Goal: Task Accomplishment & Management: Use online tool/utility

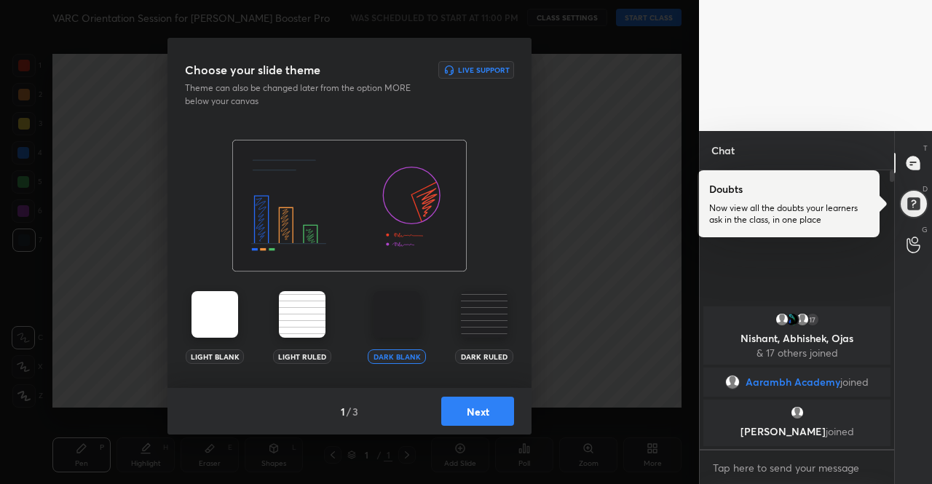
click at [219, 311] on img at bounding box center [215, 314] width 47 height 47
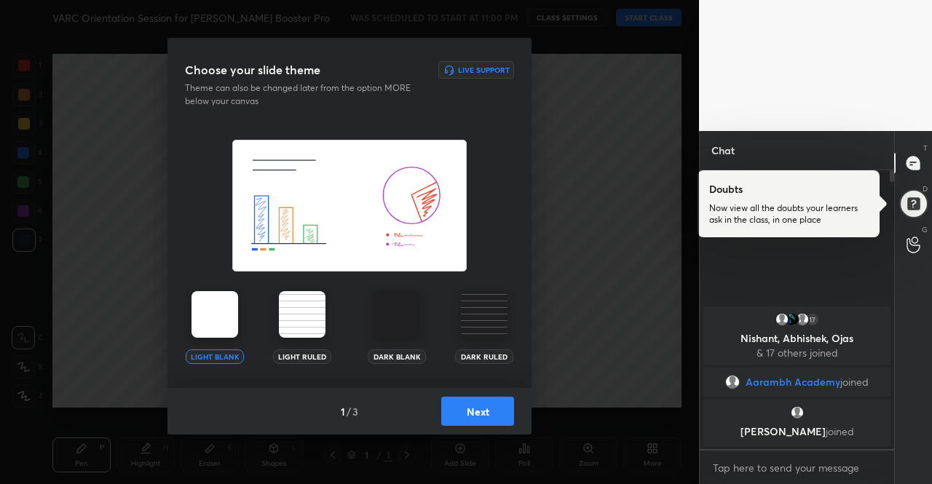
click at [219, 311] on img at bounding box center [215, 314] width 47 height 47
click at [486, 420] on button "Next" at bounding box center [477, 411] width 73 height 29
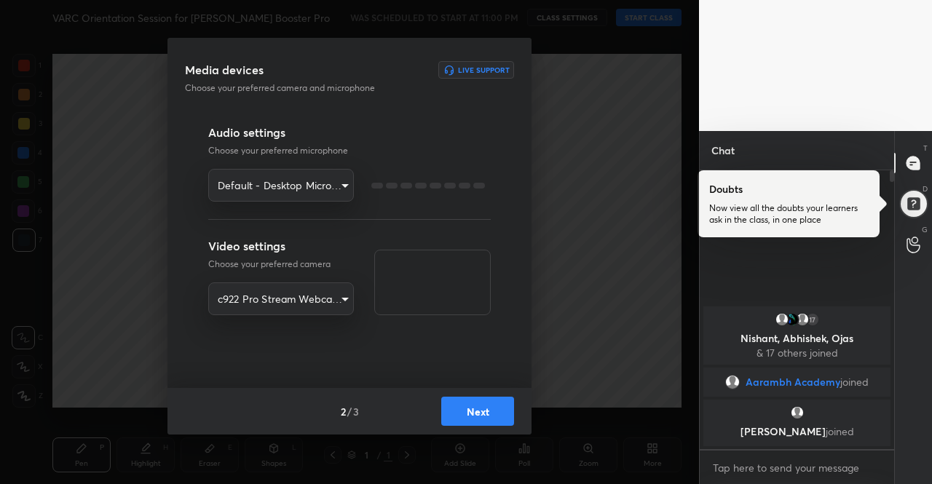
click at [486, 420] on button "Next" at bounding box center [477, 411] width 73 height 29
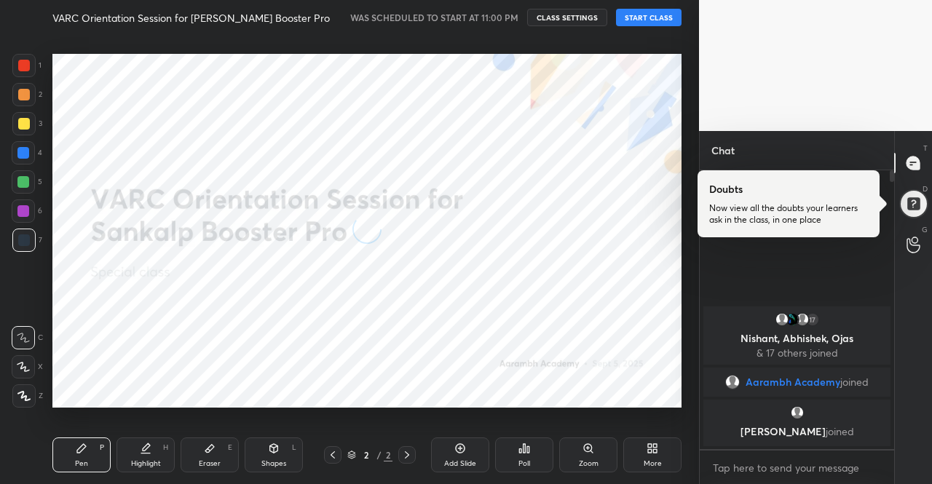
click at [615, 17] on div "WAS SCHEDULED TO START AT 11:00 PM CLASS SETTINGS START CLASS" at bounding box center [515, 17] width 331 height 17
click at [634, 24] on button "START CLASS" at bounding box center [649, 17] width 66 height 17
type textarea "x"
click at [663, 451] on div "More" at bounding box center [652, 455] width 58 height 35
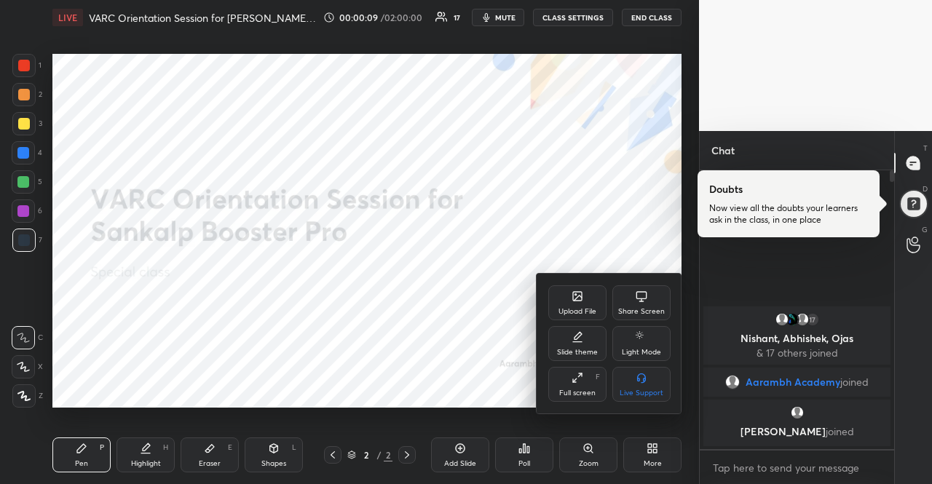
click at [584, 304] on div "Upload File" at bounding box center [577, 302] width 58 height 35
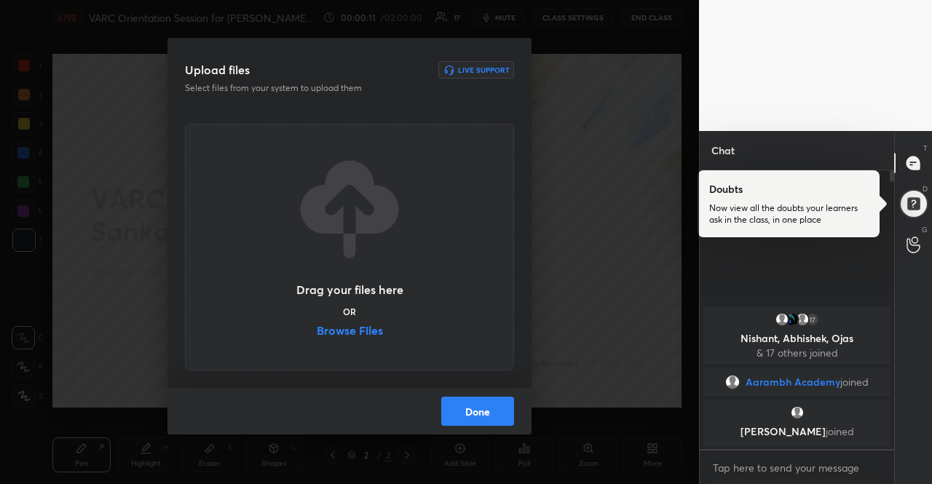
click at [377, 338] on label "Browse Files" at bounding box center [350, 332] width 66 height 15
click at [317, 338] on input "Browse Files" at bounding box center [317, 332] width 0 height 15
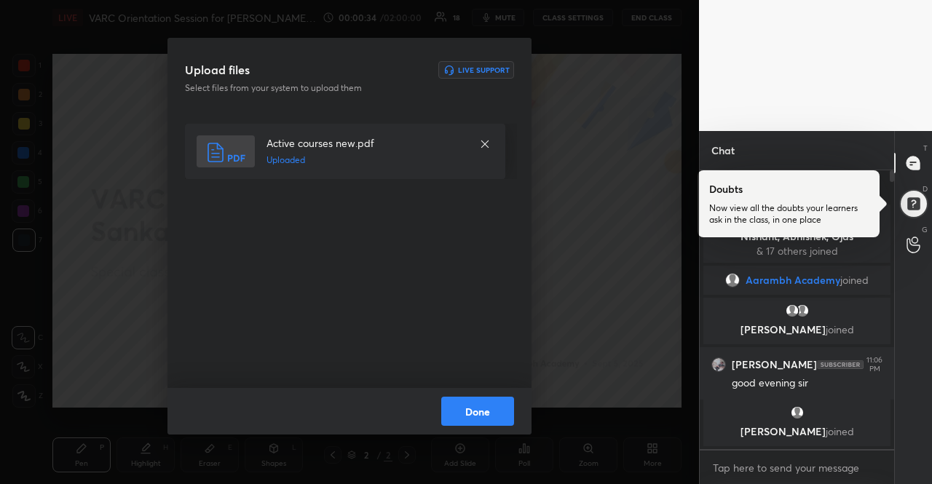
click at [505, 404] on button "Done" at bounding box center [477, 411] width 73 height 29
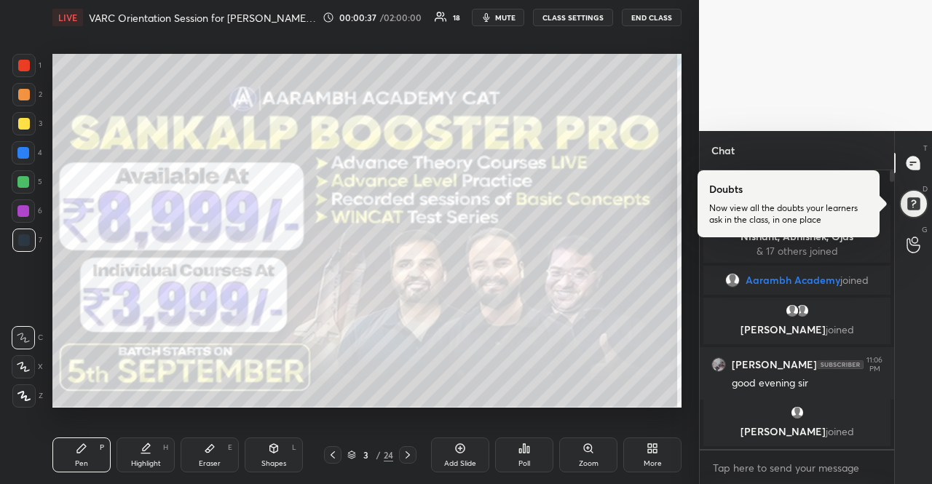
click at [540, 451] on div "Poll" at bounding box center [524, 455] width 58 height 35
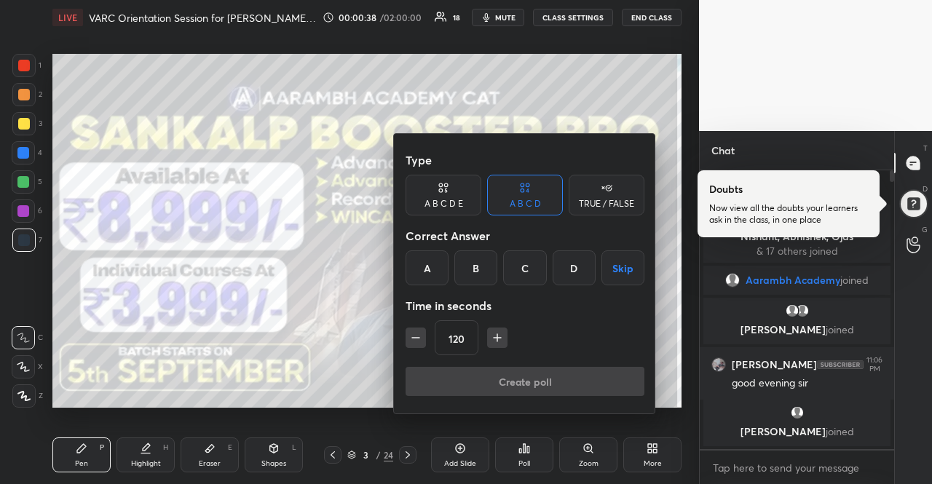
click at [594, 216] on div "Type A B C D E A B C D TRUE / FALSE Correct Answer A B C D Skip Time in seconds…" at bounding box center [525, 274] width 262 height 280
click at [603, 202] on div "TRUE / FALSE" at bounding box center [606, 204] width 55 height 9
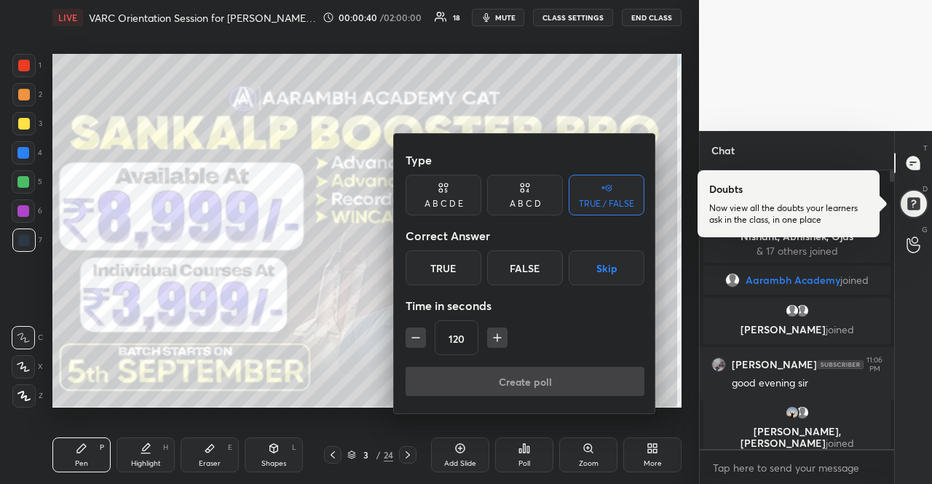
click at [417, 333] on icon "button" at bounding box center [416, 338] width 15 height 15
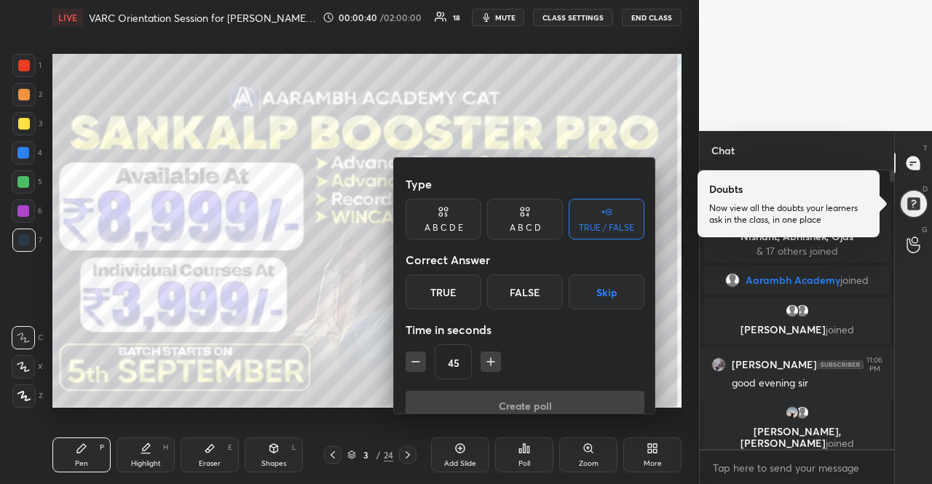
click at [417, 355] on icon "button" at bounding box center [416, 362] width 15 height 15
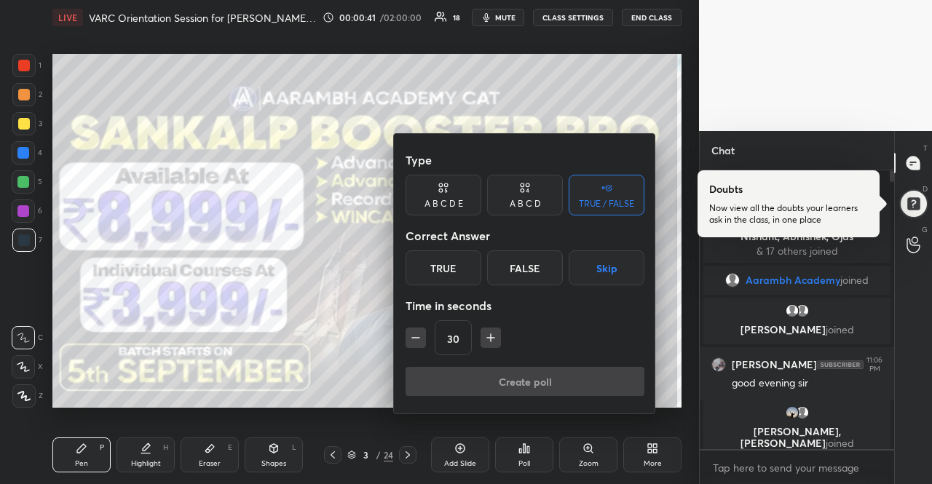
click at [417, 333] on icon "button" at bounding box center [416, 338] width 15 height 15
type input "15"
click at [417, 333] on div "15" at bounding box center [525, 337] width 239 height 35
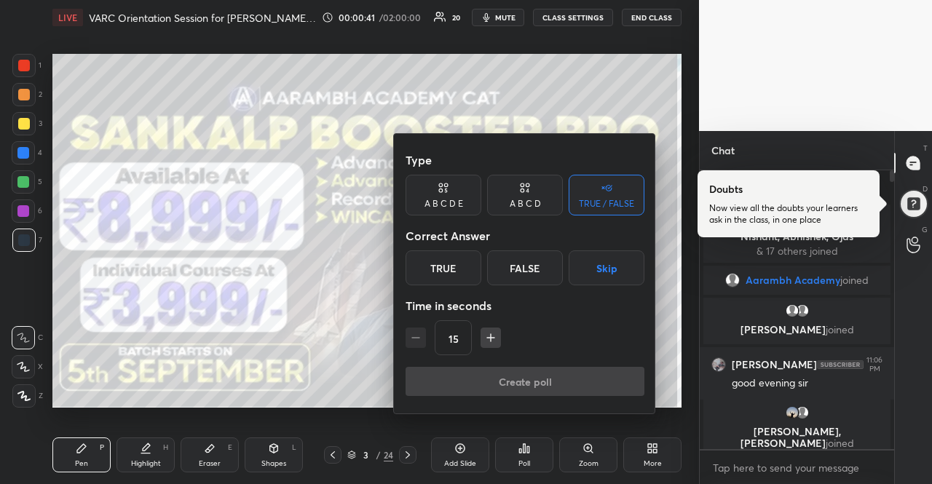
click at [417, 333] on div "15" at bounding box center [525, 337] width 239 height 35
click at [607, 259] on button "Skip" at bounding box center [607, 268] width 76 height 35
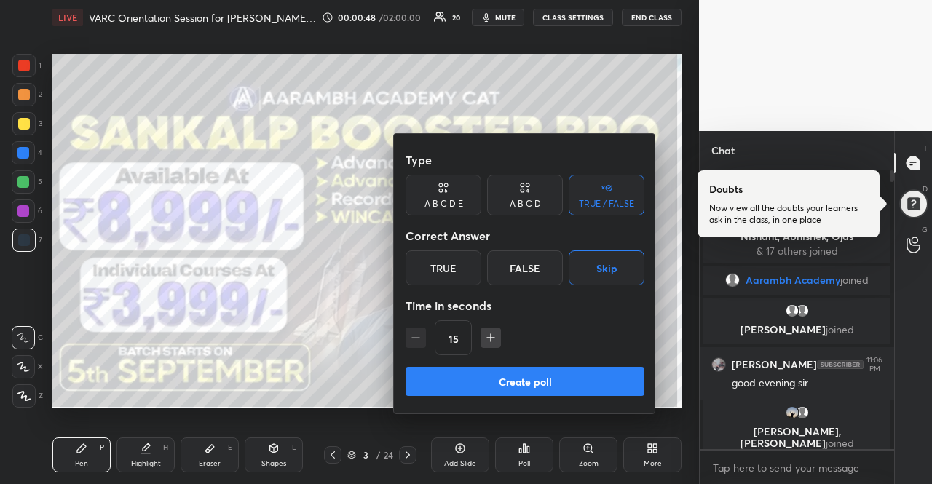
click at [599, 370] on button "Create poll" at bounding box center [525, 381] width 239 height 29
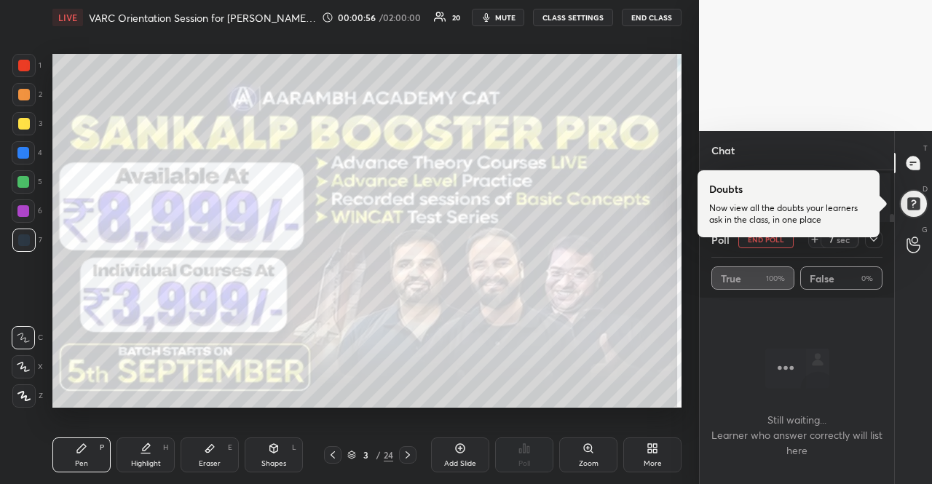
scroll to position [55, 0]
click at [878, 237] on div at bounding box center [789, 203] width 182 height 67
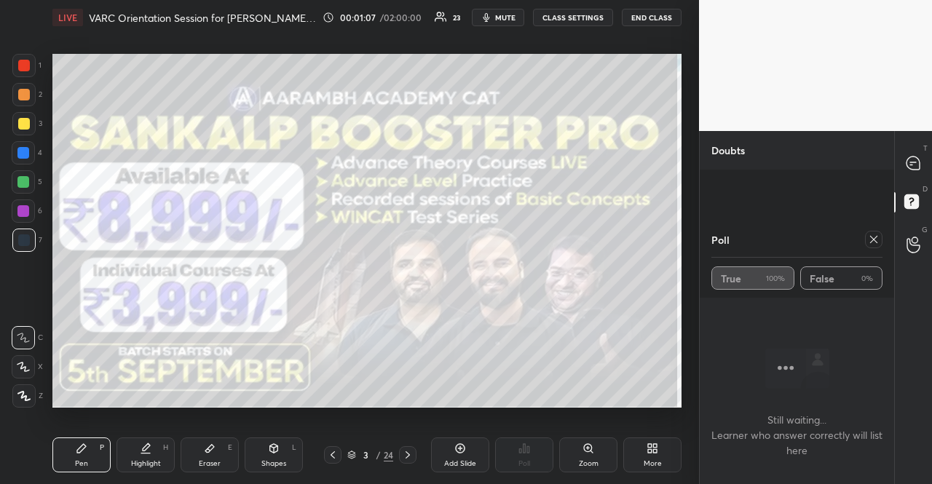
click at [26, 112] on div at bounding box center [23, 123] width 23 height 23
click at [878, 241] on icon at bounding box center [874, 240] width 12 height 12
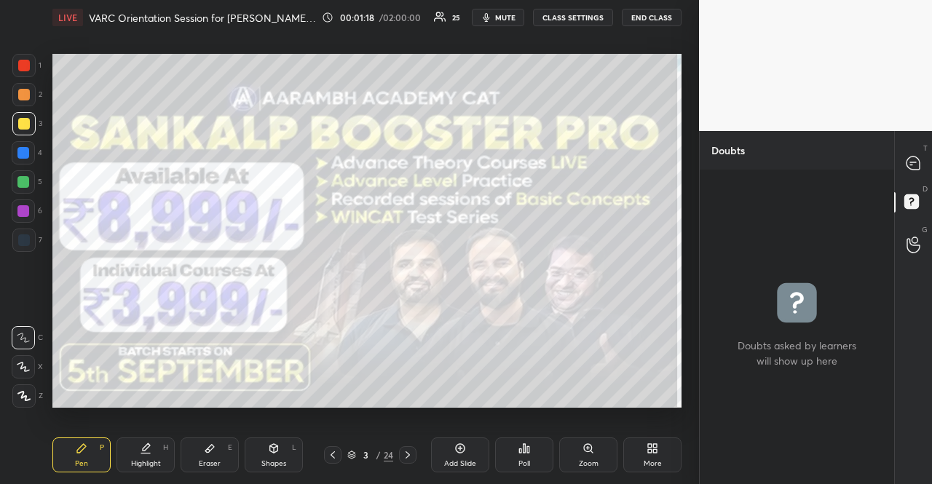
scroll to position [310, 190]
click at [931, 158] on div "T Messages (T)" at bounding box center [913, 163] width 37 height 41
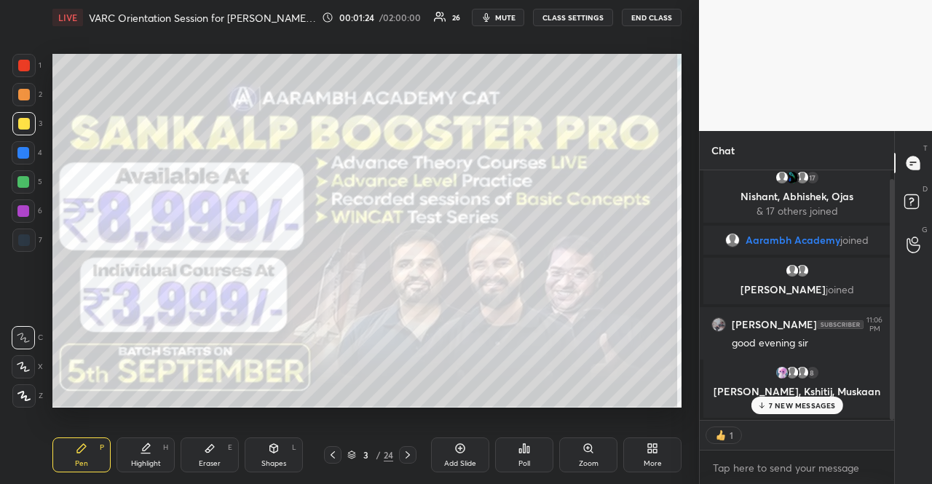
scroll to position [58, 0]
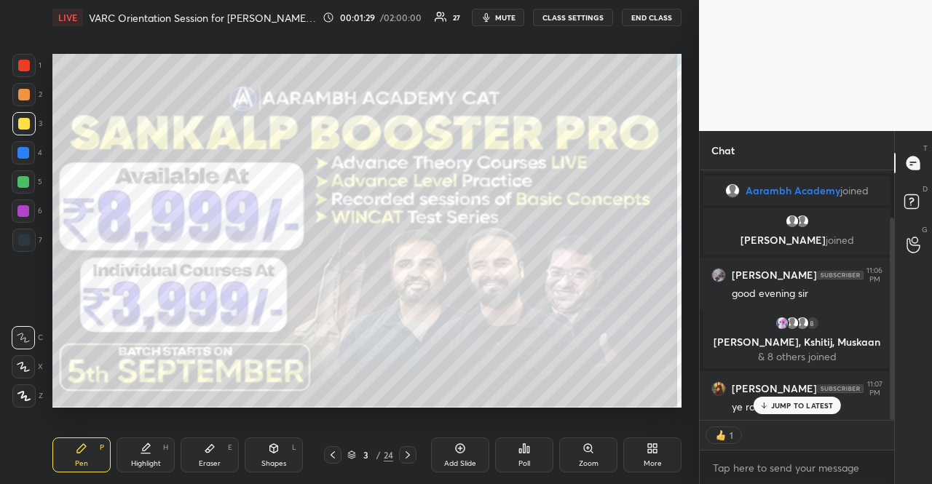
click at [773, 403] on p "JUMP TO LATEST" at bounding box center [802, 405] width 63 height 9
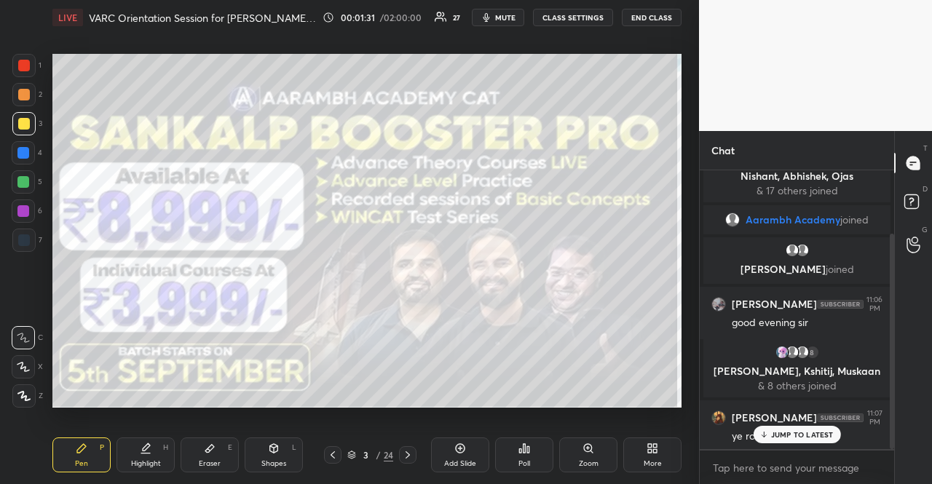
scroll to position [82, 0]
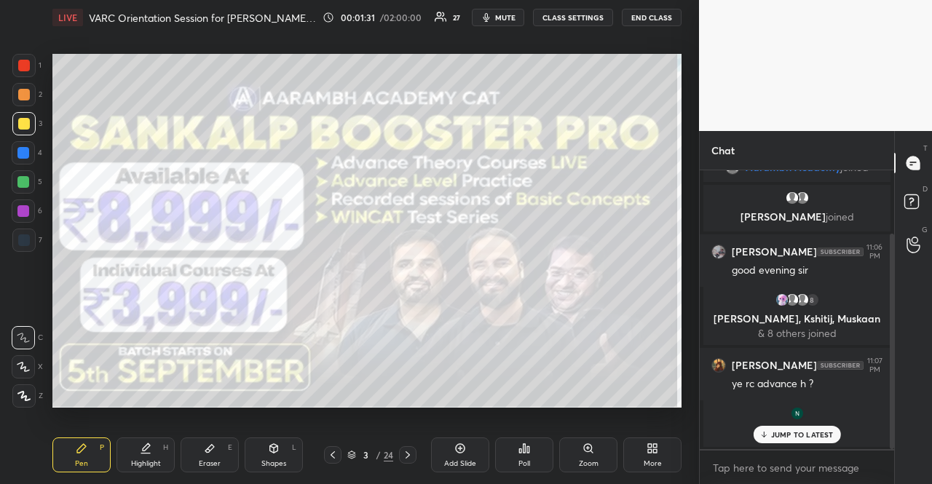
click at [784, 435] on p "JUMP TO LATEST" at bounding box center [802, 434] width 63 height 9
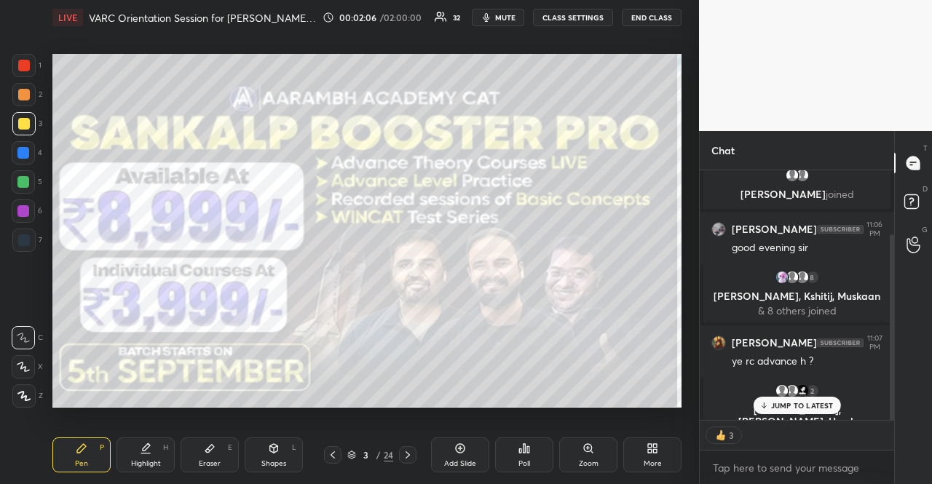
scroll to position [122, 0]
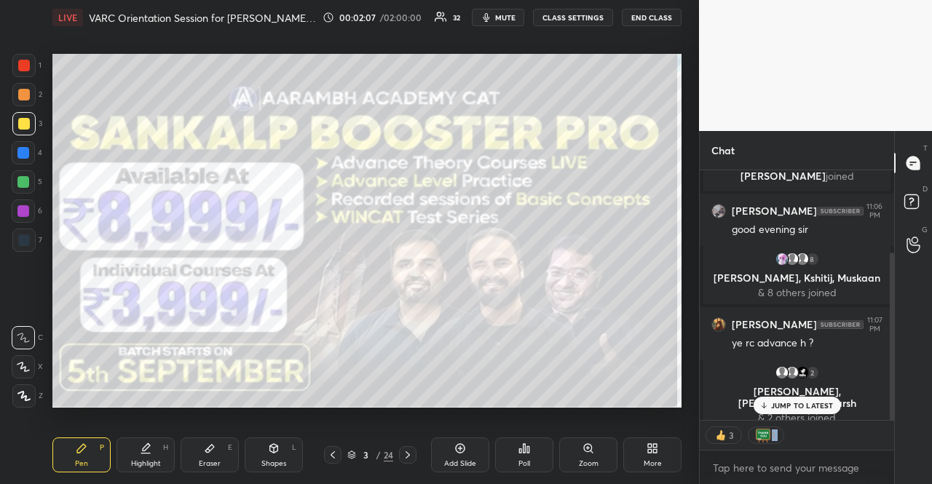
drag, startPoint x: 770, startPoint y: 454, endPoint x: 776, endPoint y: 462, distance: 9.9
click at [774, 460] on div "3 1 Enable hand raising Enable raise hand to speak to learners. Once enabled, c…" at bounding box center [797, 452] width 194 height 65
click at [776, 462] on body "1 2 3 4 5 6 7 R O A L C X Z Erase all C X Z LIVE VARC Orientation Session for […" at bounding box center [466, 242] width 932 height 484
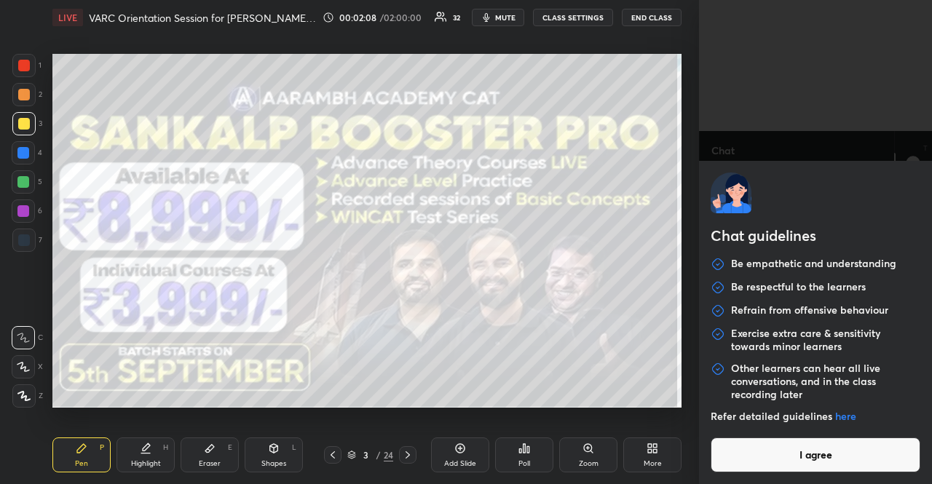
click at [776, 464] on button "I agree" at bounding box center [816, 455] width 210 height 35
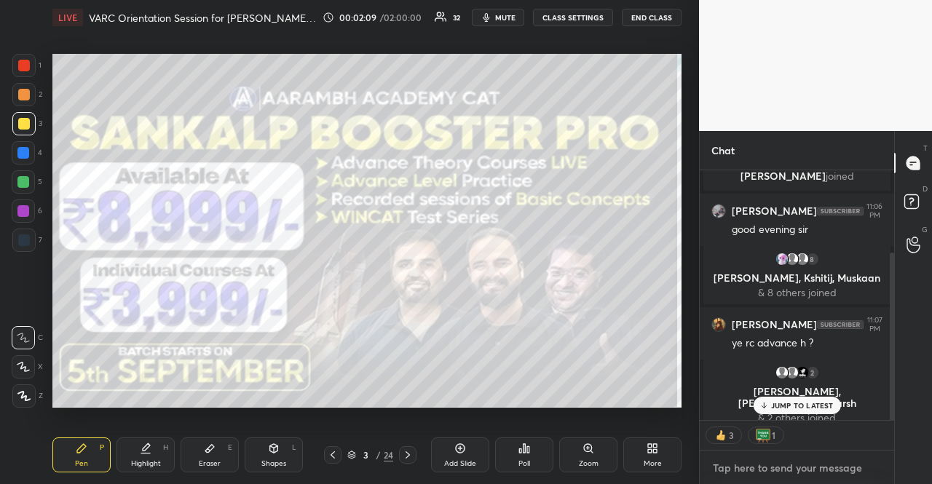
click at [781, 466] on textarea at bounding box center [797, 468] width 171 height 23
type textarea "x"
paste textarea "Main group for my posts/material [URL][DOMAIN_NAME] Discussion group [URL][DOMA…"
type textarea "Main group for my posts/material [URL][DOMAIN_NAME] Discussion group [URL][DOMA…"
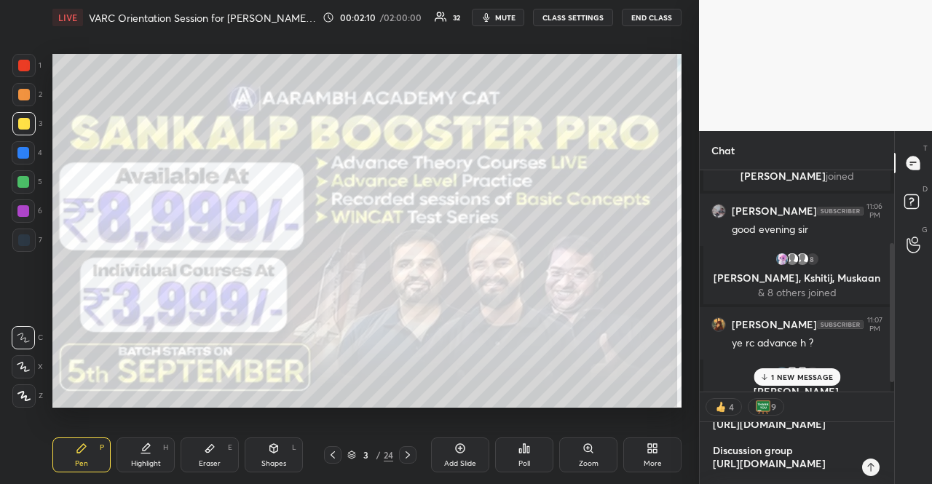
scroll to position [0, 0]
click at [774, 454] on textarea "Main group for my posts/material [URL][DOMAIN_NAME] Discussion group [URL][DOMA…" at bounding box center [783, 453] width 142 height 63
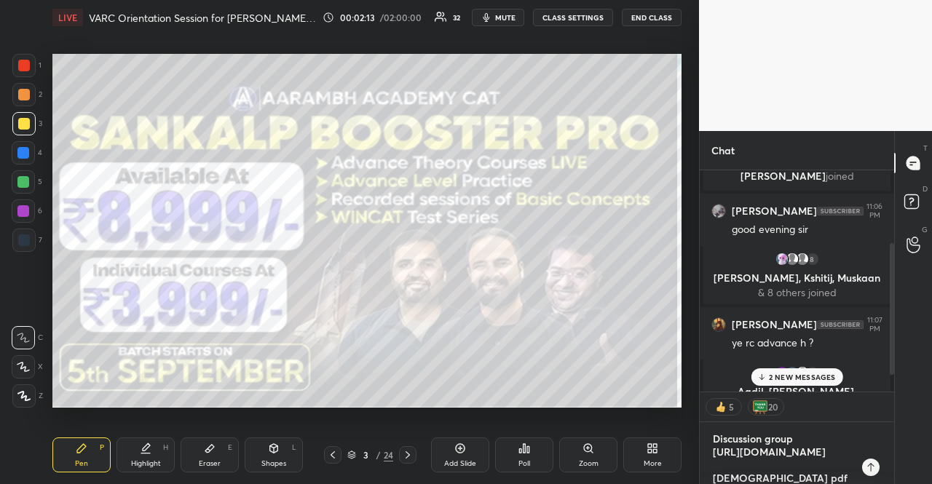
type textarea "x"
drag, startPoint x: 835, startPoint y: 449, endPoint x: 708, endPoint y: 444, distance: 127.6
click at [708, 444] on div "Main group for my posts/material [URL][DOMAIN_NAME] Discussion group [URL][DOMA…" at bounding box center [797, 453] width 194 height 63
type textarea "Main group for my posts/material [URL][DOMAIN_NAME] [DEMOGRAPHIC_DATA] pdf & Ed…"
type textarea "x"
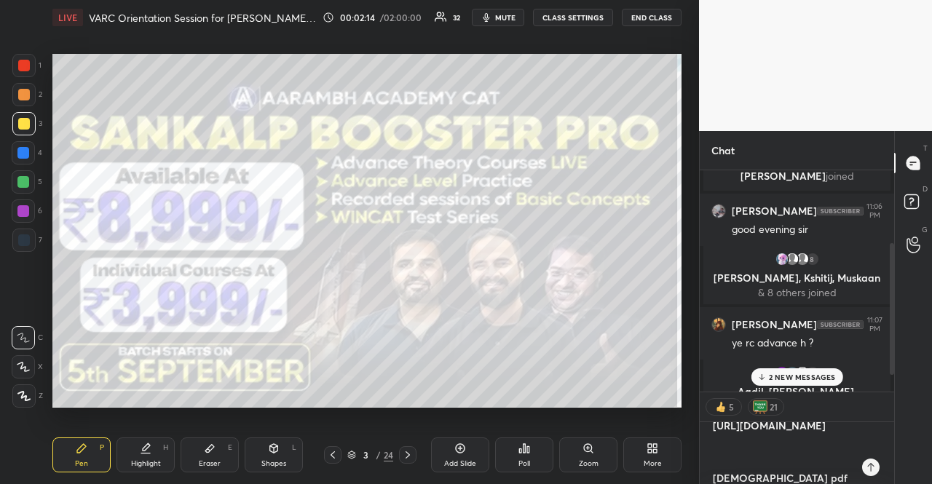
type textarea "Main group for my posts/material [URL][DOMAIN_NAME] [DEMOGRAPHIC_DATA] pdf & Ed…"
type textarea "x"
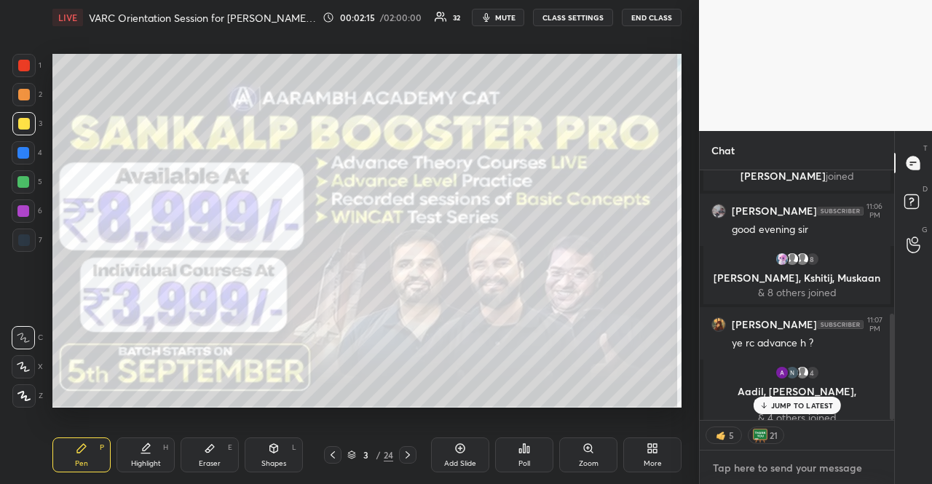
scroll to position [335, 0]
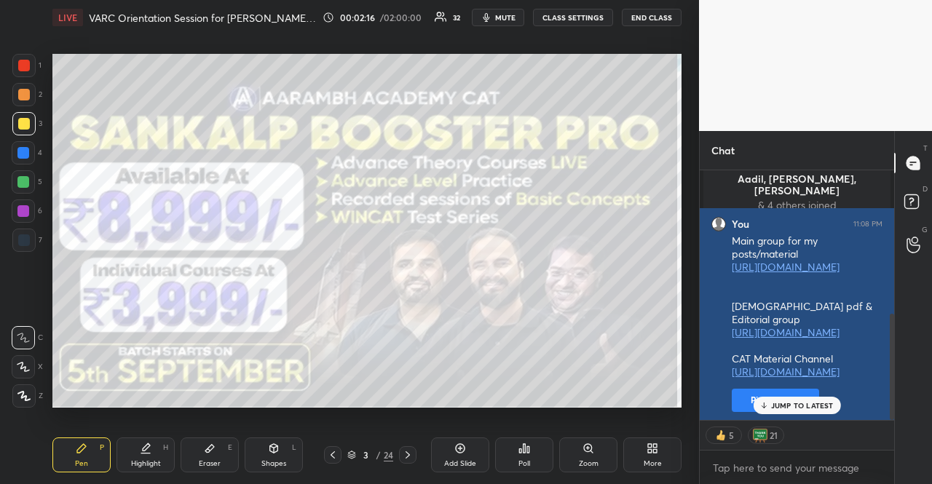
click at [743, 404] on button "Pin message" at bounding box center [775, 400] width 87 height 23
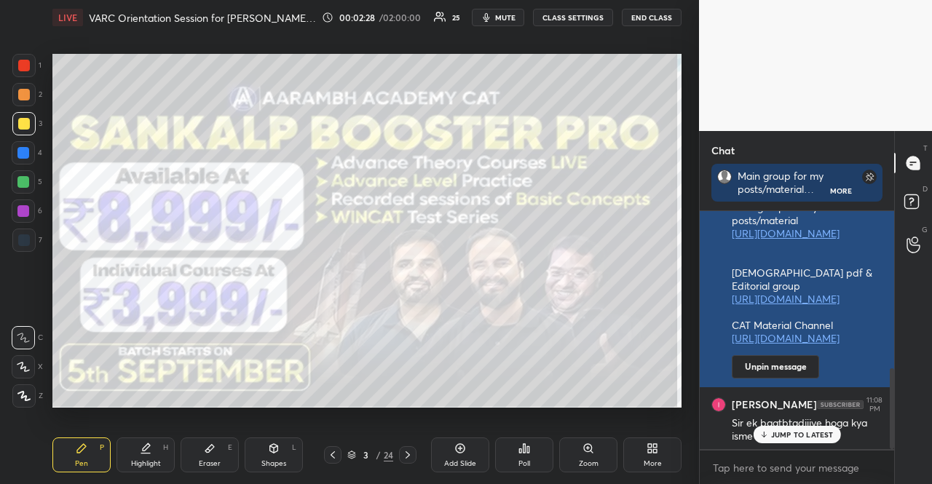
scroll to position [462, 0]
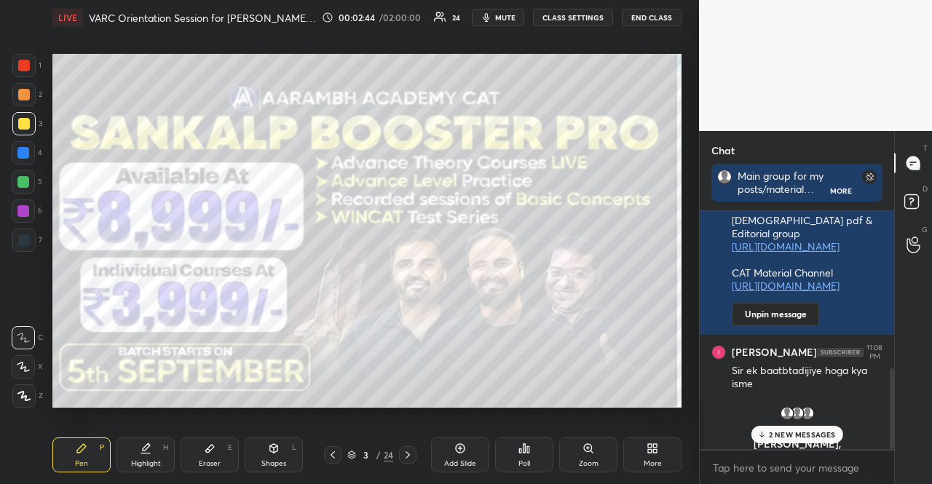
click at [30, 358] on div at bounding box center [23, 366] width 23 height 23
click at [360, 451] on div "3" at bounding box center [366, 455] width 15 height 9
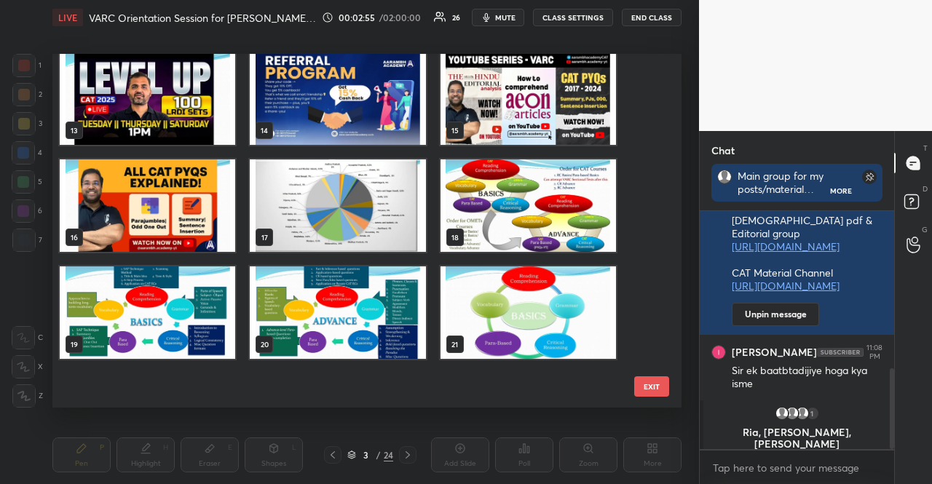
scroll to position [0, 0]
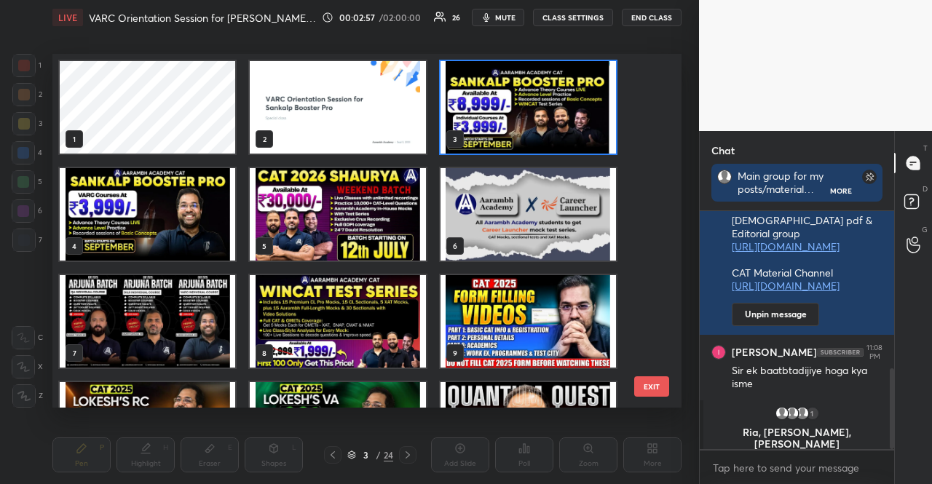
click at [492, 126] on img "grid" at bounding box center [529, 107] width 176 height 92
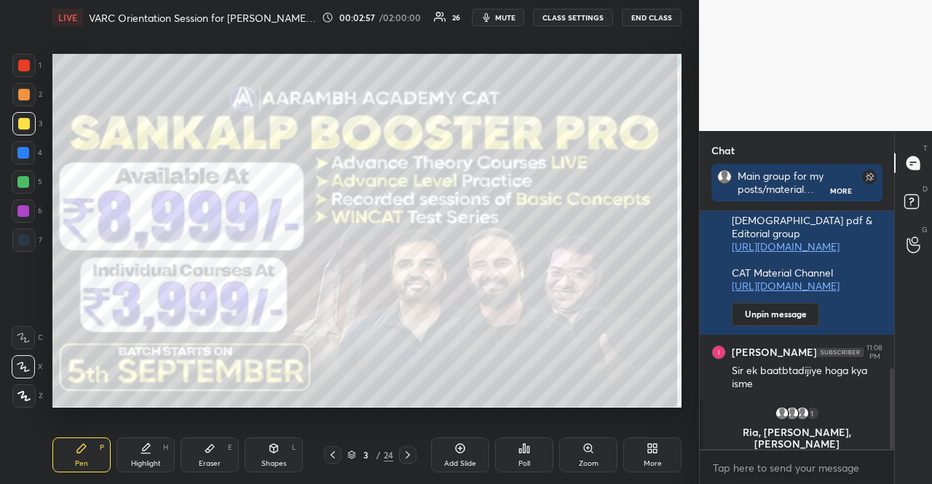
click at [492, 126] on img "grid" at bounding box center [529, 107] width 176 height 92
click at [352, 455] on icon at bounding box center [351, 455] width 9 height 9
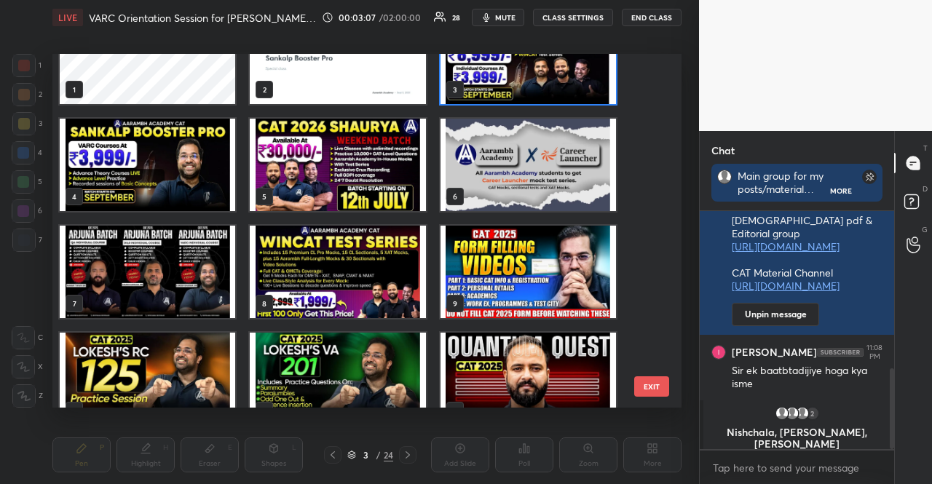
scroll to position [73, 0]
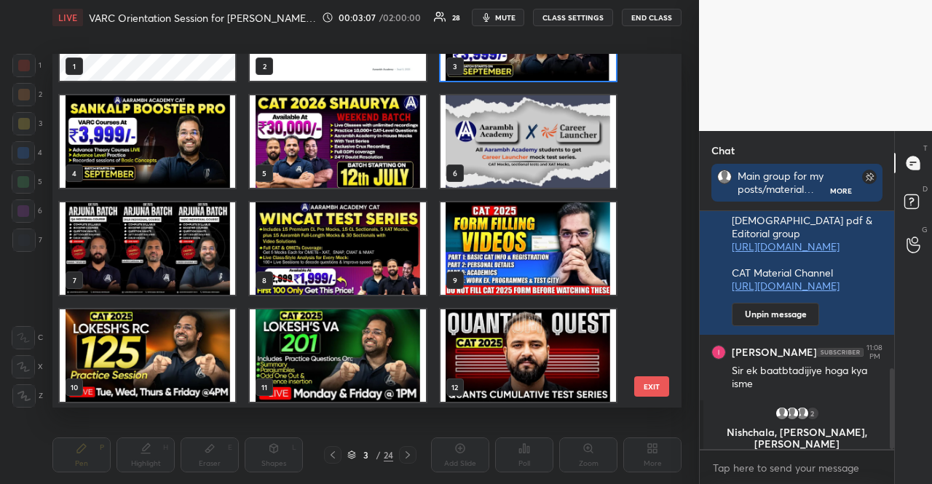
click at [351, 254] on img "grid" at bounding box center [338, 248] width 176 height 92
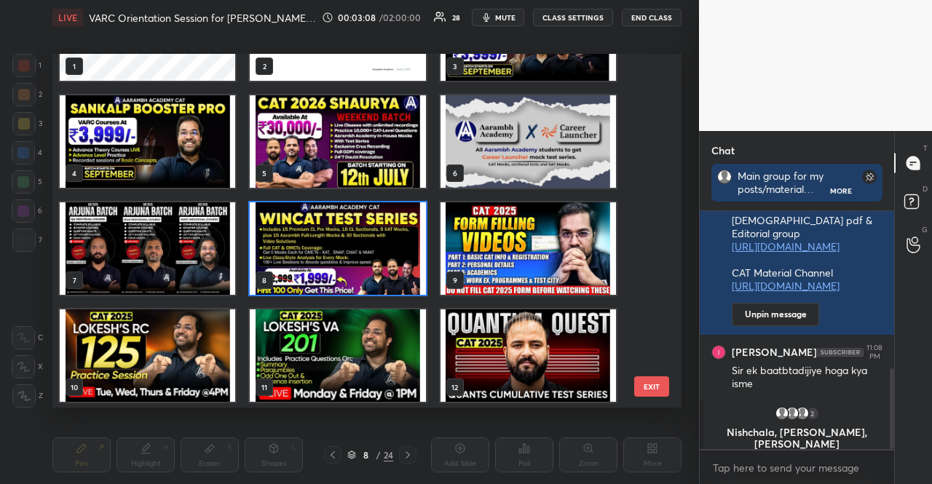
click at [351, 253] on img "grid" at bounding box center [338, 248] width 176 height 92
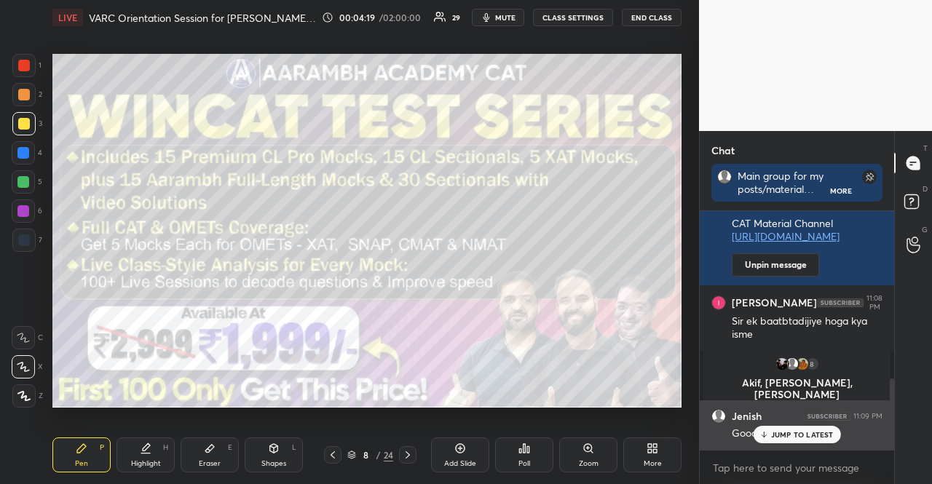
scroll to position [564, 0]
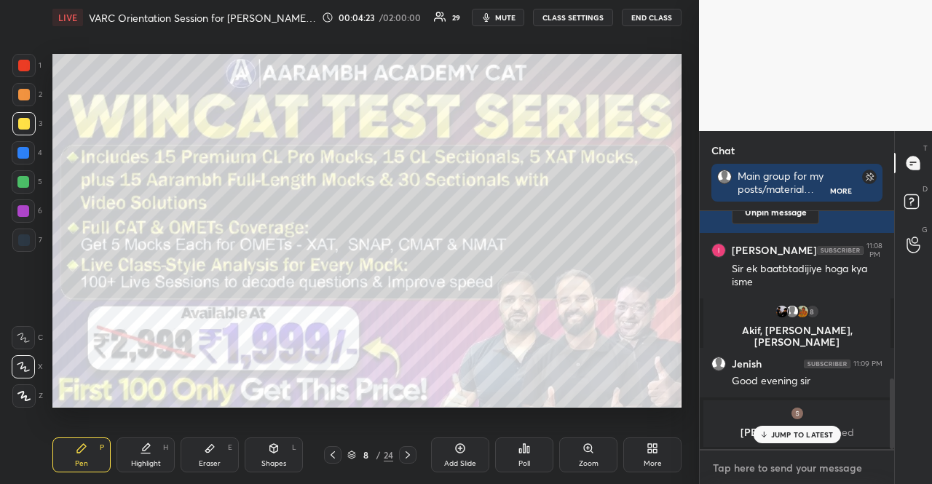
click at [816, 467] on textarea at bounding box center [797, 468] width 171 height 23
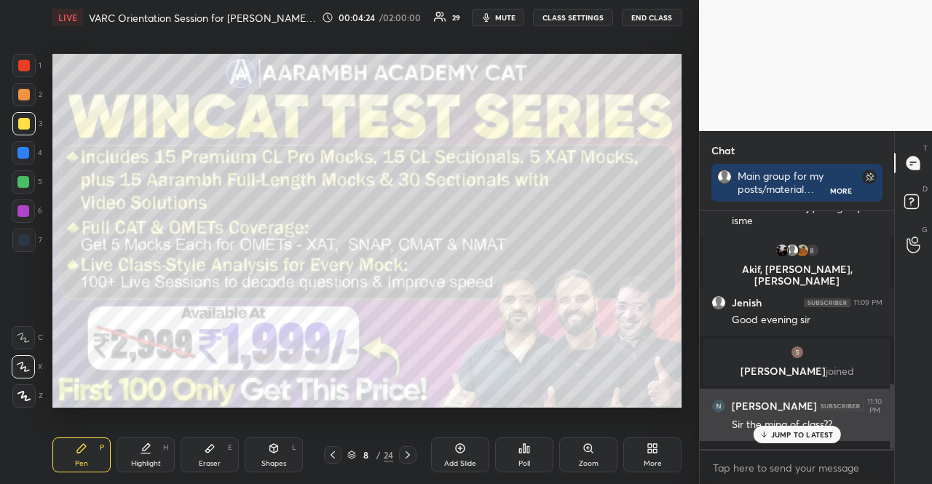
click at [792, 435] on p "JUMP TO LATEST" at bounding box center [802, 434] width 63 height 9
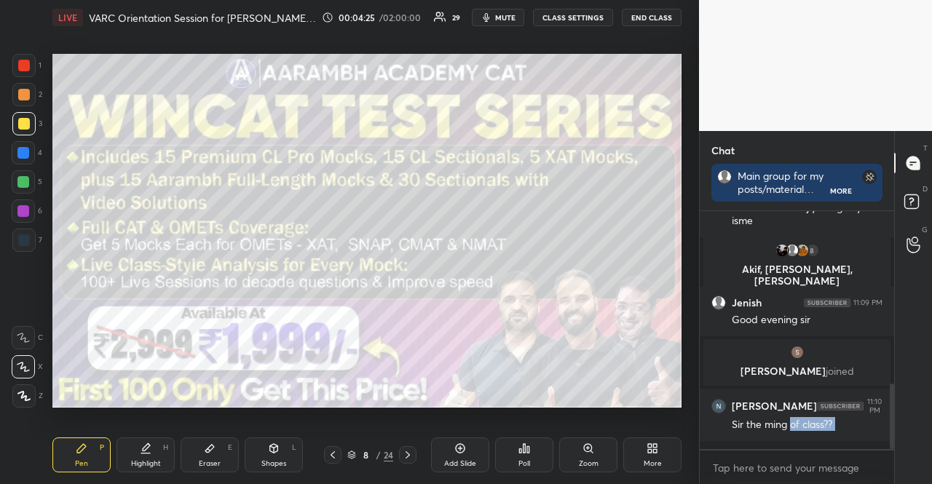
drag, startPoint x: 793, startPoint y: 441, endPoint x: 792, endPoint y: 451, distance: 10.2
click at [792, 451] on div "You 11:08 PM Main group for my posts/material [URL][DOMAIN_NAME] [DEMOGRAPHIC_D…" at bounding box center [797, 348] width 194 height 274
type textarea "x"
click at [807, 470] on textarea at bounding box center [797, 468] width 171 height 23
paste textarea "Everything you need to know about WINCAT Test Series by Aarambh Academy Know th…"
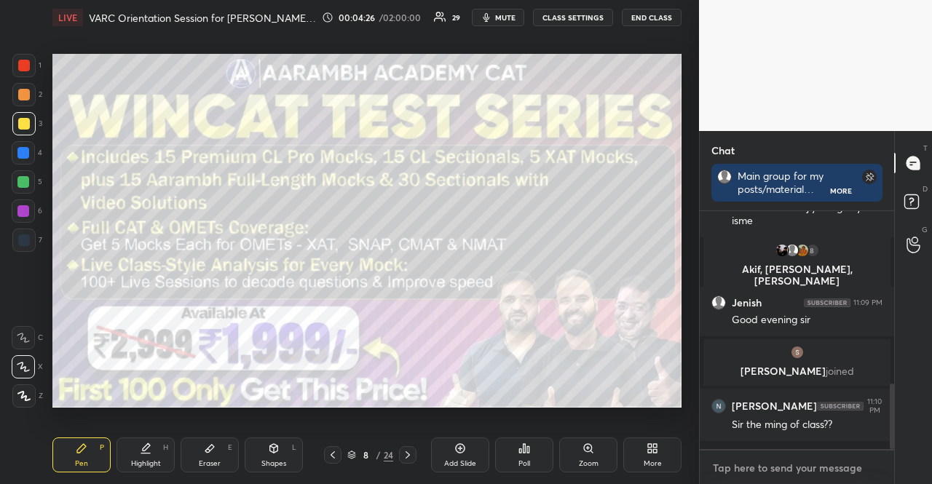
type textarea "Everything you need to know about WINCAT Test Series by Aarambh Academy Know th…"
type textarea "x"
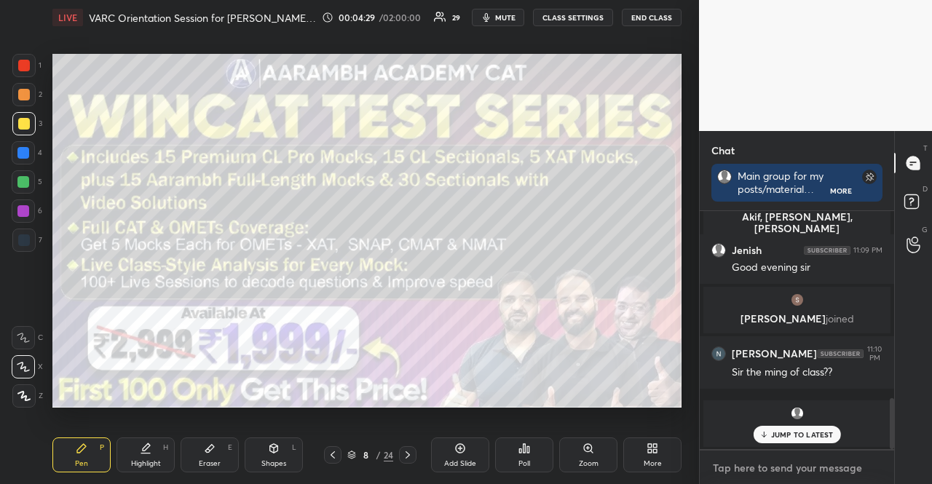
scroll to position [877, 0]
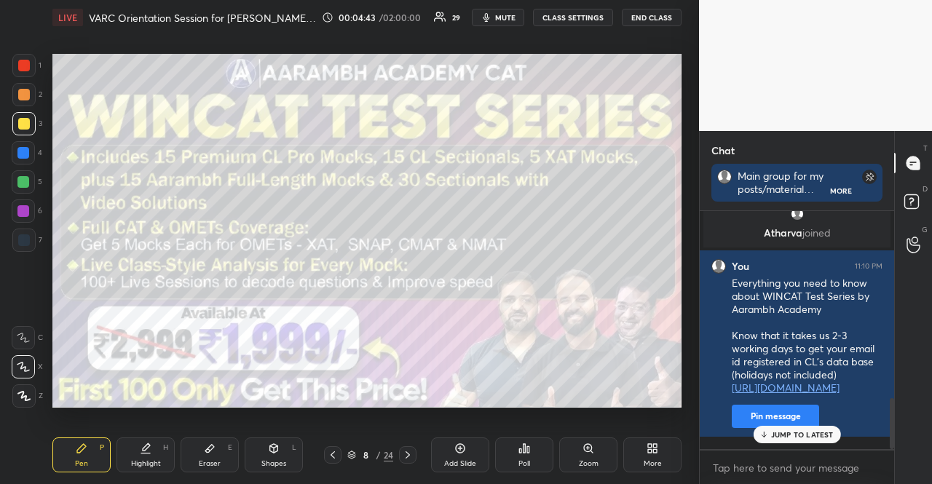
drag, startPoint x: 26, startPoint y: 66, endPoint x: 14, endPoint y: 64, distance: 12.6
click at [25, 68] on div at bounding box center [24, 66] width 12 height 12
click at [14, 64] on div at bounding box center [23, 65] width 23 height 23
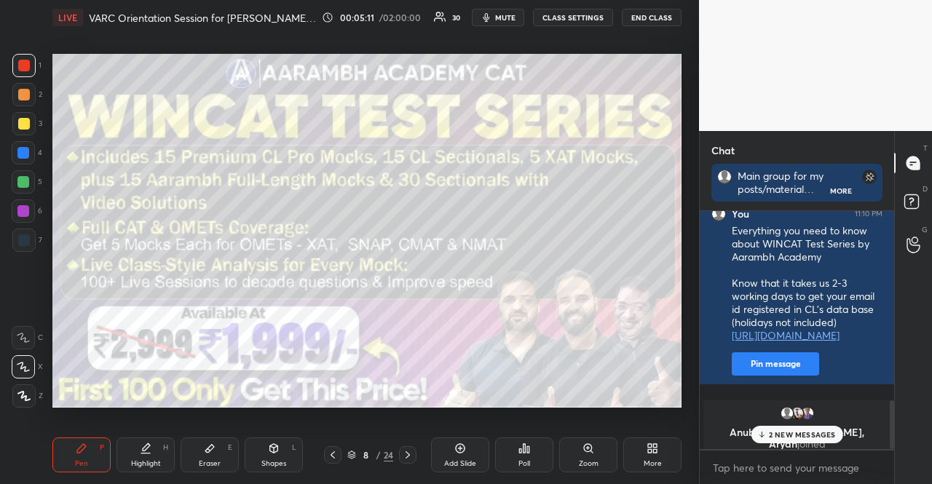
click at [357, 451] on div "8 / 24" at bounding box center [370, 455] width 46 height 13
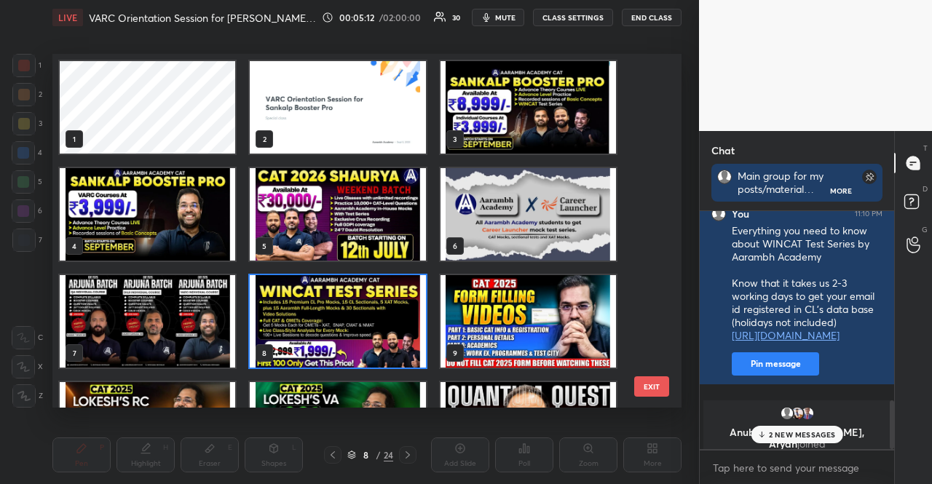
scroll to position [350, 622]
click at [541, 111] on img "grid" at bounding box center [529, 107] width 176 height 92
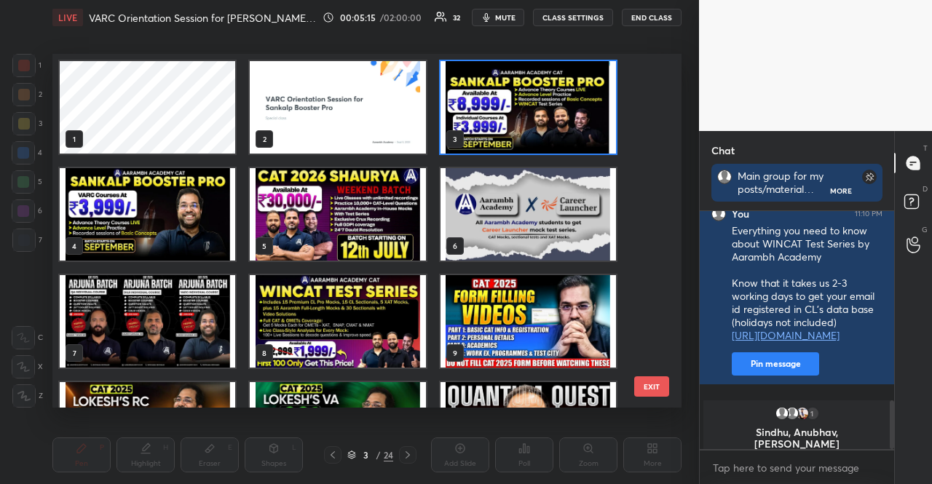
click at [541, 111] on img "grid" at bounding box center [529, 107] width 176 height 92
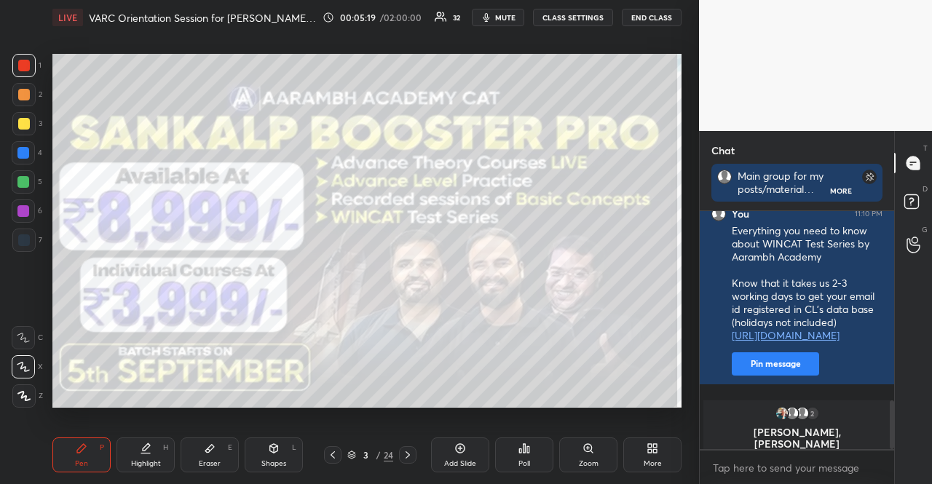
click at [25, 119] on div at bounding box center [24, 124] width 12 height 12
click at [20, 119] on div at bounding box center [24, 124] width 12 height 12
click at [355, 454] on icon at bounding box center [351, 455] width 9 height 9
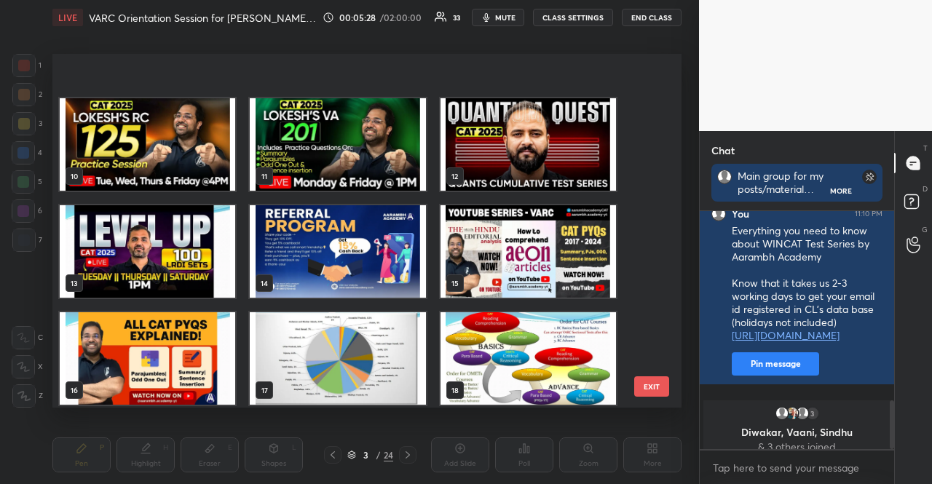
scroll to position [364, 0]
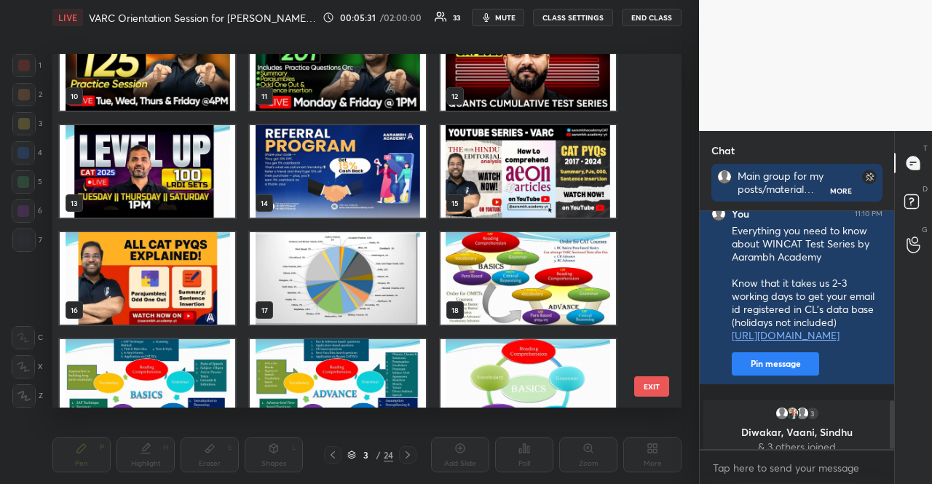
click at [516, 306] on img "grid" at bounding box center [529, 278] width 176 height 92
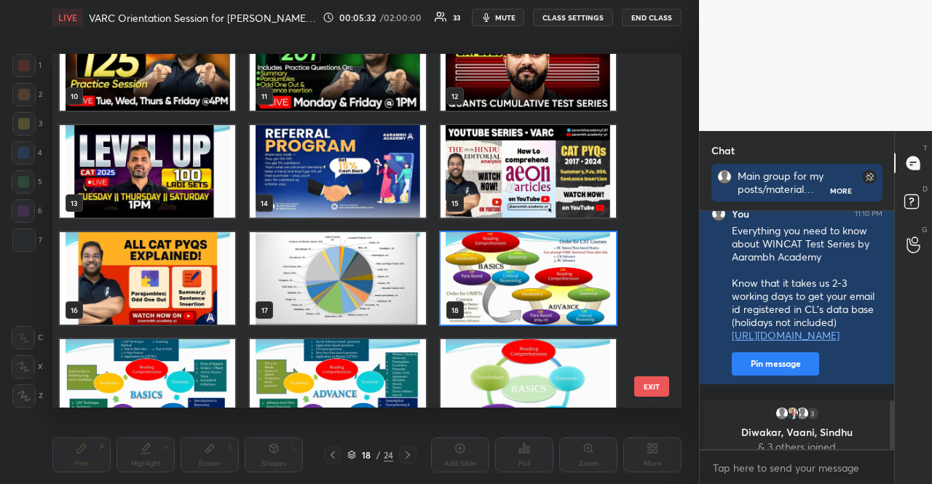
click at [516, 306] on img "grid" at bounding box center [529, 278] width 176 height 92
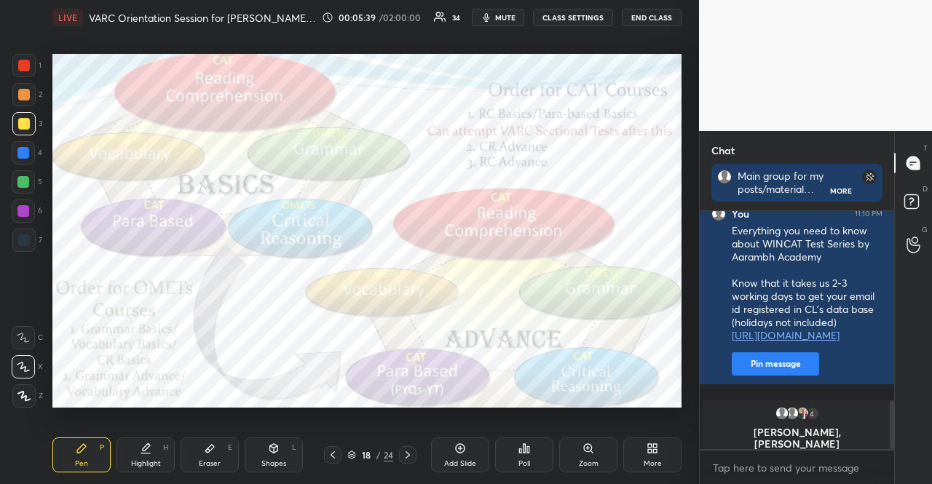
click at [17, 216] on div at bounding box center [23, 211] width 23 height 23
drag, startPoint x: 25, startPoint y: 211, endPoint x: 39, endPoint y: 207, distance: 15.2
click at [23, 210] on div at bounding box center [23, 211] width 12 height 12
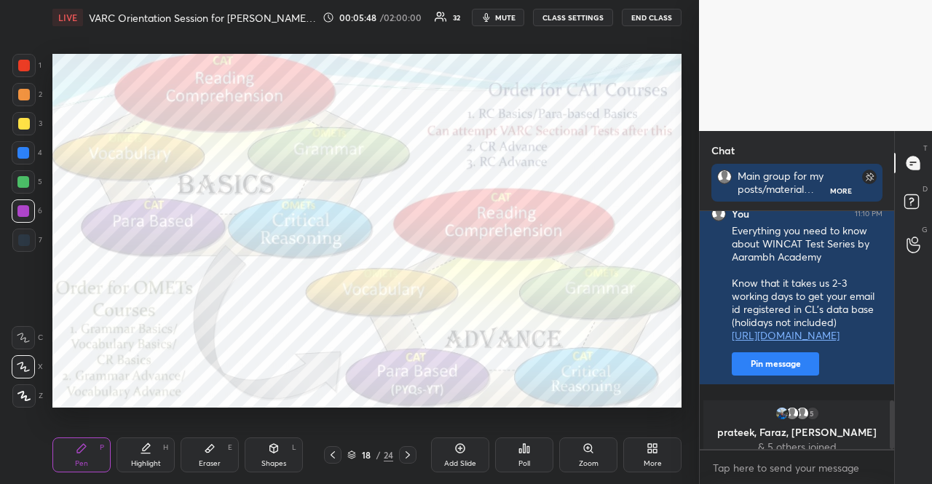
click at [277, 449] on icon at bounding box center [274, 449] width 12 height 12
click at [31, 358] on div at bounding box center [23, 366] width 23 height 23
click at [28, 360] on icon at bounding box center [23, 366] width 15 height 15
click at [26, 232] on div at bounding box center [23, 240] width 23 height 23
click at [27, 235] on div at bounding box center [24, 240] width 12 height 12
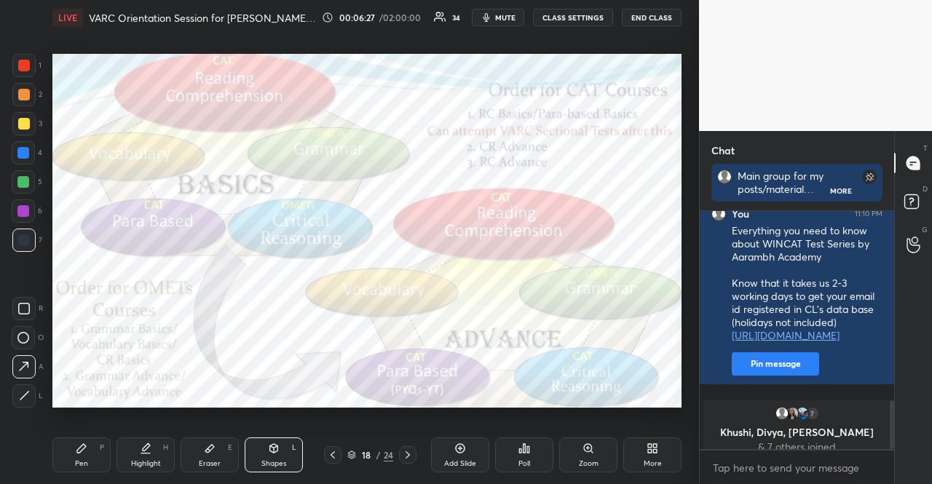
click at [23, 210] on div at bounding box center [23, 211] width 12 height 12
click at [19, 212] on div at bounding box center [23, 211] width 12 height 12
click at [61, 438] on div "Pen P" at bounding box center [81, 455] width 58 height 35
click at [61, 435] on div "Pen P Highlight H Eraser E Shapes L 18 / 24 Add Slide Poll Zoom More" at bounding box center [366, 455] width 629 height 58
click at [31, 368] on div at bounding box center [23, 366] width 23 height 23
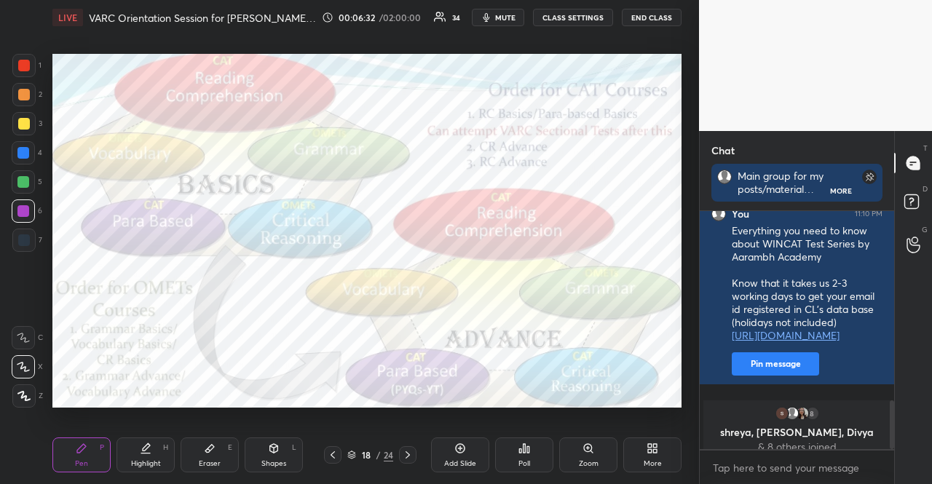
click at [23, 121] on div at bounding box center [24, 124] width 12 height 12
click at [181, 414] on div "Setting up your live class Poll for secs No correct answer Start poll" at bounding box center [367, 230] width 641 height 391
click at [24, 205] on div at bounding box center [23, 211] width 23 height 23
click at [21, 118] on div at bounding box center [24, 124] width 12 height 12
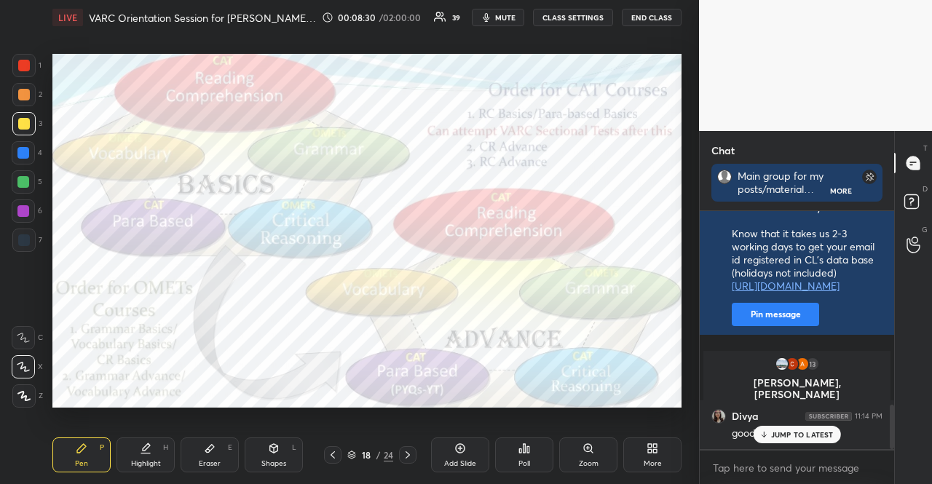
scroll to position [1031, 0]
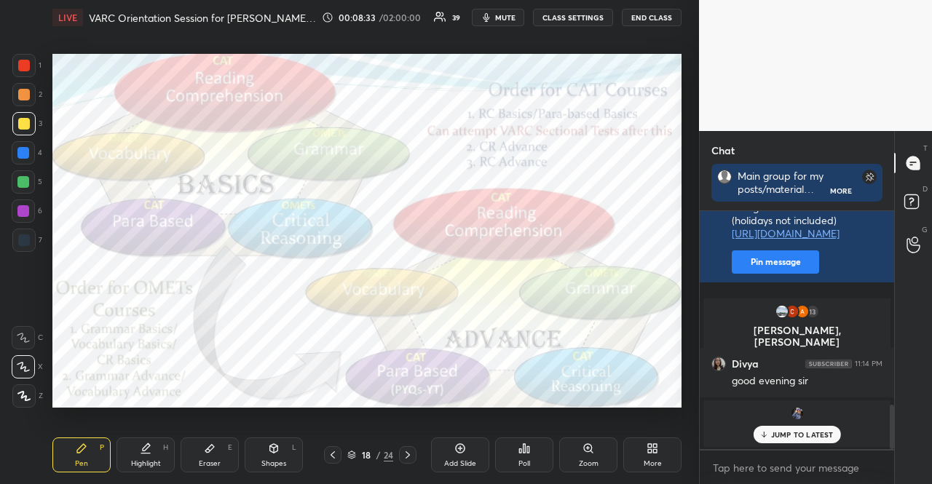
click at [409, 453] on icon at bounding box center [408, 455] width 12 height 12
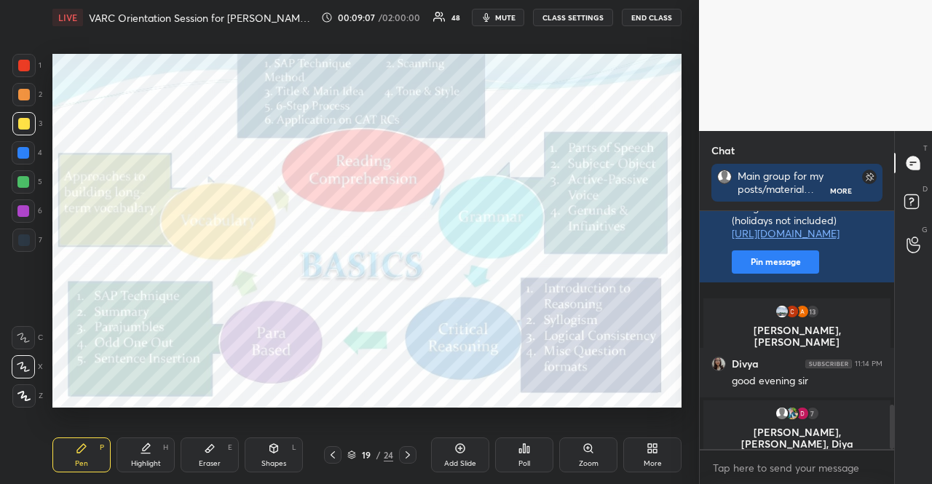
click at [23, 237] on div at bounding box center [24, 240] width 12 height 12
click at [26, 236] on div at bounding box center [24, 240] width 12 height 12
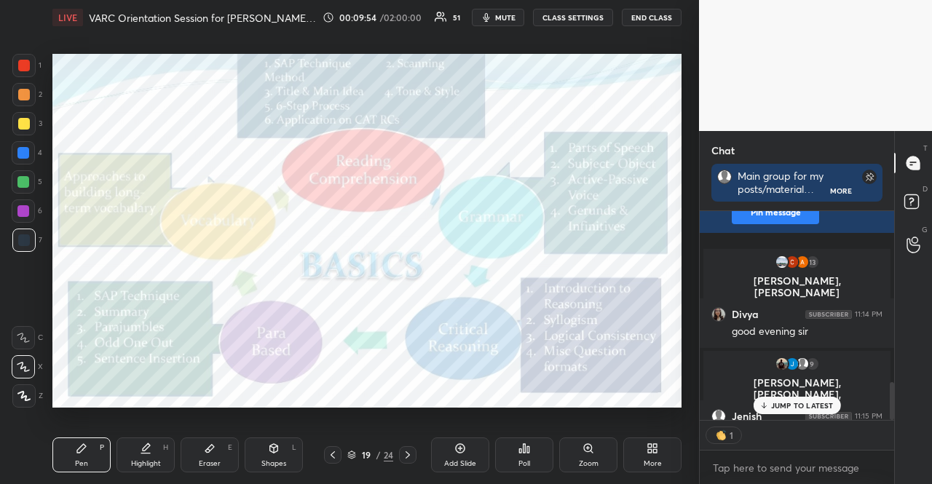
scroll to position [4, 4]
click at [26, 123] on div at bounding box center [24, 124] width 12 height 12
click at [25, 123] on div at bounding box center [24, 124] width 12 height 12
click at [25, 240] on div at bounding box center [24, 240] width 12 height 12
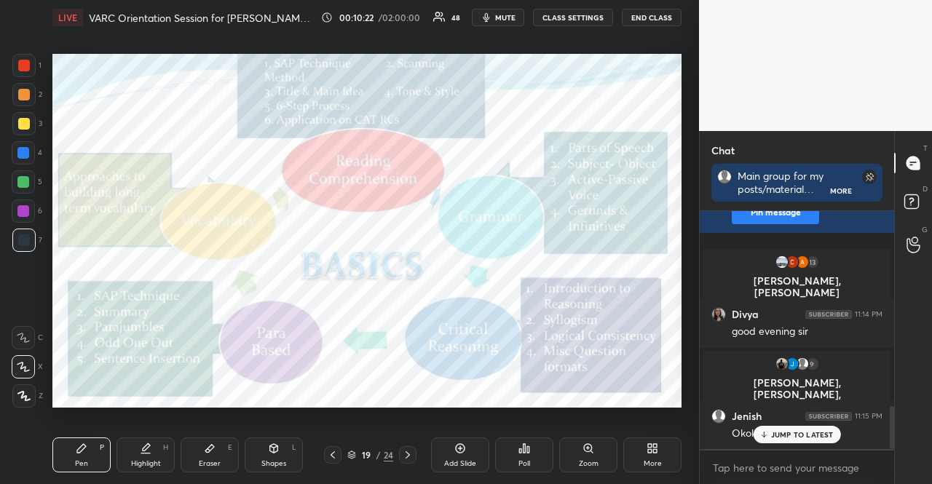
scroll to position [1133, 0]
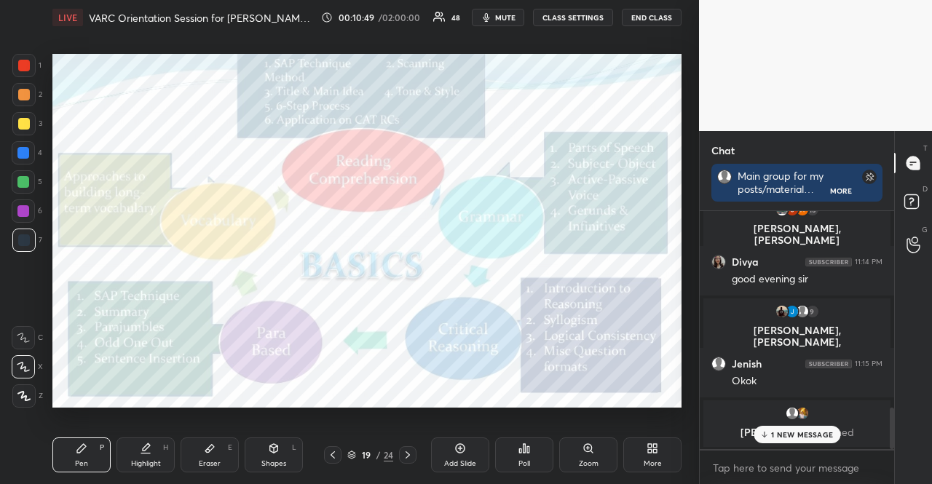
click at [15, 122] on div at bounding box center [23, 123] width 23 height 23
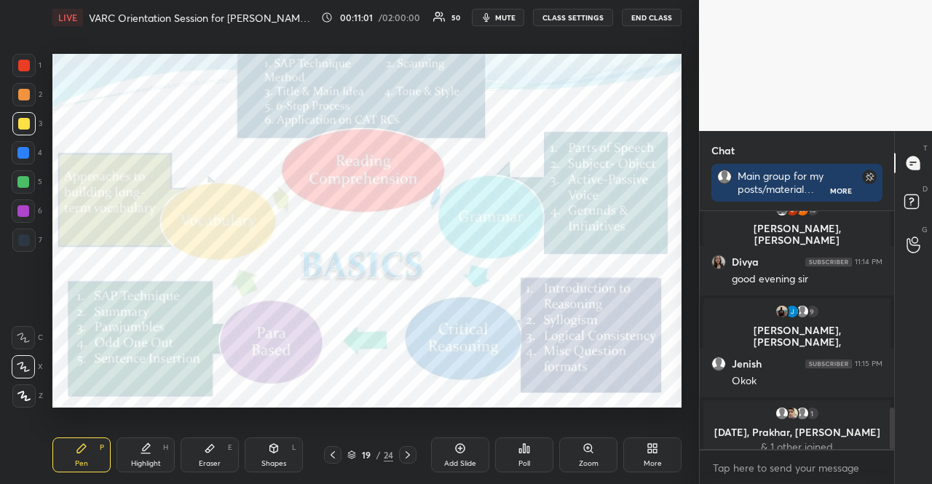
click at [21, 240] on div at bounding box center [24, 240] width 12 height 12
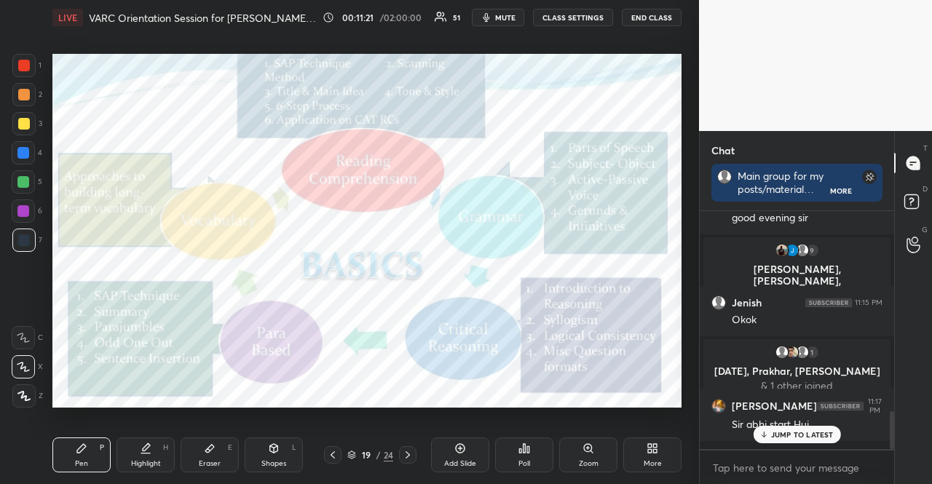
scroll to position [1247, 0]
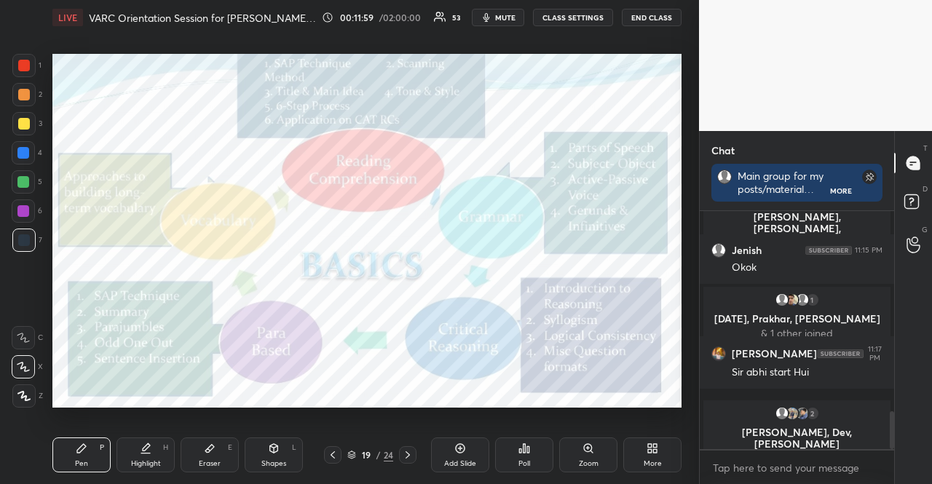
click at [23, 119] on div at bounding box center [24, 124] width 12 height 12
click at [26, 118] on div at bounding box center [24, 124] width 12 height 12
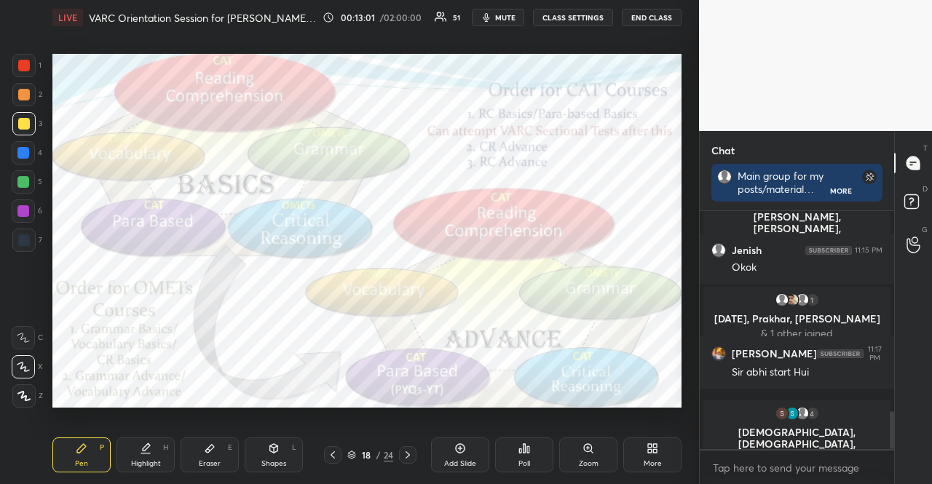
click at [23, 74] on div at bounding box center [23, 65] width 23 height 23
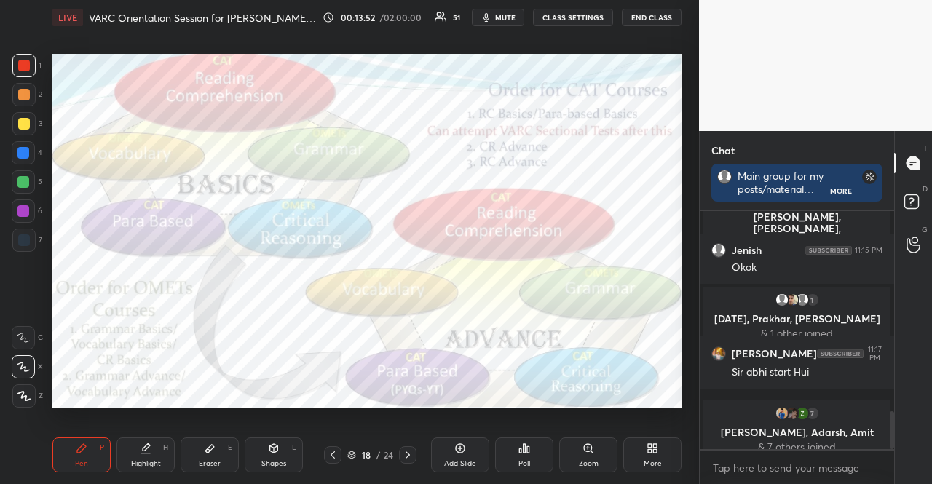
click at [35, 124] on div "3" at bounding box center [27, 123] width 30 height 23
click at [23, 124] on div at bounding box center [24, 124] width 12 height 12
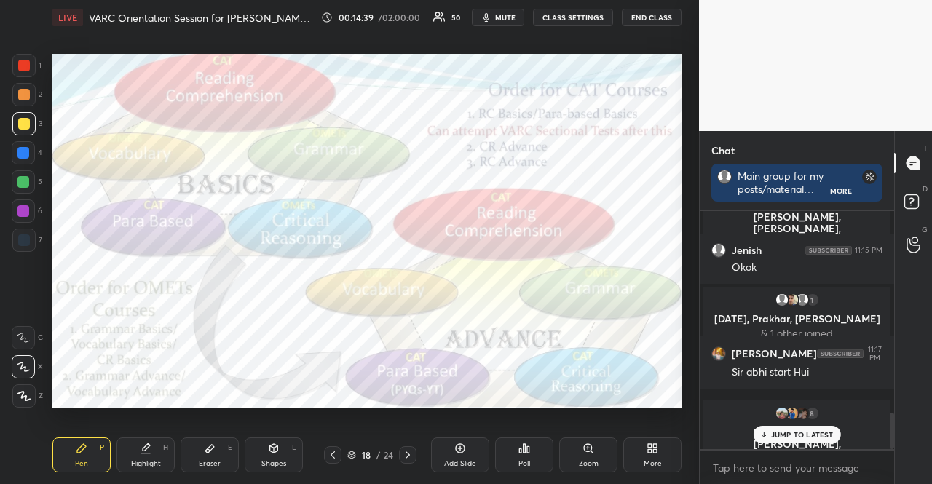
scroll to position [1309, 0]
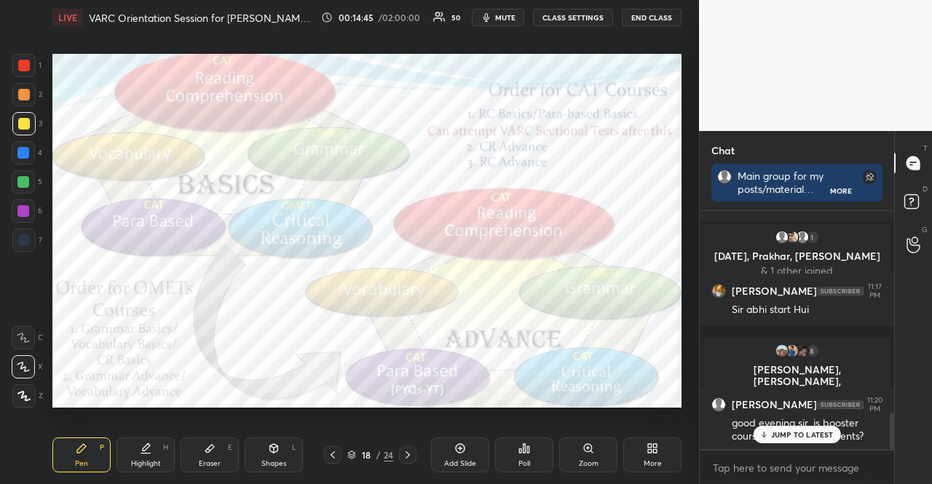
click at [207, 457] on div "Eraser E" at bounding box center [210, 455] width 58 height 35
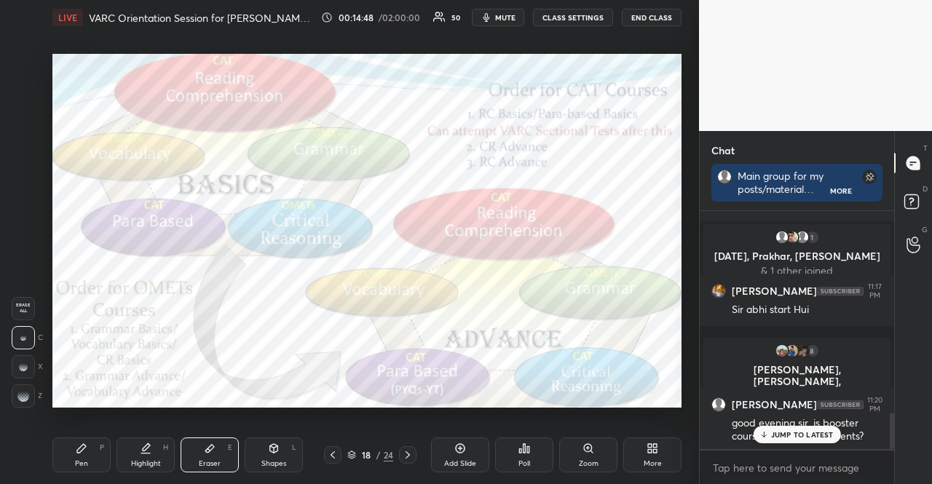
click at [73, 455] on div "Pen P" at bounding box center [81, 455] width 58 height 35
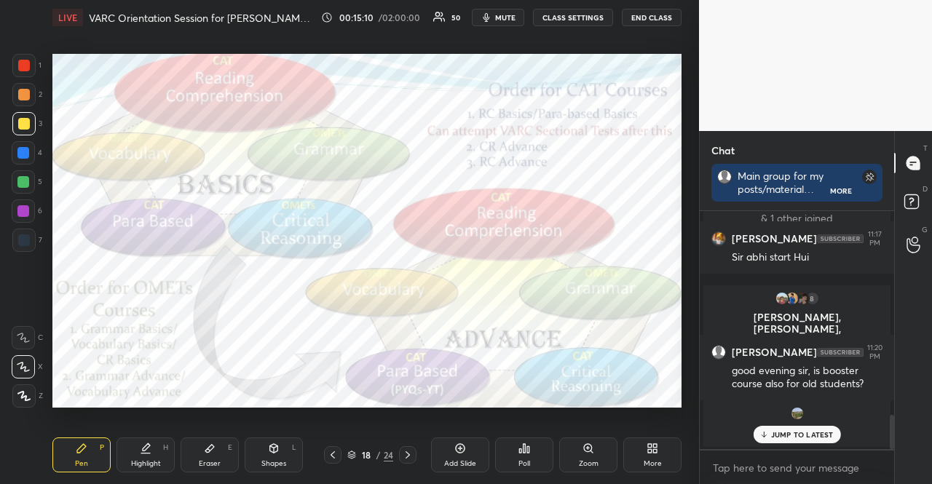
scroll to position [1424, 0]
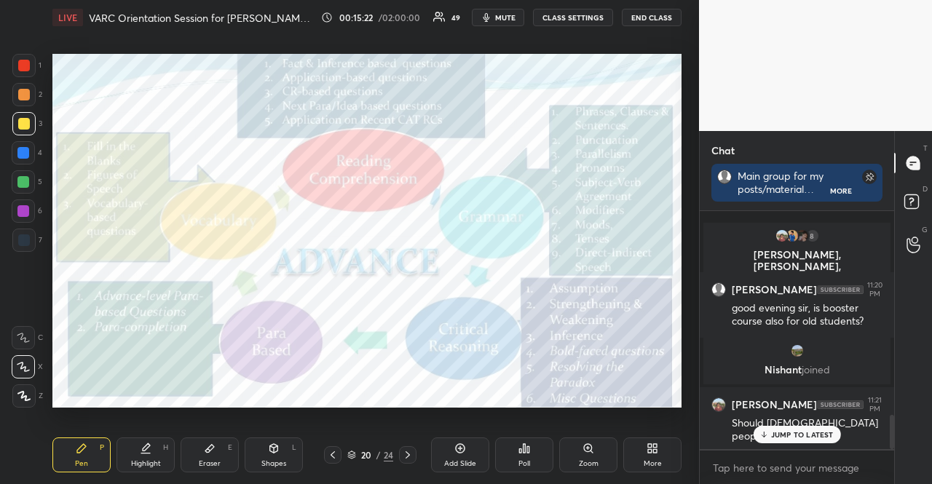
click at [19, 245] on div at bounding box center [23, 240] width 23 height 23
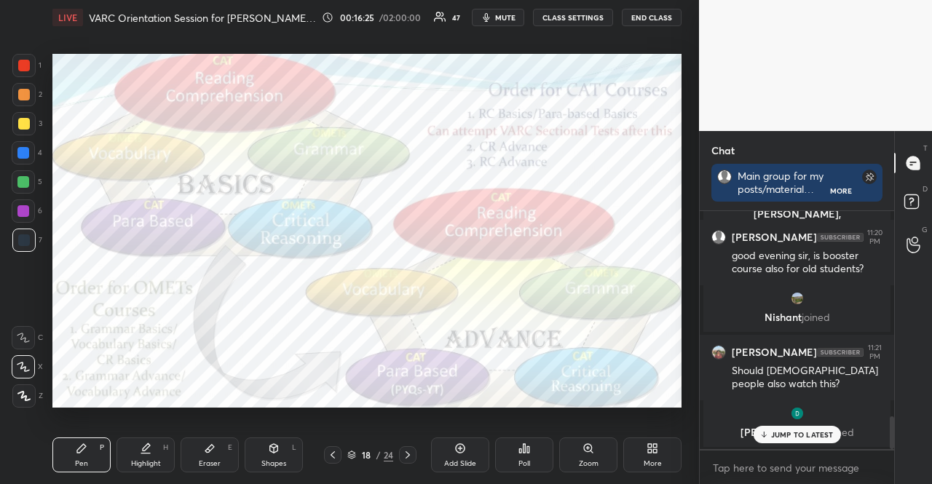
scroll to position [1551, 0]
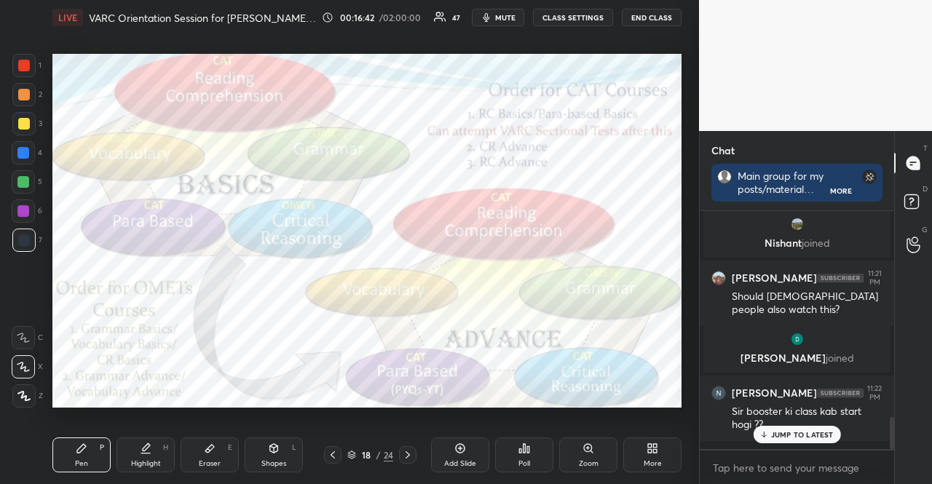
click at [331, 450] on icon at bounding box center [333, 455] width 12 height 12
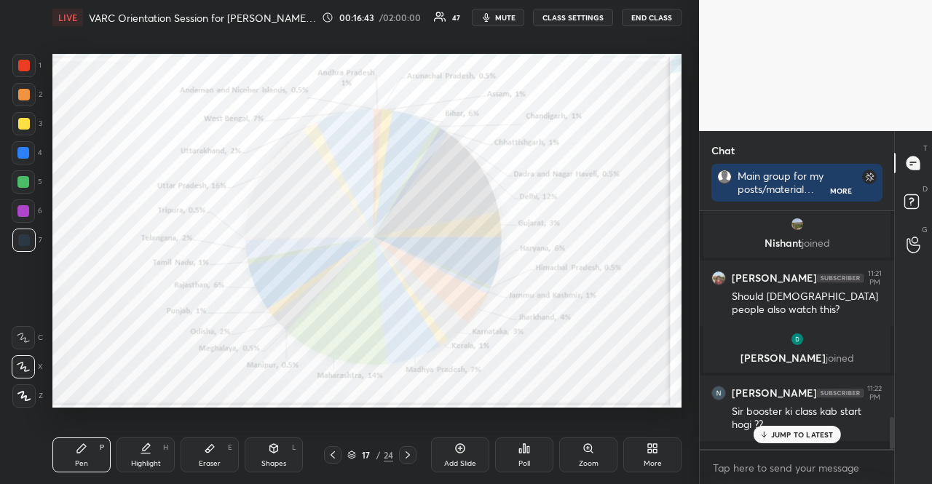
click at [459, 447] on icon at bounding box center [460, 449] width 12 height 12
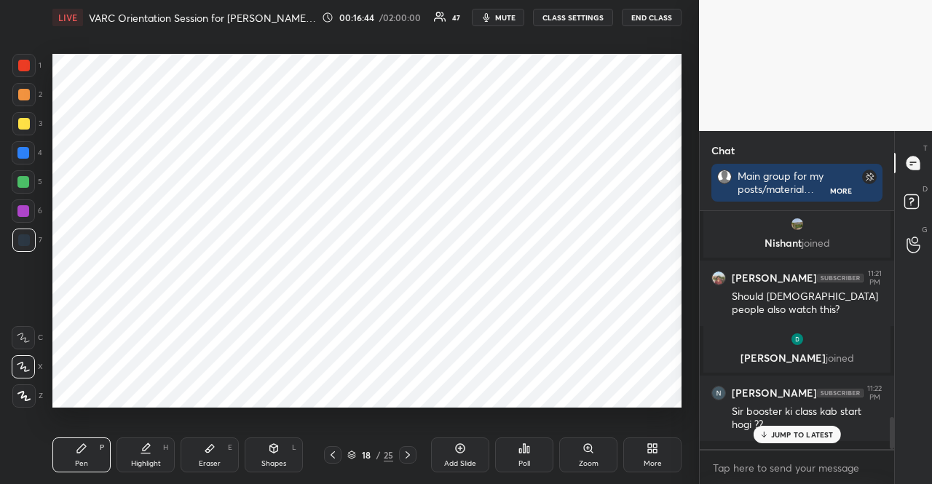
click at [28, 148] on div at bounding box center [23, 153] width 12 height 12
drag, startPoint x: 28, startPoint y: 148, endPoint x: 46, endPoint y: 136, distance: 21.6
click at [28, 146] on div at bounding box center [23, 152] width 23 height 23
click at [24, 181] on div at bounding box center [23, 182] width 12 height 12
click at [26, 210] on div at bounding box center [23, 211] width 12 height 12
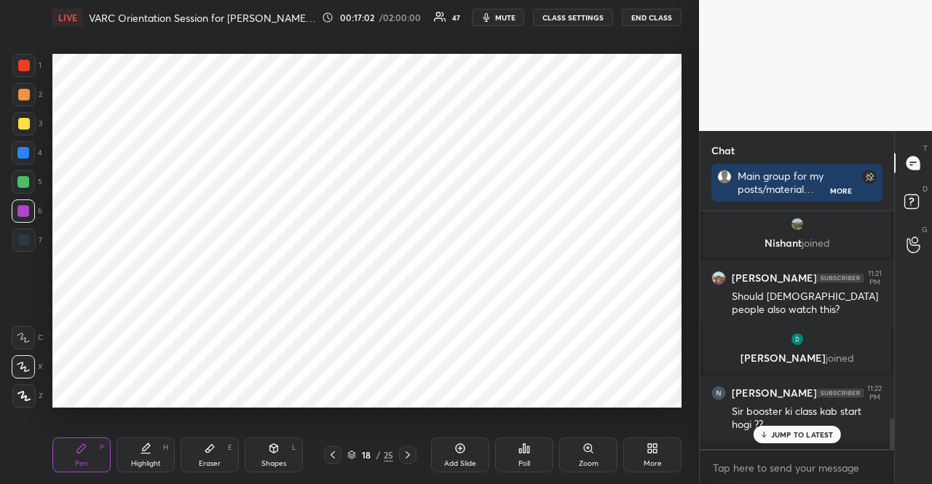
scroll to position [1601, 0]
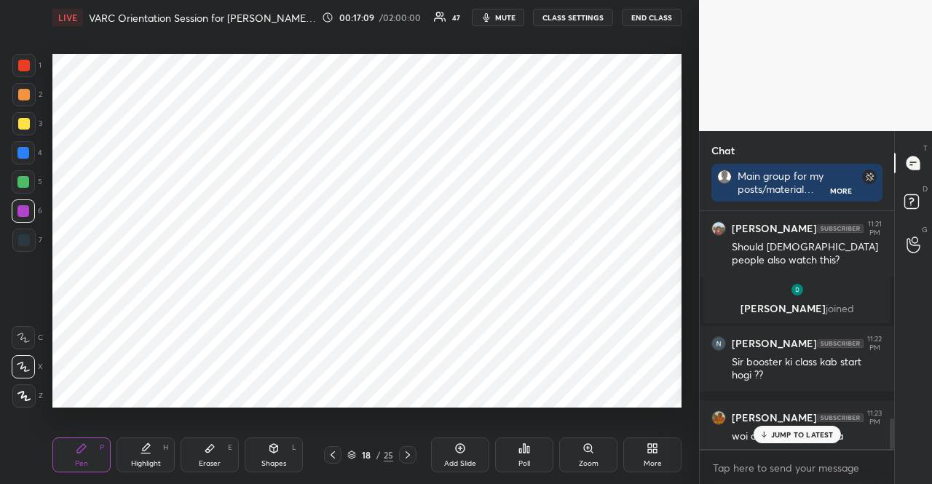
click at [29, 189] on div at bounding box center [23, 181] width 23 height 23
click at [17, 247] on div at bounding box center [23, 240] width 23 height 23
click at [23, 209] on div at bounding box center [23, 211] width 12 height 12
drag, startPoint x: 25, startPoint y: 177, endPoint x: 44, endPoint y: 174, distance: 19.9
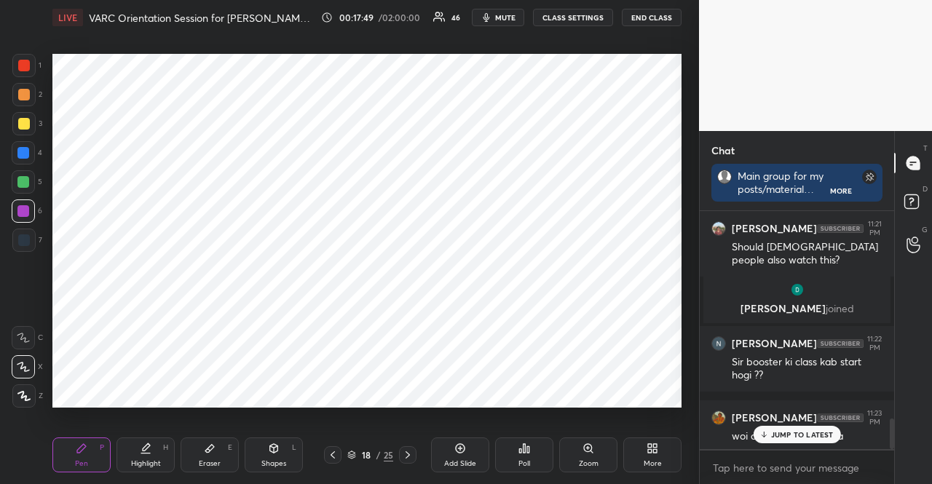
click at [29, 177] on div at bounding box center [23, 181] width 23 height 23
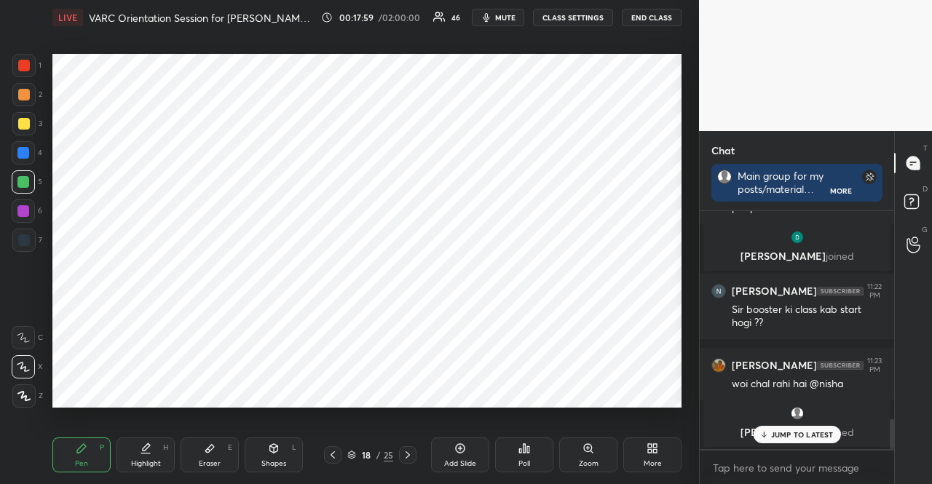
click at [20, 243] on div at bounding box center [24, 240] width 12 height 12
click at [32, 239] on div at bounding box center [23, 240] width 23 height 23
click at [20, 146] on div at bounding box center [23, 152] width 23 height 23
click at [25, 144] on div at bounding box center [23, 152] width 23 height 23
click at [18, 210] on div at bounding box center [23, 211] width 12 height 12
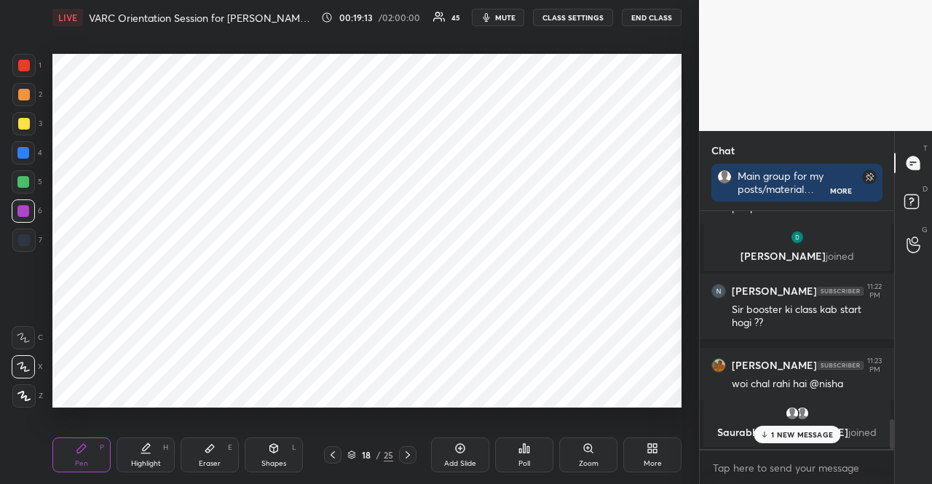
click at [26, 157] on div at bounding box center [23, 152] width 23 height 23
click at [20, 160] on div at bounding box center [23, 152] width 23 height 23
click at [25, 215] on div at bounding box center [23, 211] width 12 height 12
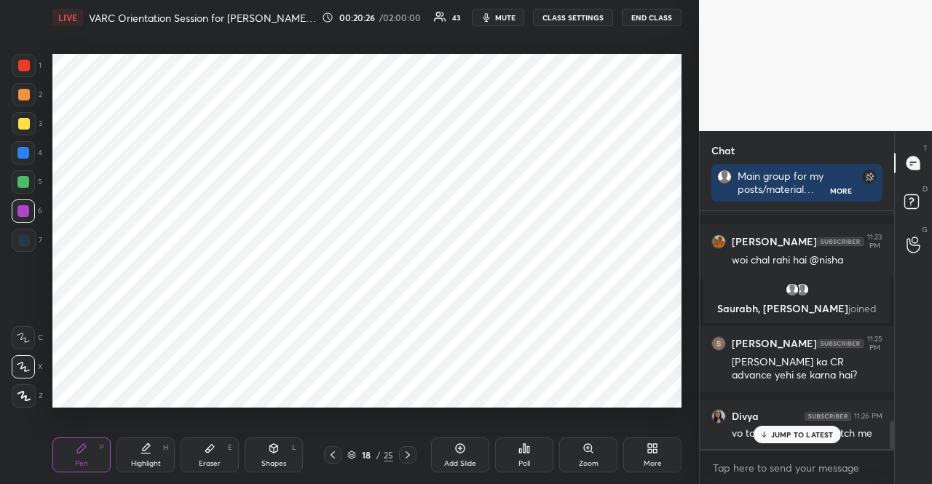
scroll to position [4, 4]
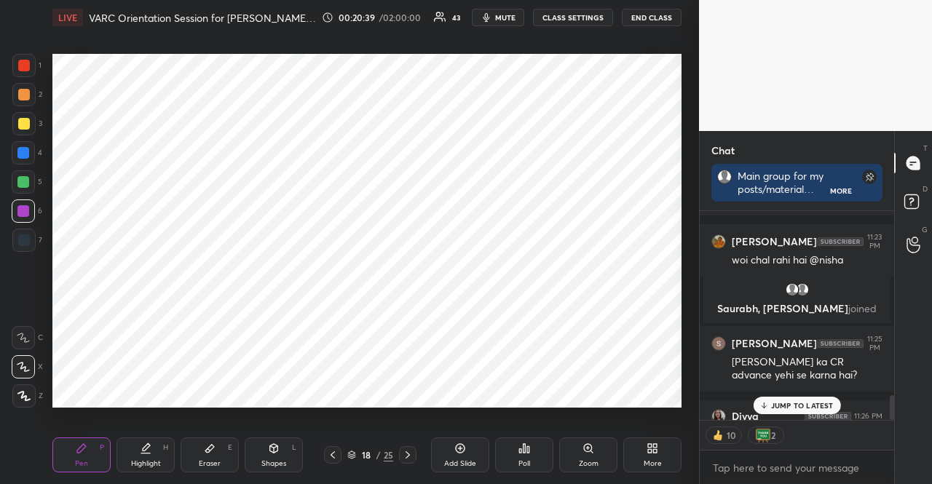
click at [23, 237] on div at bounding box center [24, 240] width 12 height 12
click at [29, 233] on div at bounding box center [23, 240] width 23 height 23
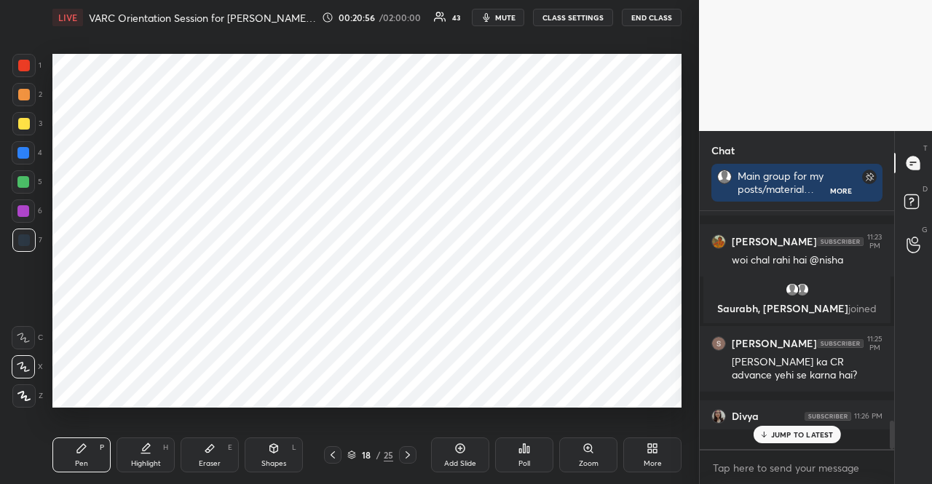
scroll to position [1777, 0]
click at [25, 192] on div at bounding box center [23, 181] width 23 height 23
click at [409, 454] on icon at bounding box center [408, 455] width 12 height 12
click at [405, 450] on icon at bounding box center [408, 455] width 12 height 12
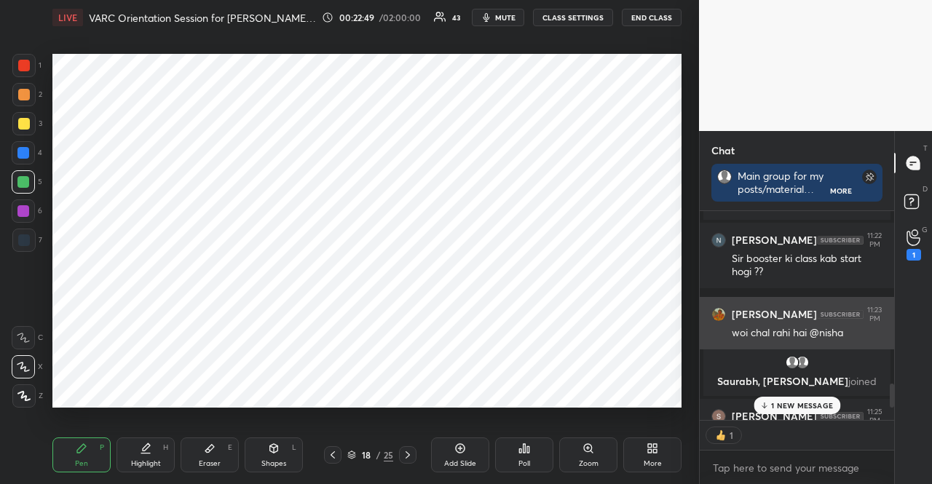
scroll to position [234, 190]
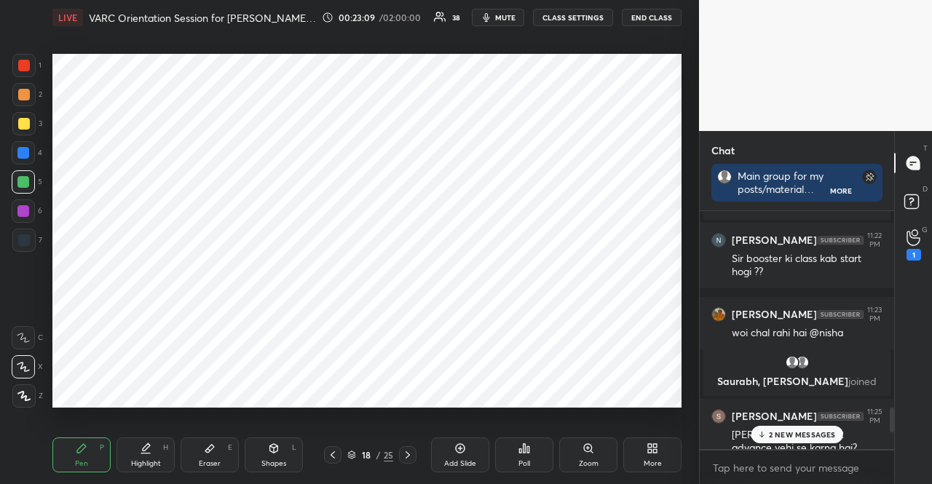
click at [25, 204] on div at bounding box center [23, 211] width 23 height 23
click at [25, 201] on div at bounding box center [23, 211] width 23 height 23
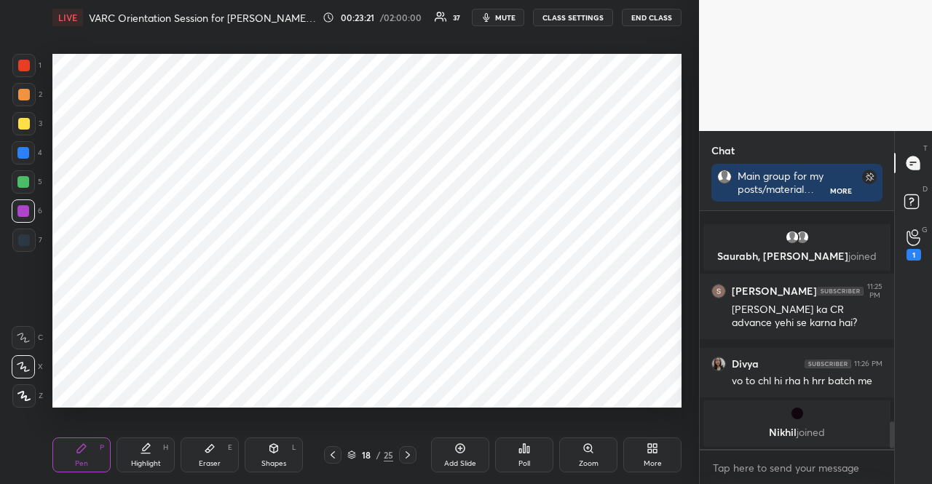
scroll to position [1943, 0]
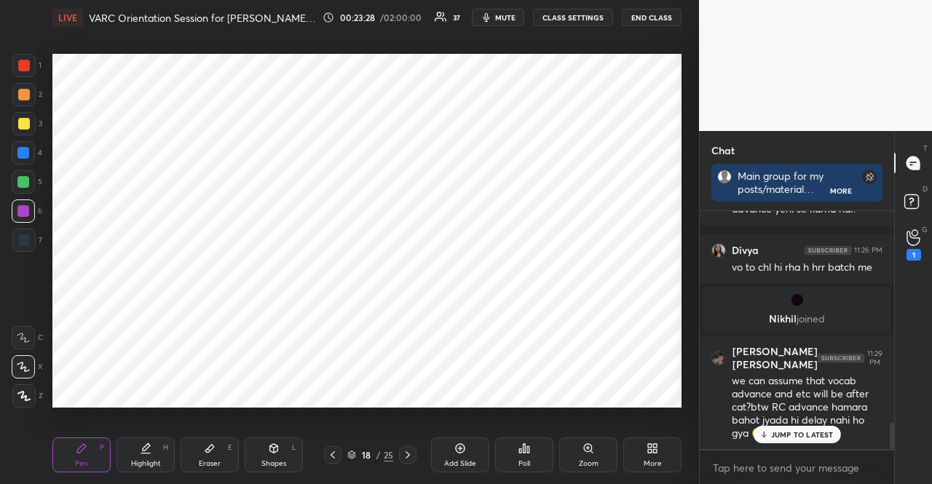
click at [781, 430] on p "JUMP TO LATEST" at bounding box center [802, 434] width 63 height 9
click at [11, 155] on div "1 2 3 4 5 6 7 R O A L C X Z Erase all C X Z" at bounding box center [23, 231] width 47 height 354
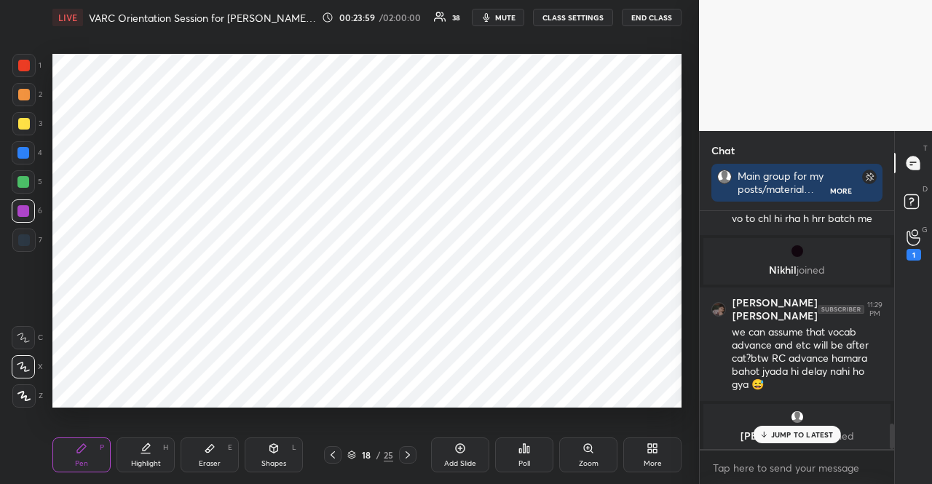
scroll to position [2007, 0]
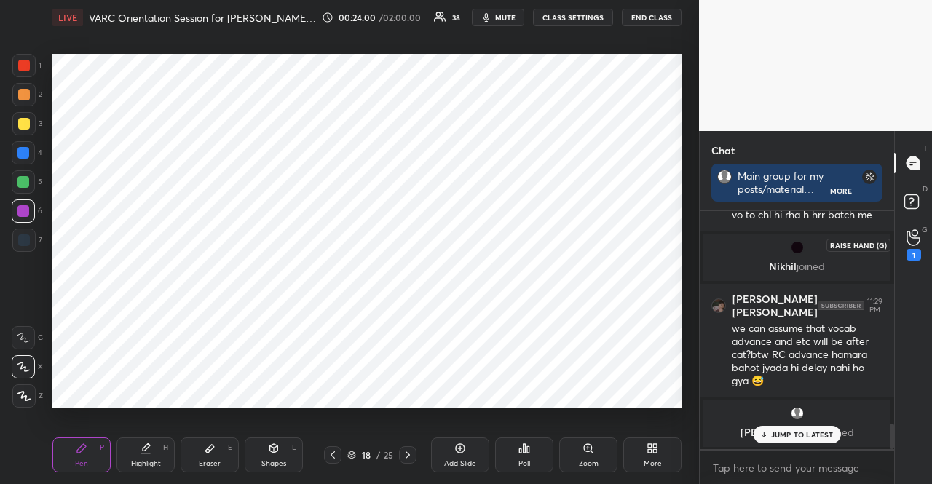
click at [914, 240] on icon at bounding box center [914, 237] width 14 height 17
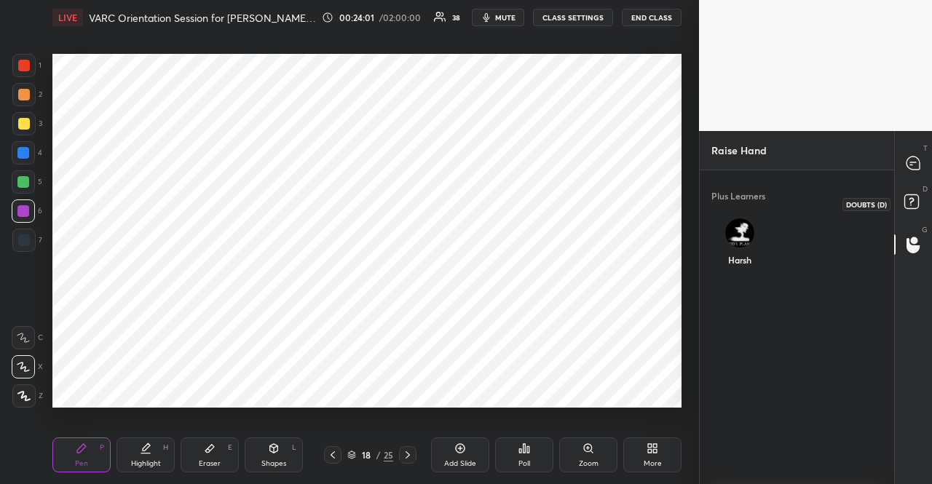
click at [909, 198] on rect at bounding box center [911, 202] width 14 height 14
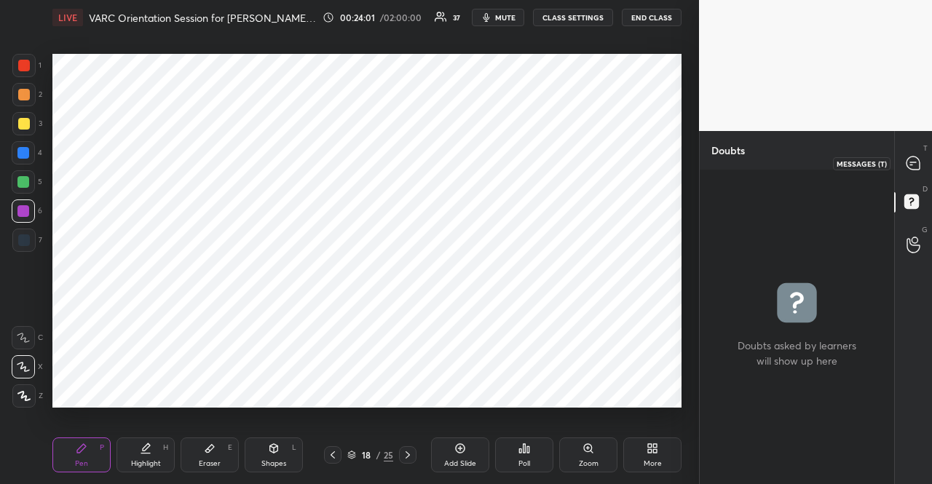
click at [907, 164] on icon at bounding box center [913, 163] width 13 height 13
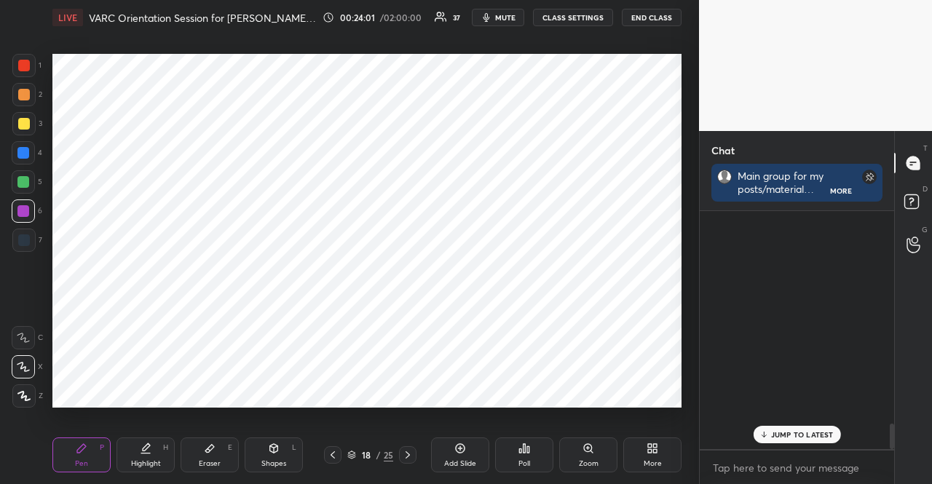
scroll to position [234, 190]
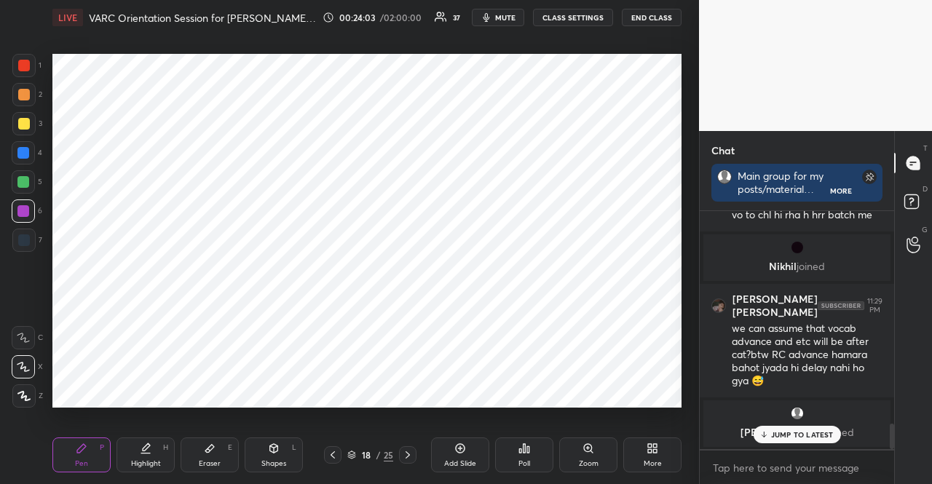
click at [808, 438] on p "JUMP TO LATEST" at bounding box center [802, 434] width 63 height 9
click at [414, 451] on div at bounding box center [407, 454] width 17 height 17
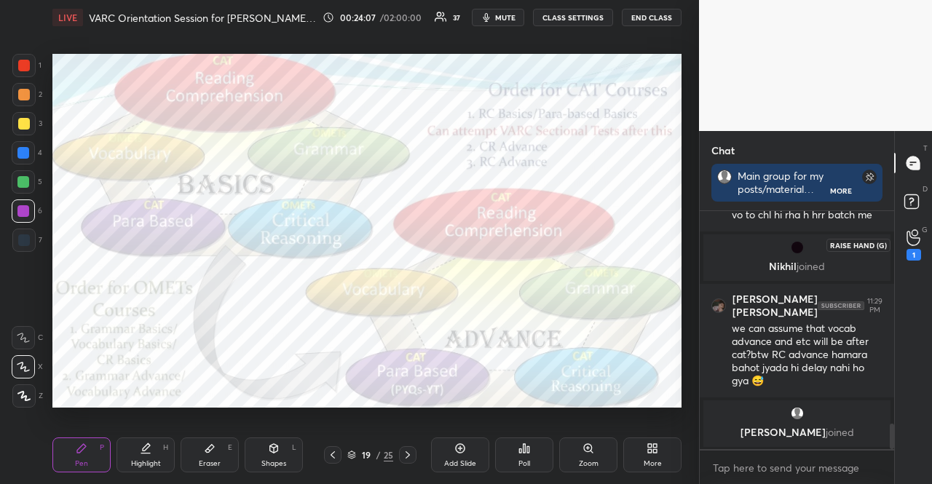
click at [925, 239] on div "1" at bounding box center [913, 245] width 29 height 26
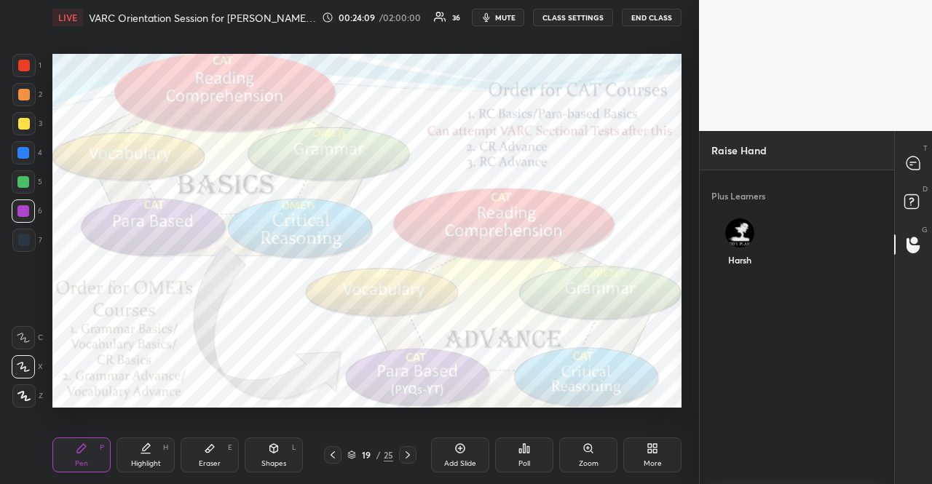
click at [756, 226] on div "Harsh" at bounding box center [740, 245] width 57 height 77
click at [751, 270] on button "INVITE" at bounding box center [739, 270] width 45 height 19
click at [904, 159] on div at bounding box center [913, 163] width 29 height 26
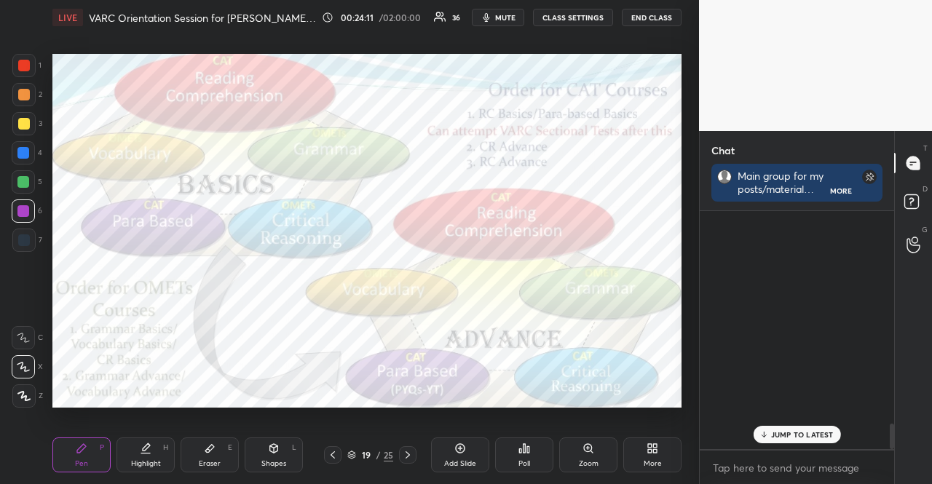
scroll to position [234, 190]
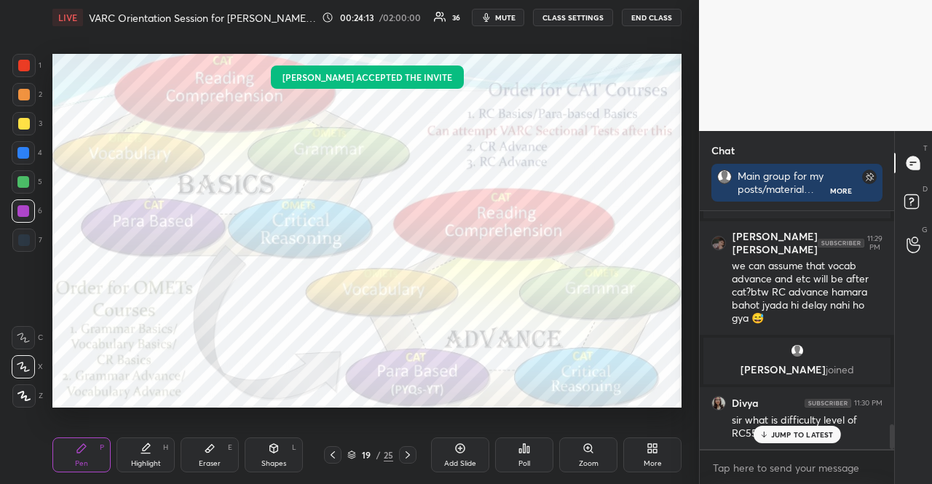
click at [792, 438] on p "JUMP TO LATEST" at bounding box center [802, 434] width 63 height 9
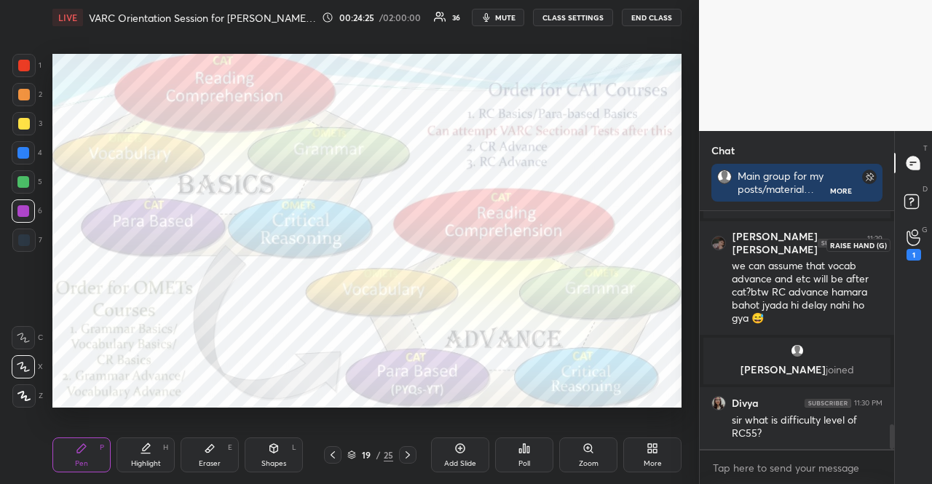
click at [912, 247] on div "1" at bounding box center [914, 244] width 15 height 31
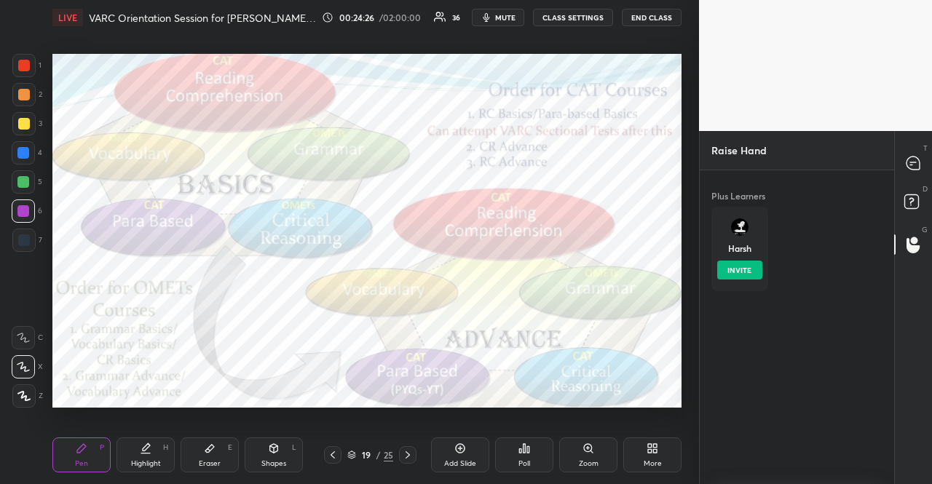
click at [760, 228] on div "Harsh INVITE" at bounding box center [740, 249] width 57 height 84
click at [753, 265] on button "INVITE" at bounding box center [739, 270] width 45 height 19
click at [921, 165] on icon at bounding box center [913, 163] width 15 height 15
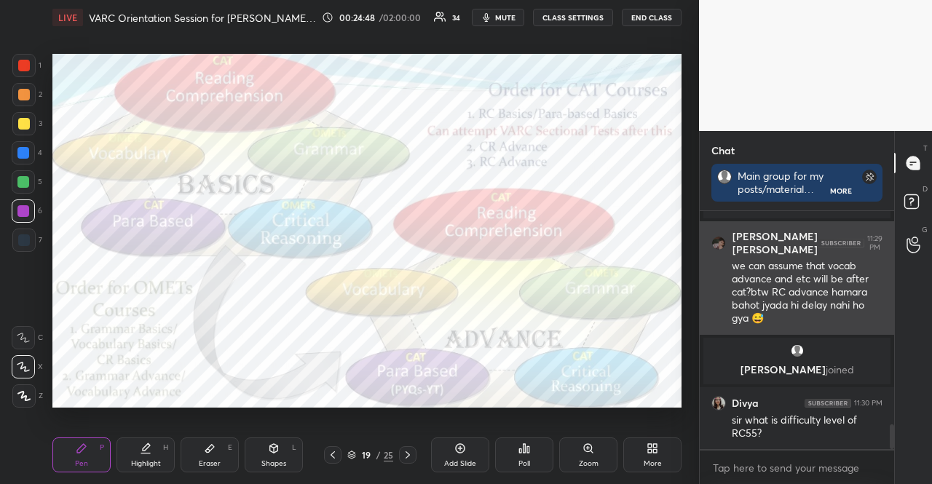
scroll to position [2150, 0]
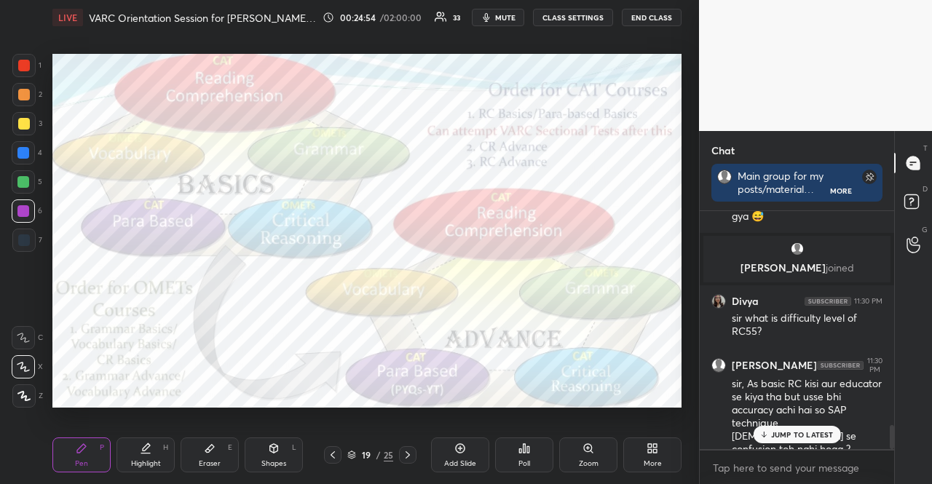
click at [28, 184] on div at bounding box center [23, 181] width 23 height 23
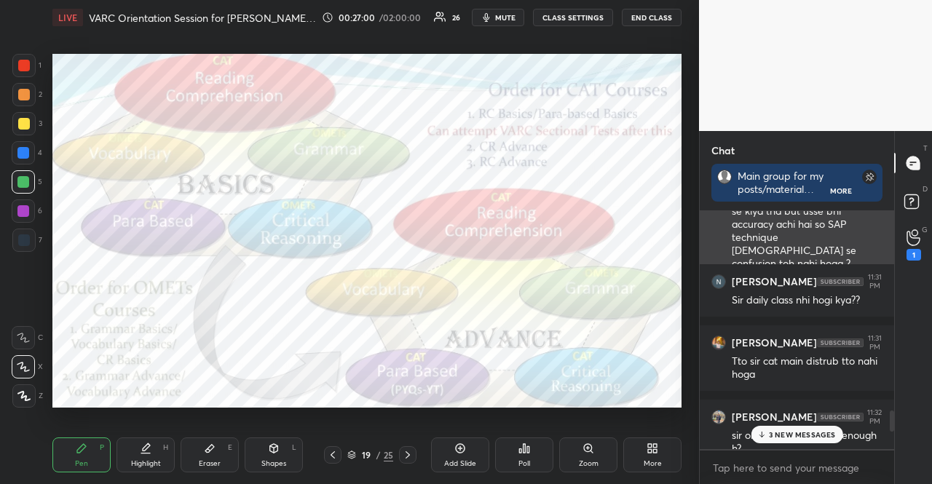
scroll to position [2358, 0]
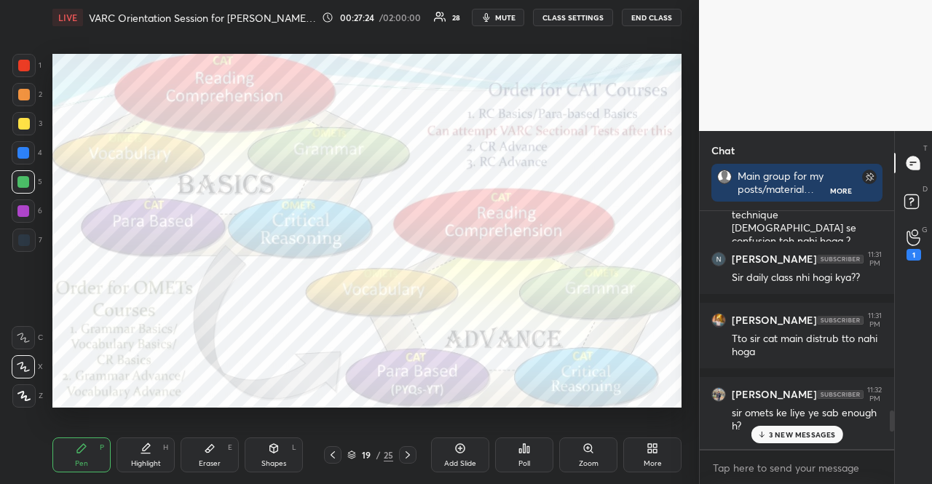
click at [350, 452] on icon at bounding box center [351, 455] width 9 height 9
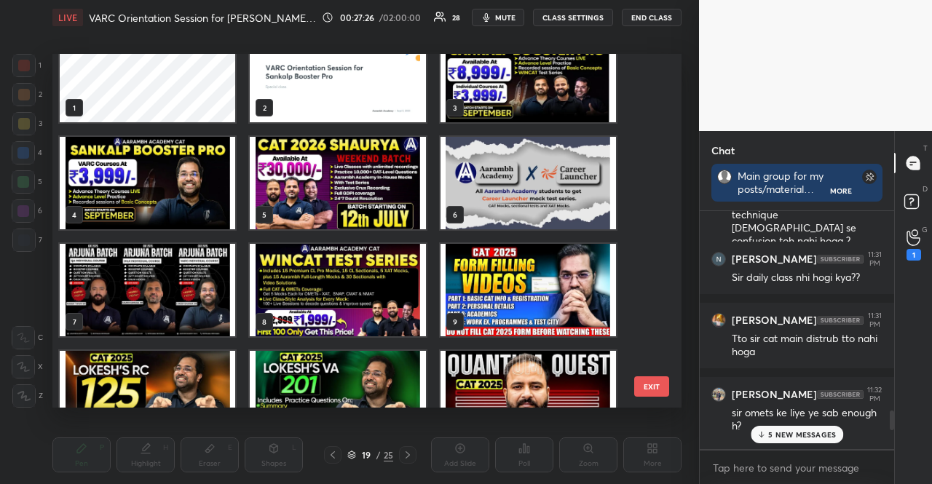
scroll to position [177, 0]
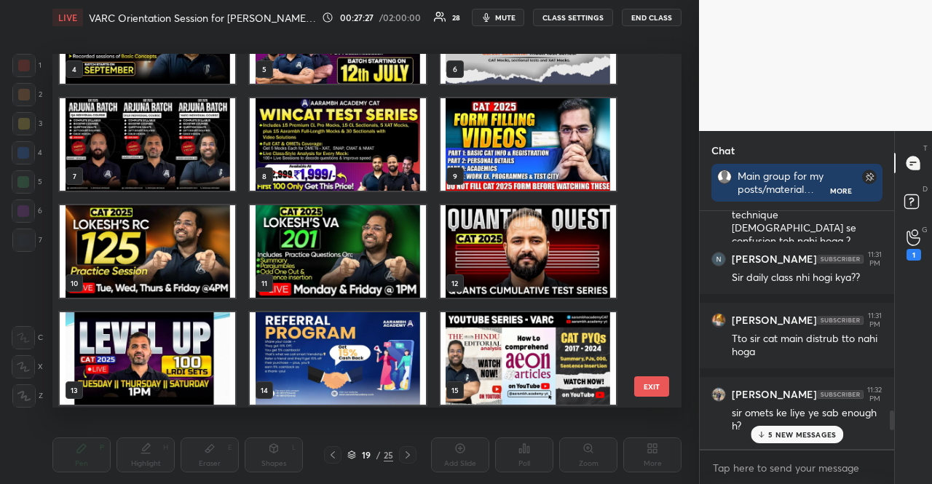
click at [356, 266] on img "grid" at bounding box center [338, 251] width 176 height 92
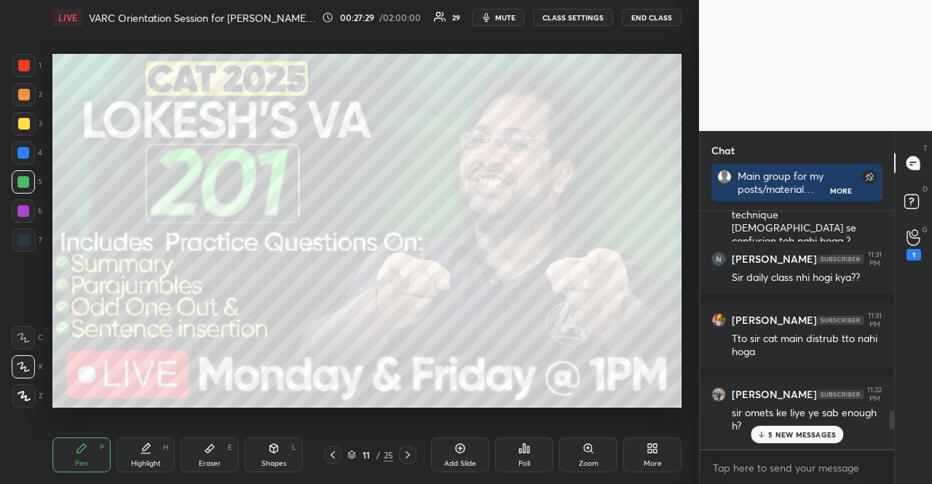
click at [27, 120] on div at bounding box center [24, 124] width 12 height 12
click at [26, 125] on div at bounding box center [24, 124] width 12 height 12
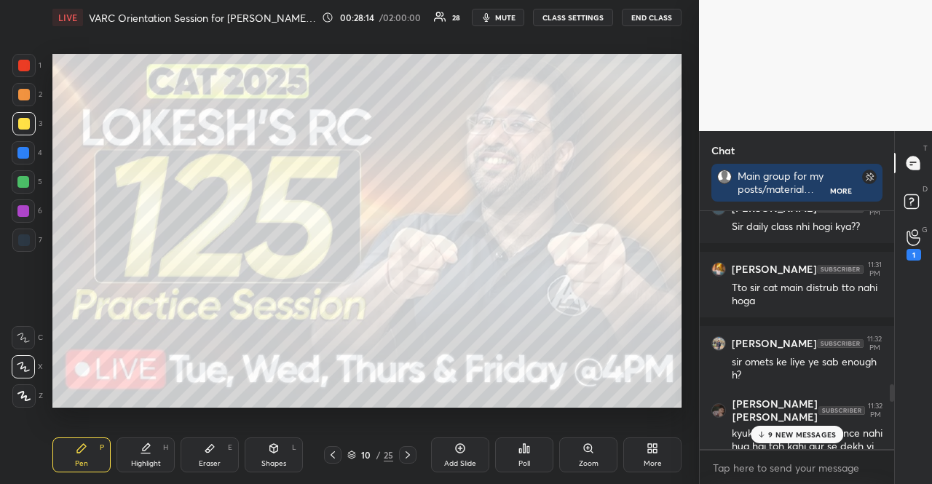
scroll to position [2431, 0]
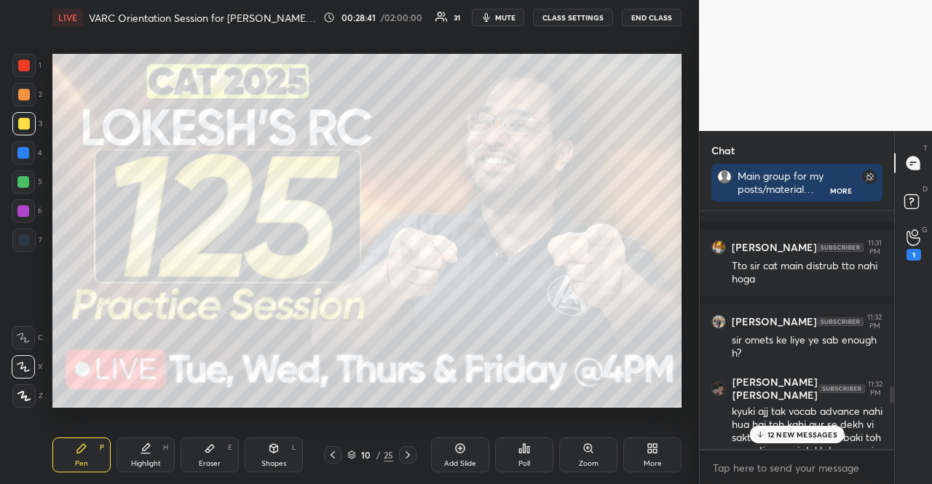
click at [406, 456] on icon at bounding box center [408, 455] width 12 height 12
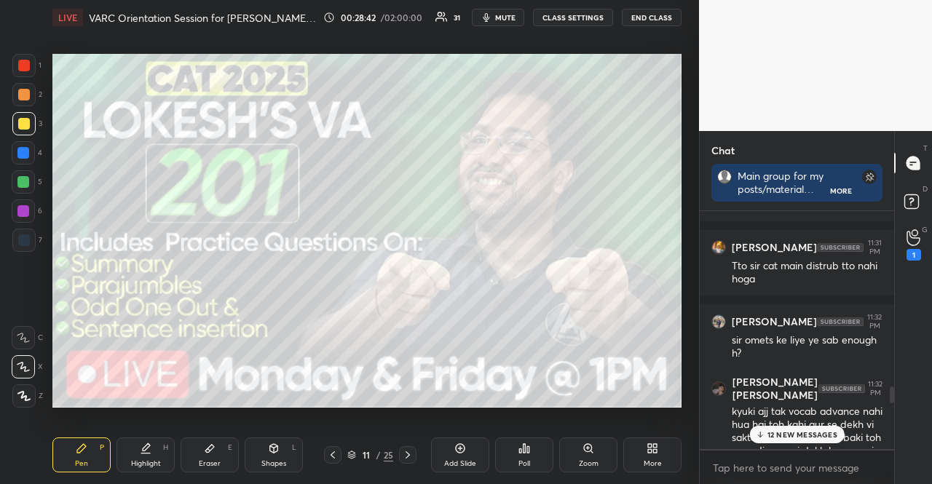
click at [406, 456] on icon at bounding box center [408, 455] width 12 height 12
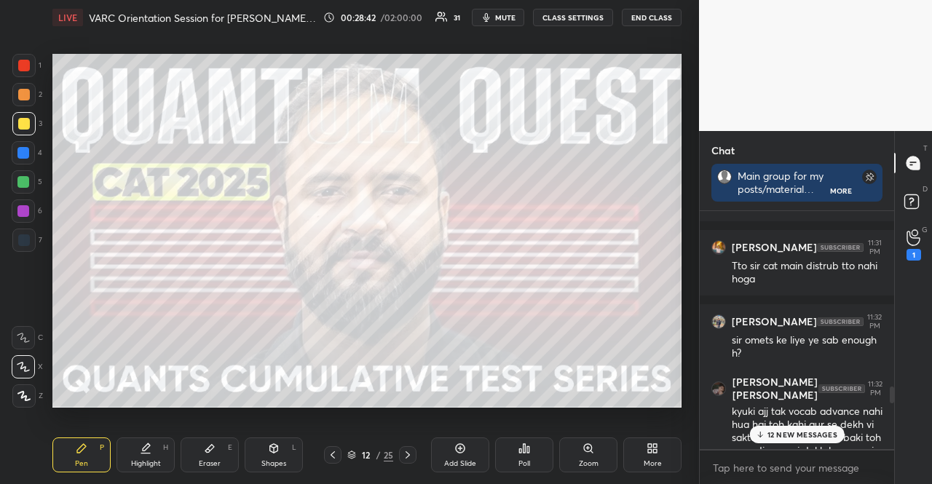
click at [406, 456] on icon at bounding box center [408, 455] width 12 height 12
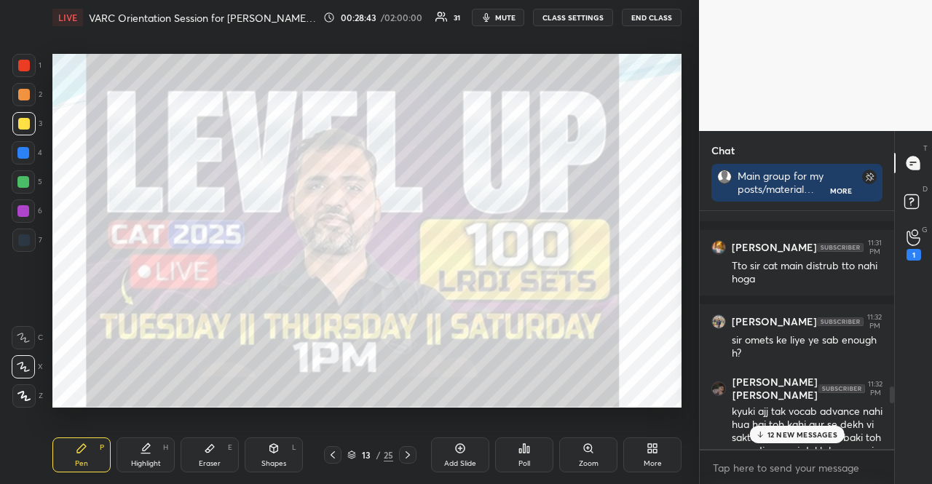
click at [406, 456] on icon at bounding box center [408, 455] width 12 height 12
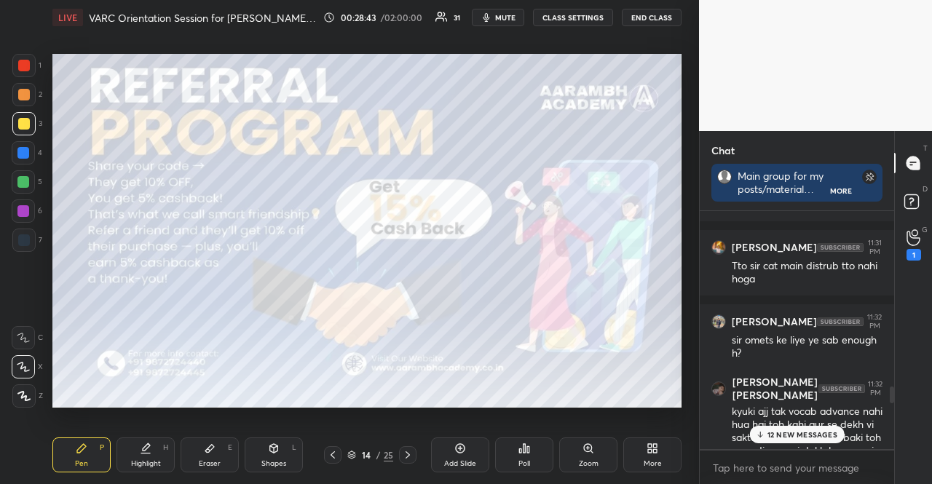
click at [406, 456] on icon at bounding box center [408, 455] width 12 height 12
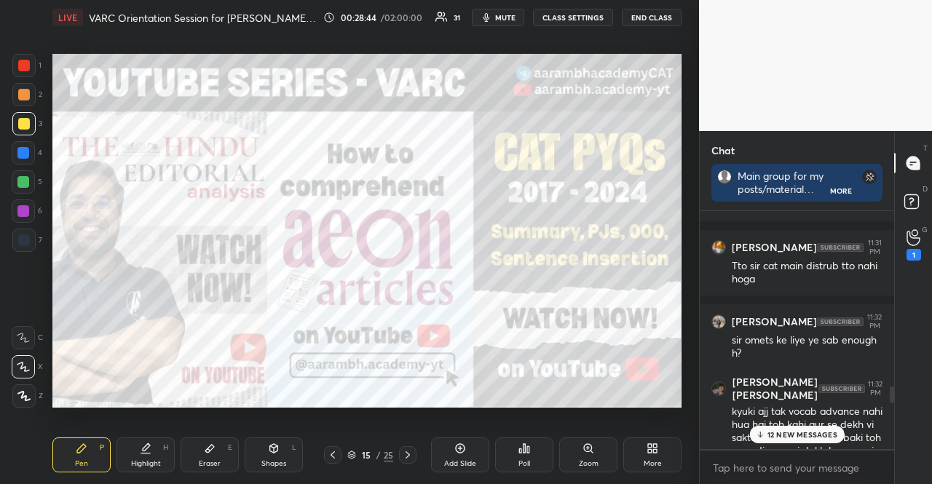
click at [406, 456] on icon at bounding box center [408, 455] width 12 height 12
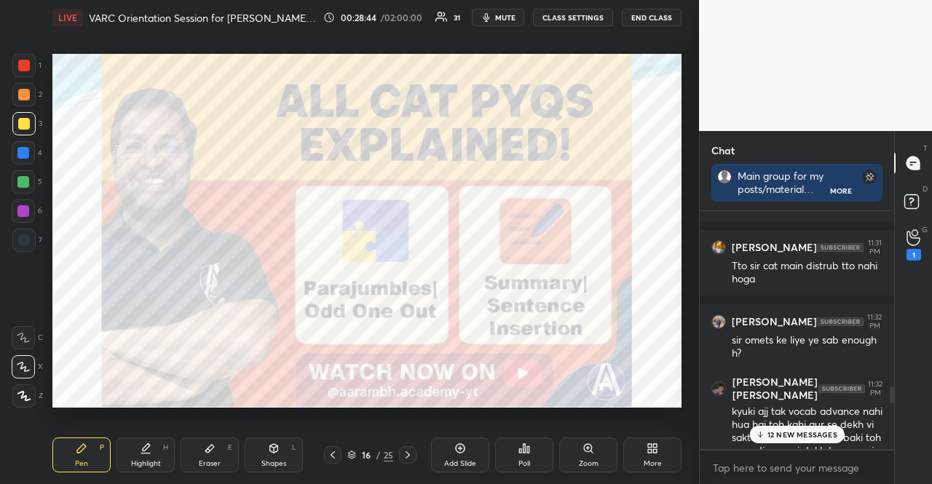
click at [406, 455] on icon at bounding box center [408, 455] width 12 height 12
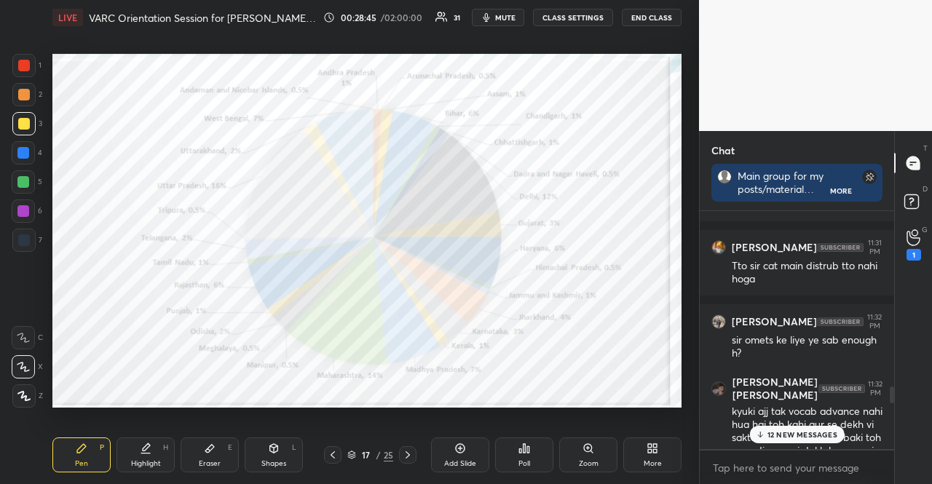
click at [406, 455] on icon at bounding box center [408, 455] width 12 height 12
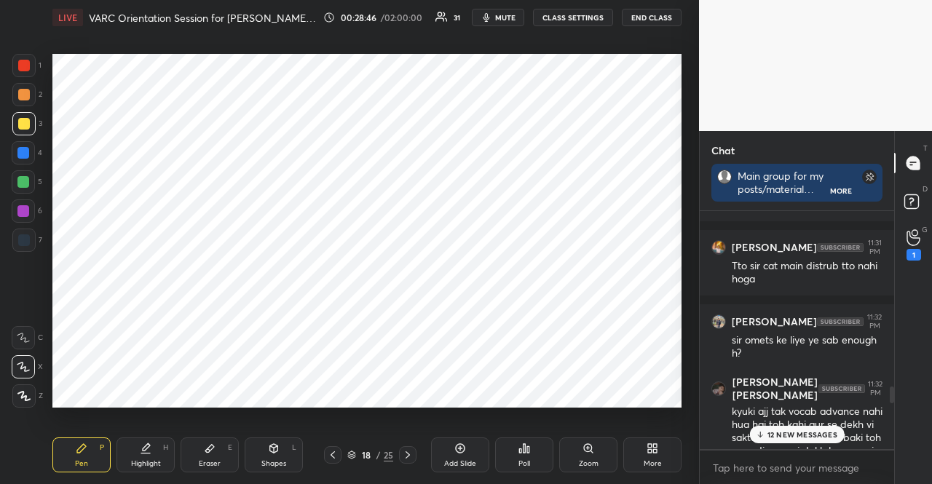
click at [406, 455] on icon at bounding box center [408, 455] width 12 height 12
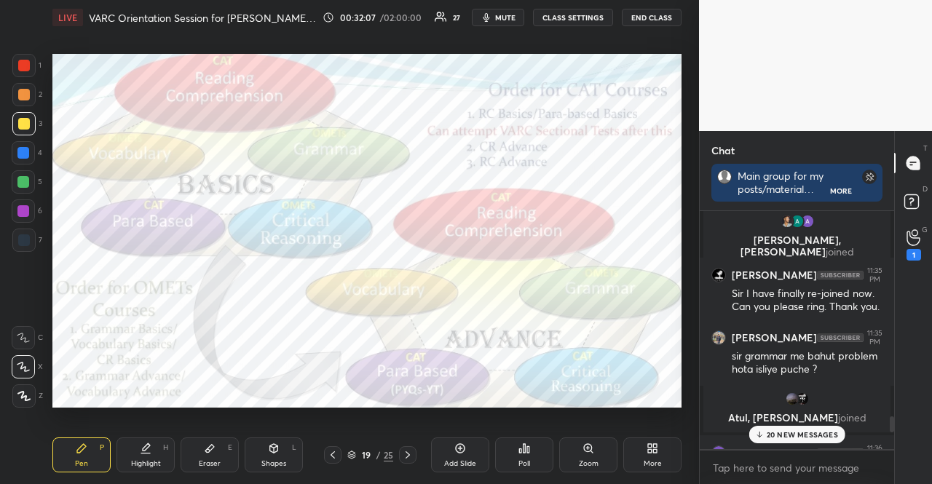
scroll to position [3378, 0]
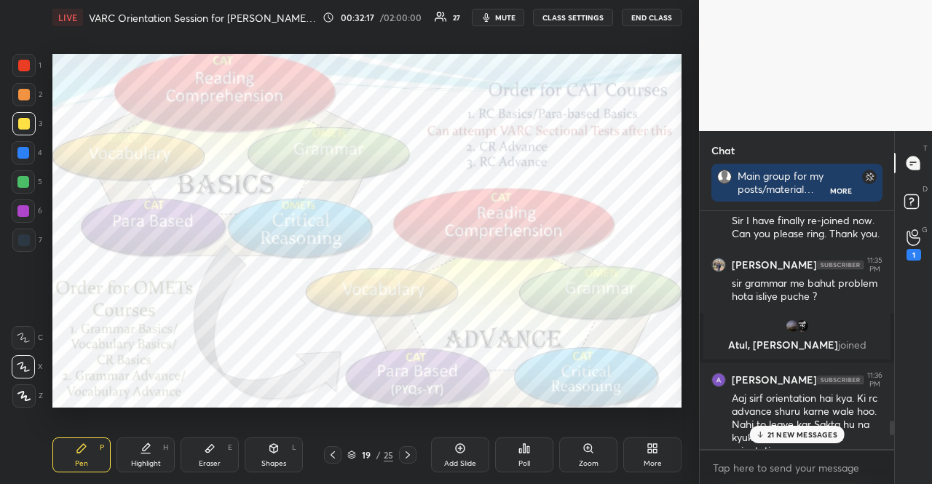
click at [31, 227] on div "1 2 3 4 5 6 7" at bounding box center [27, 156] width 31 height 204
click at [33, 235] on div at bounding box center [23, 240] width 23 height 23
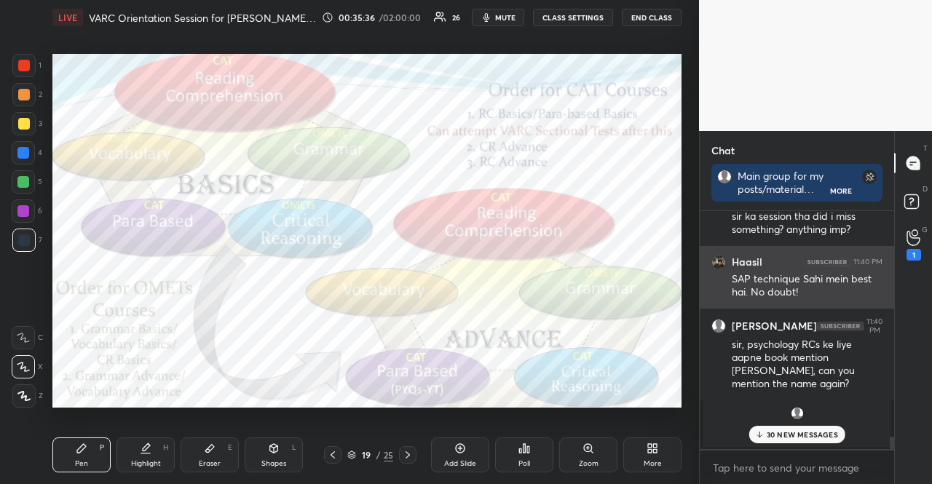
scroll to position [4298, 0]
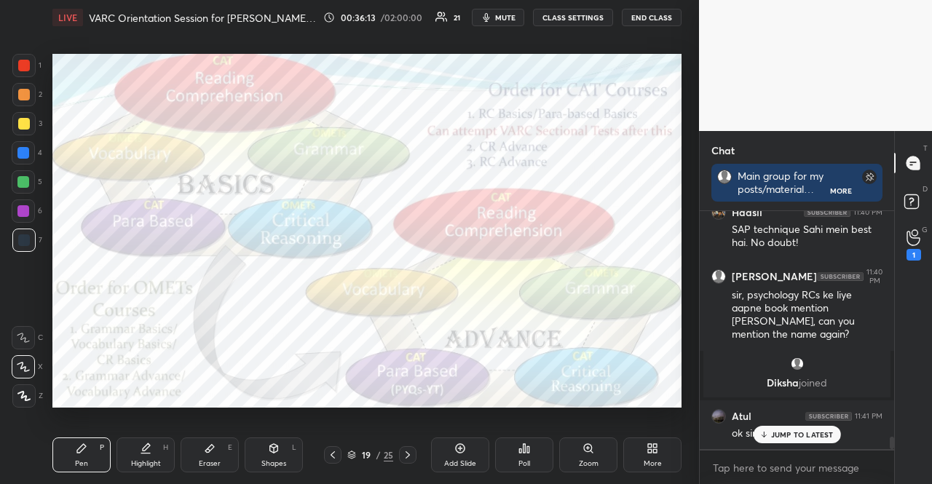
click at [810, 444] on div "JUMP TO LATEST" at bounding box center [796, 434] width 87 height 17
click at [905, 237] on div "1" at bounding box center [913, 245] width 29 height 26
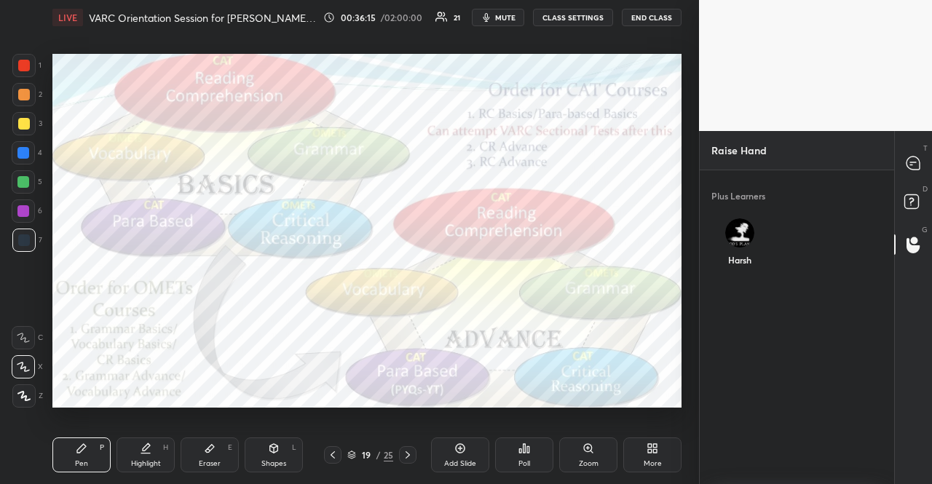
scroll to position [4, 4]
click at [744, 225] on img "grid" at bounding box center [739, 226] width 17 height 17
click at [746, 265] on button "INVITE" at bounding box center [739, 270] width 45 height 19
click at [918, 150] on div at bounding box center [913, 163] width 29 height 26
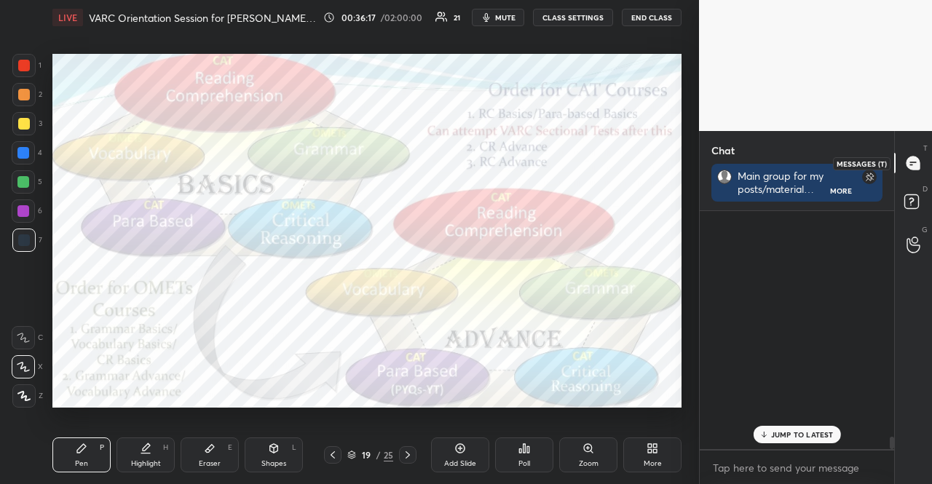
scroll to position [234, 190]
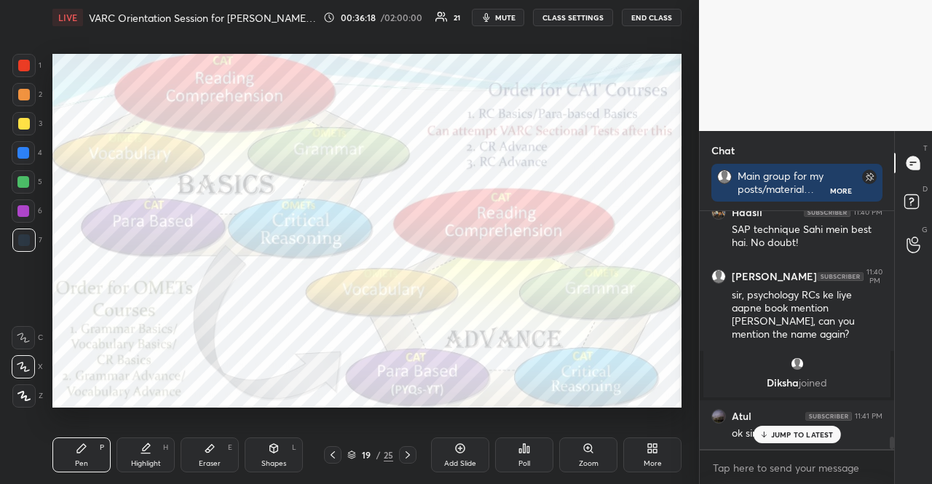
click at [819, 435] on p "JUMP TO LATEST" at bounding box center [802, 434] width 63 height 9
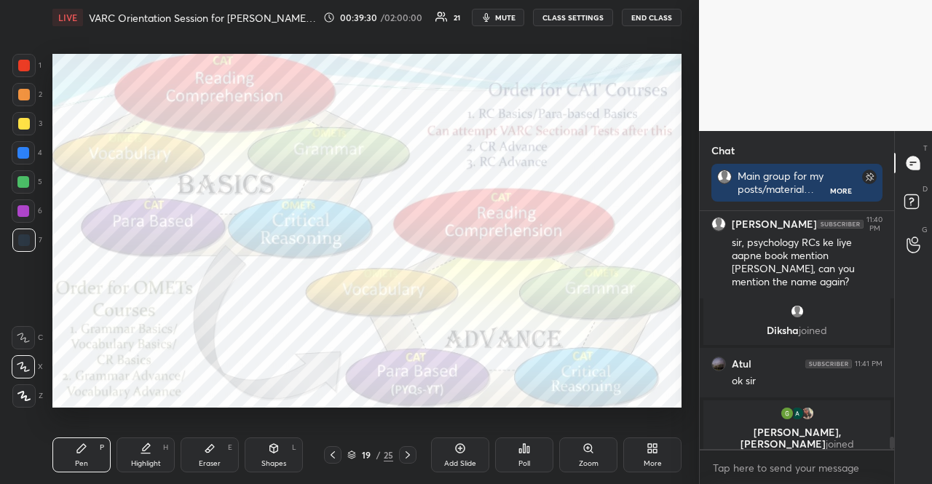
click at [348, 450] on div "19 / 25" at bounding box center [370, 455] width 46 height 13
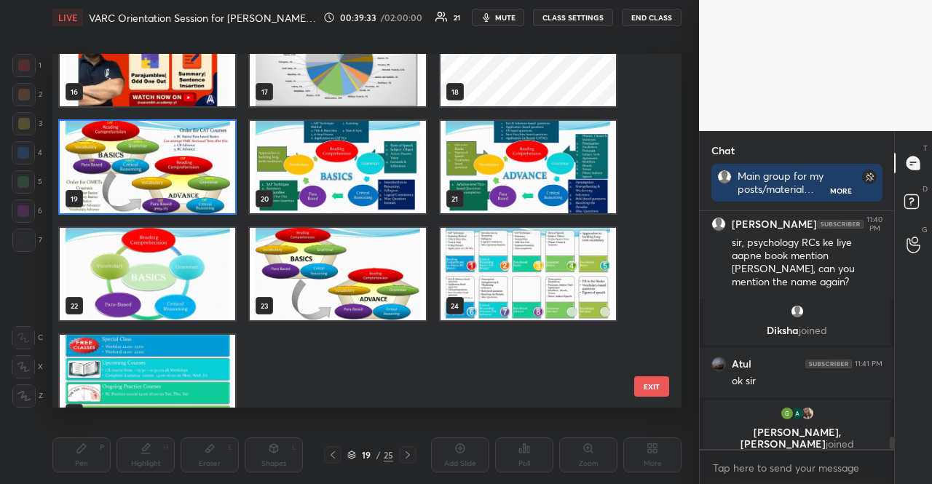
scroll to position [510, 0]
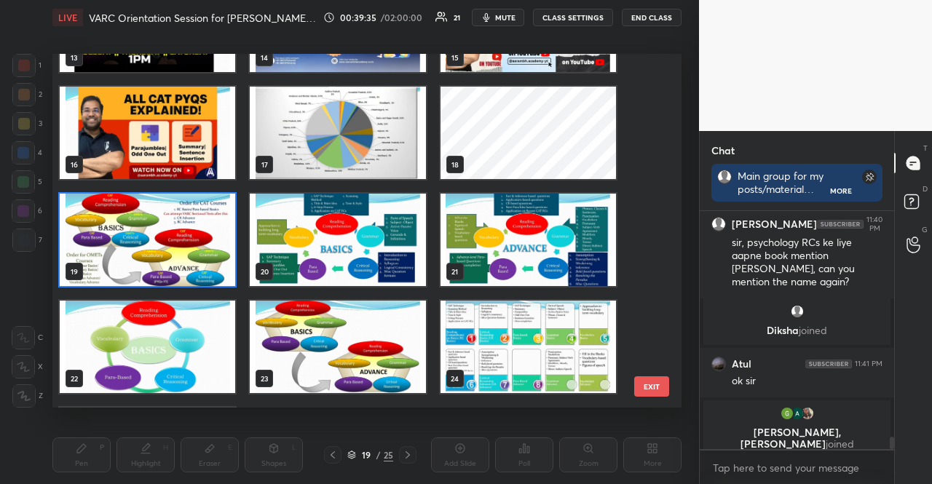
click at [166, 219] on img "grid" at bounding box center [148, 240] width 176 height 92
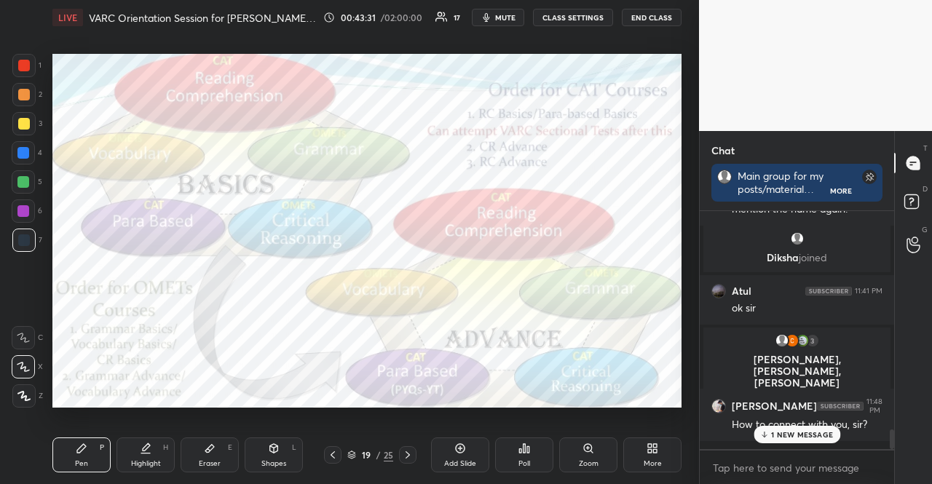
scroll to position [2727, 0]
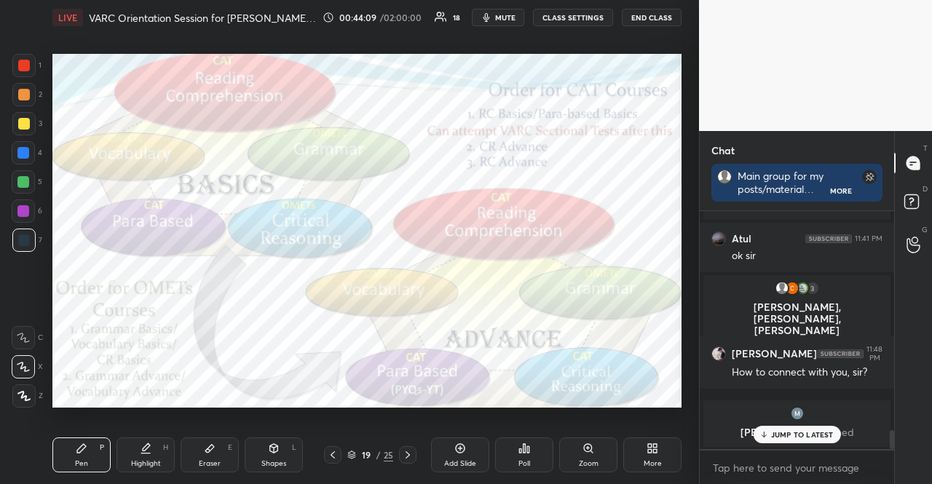
click at [931, 247] on div "G Raise Hand (G)" at bounding box center [913, 244] width 37 height 41
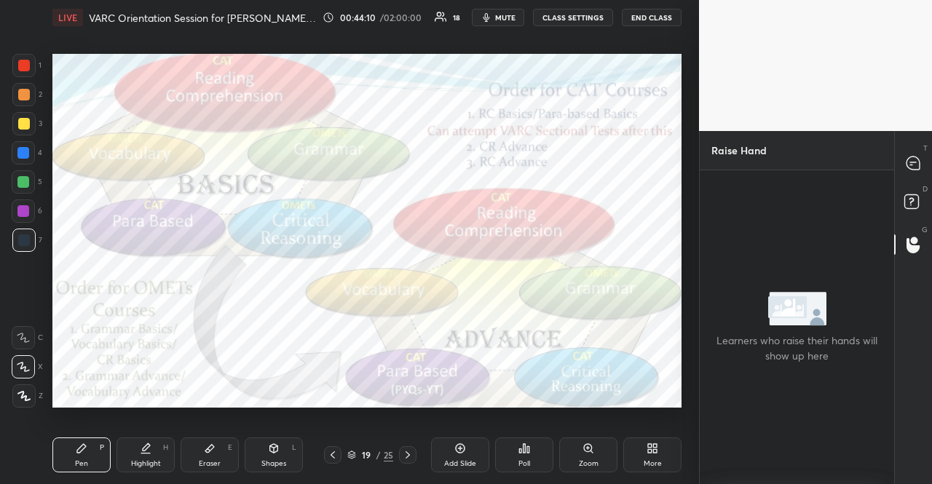
click at [931, 168] on div "T Messages (T)" at bounding box center [913, 163] width 37 height 41
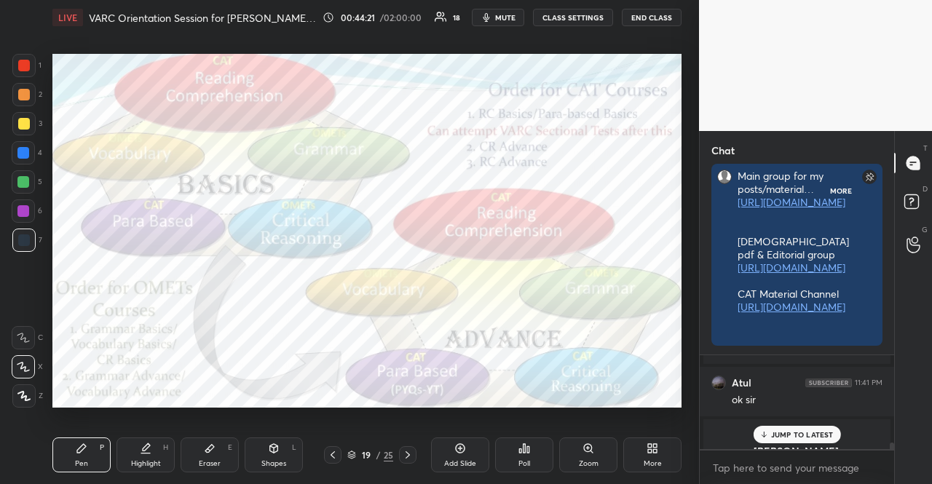
scroll to position [269, 190]
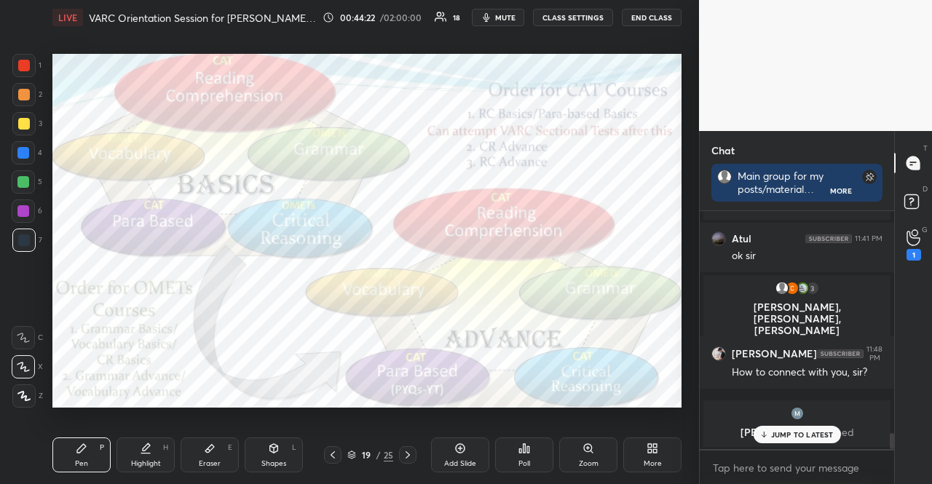
click at [814, 436] on p "JUMP TO LATEST" at bounding box center [802, 434] width 63 height 9
click at [925, 244] on div "1" at bounding box center [913, 245] width 29 height 26
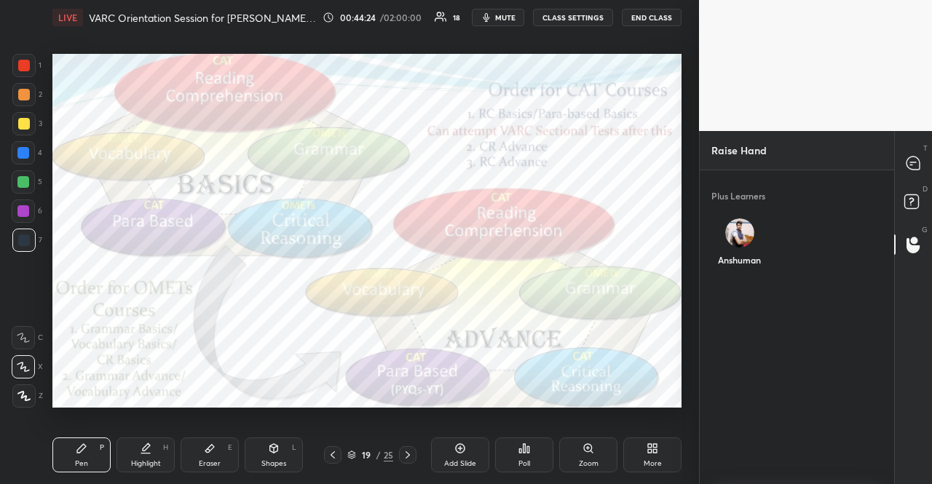
click at [759, 236] on div "Anshuman" at bounding box center [740, 245] width 57 height 77
click at [735, 274] on button "INVITE" at bounding box center [739, 270] width 45 height 19
drag, startPoint x: 920, startPoint y: 151, endPoint x: 919, endPoint y: 169, distance: 18.2
click at [921, 151] on div at bounding box center [913, 163] width 29 height 26
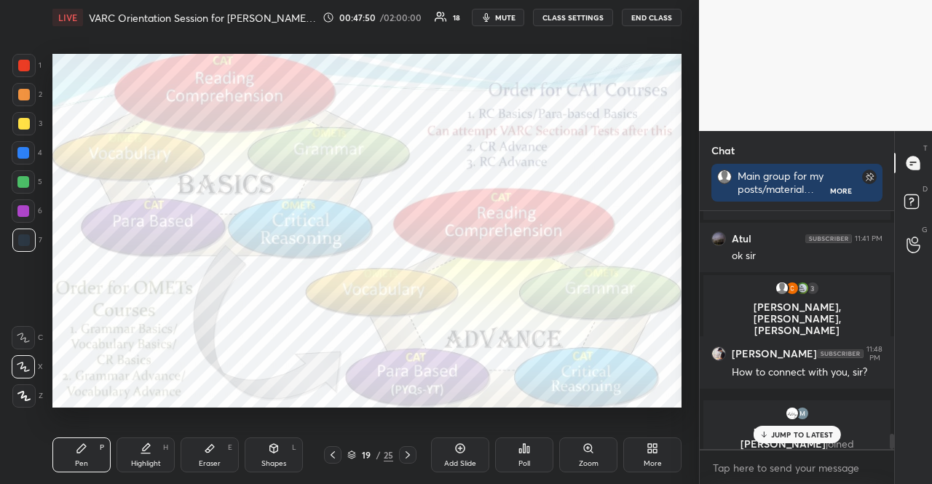
scroll to position [3410, 0]
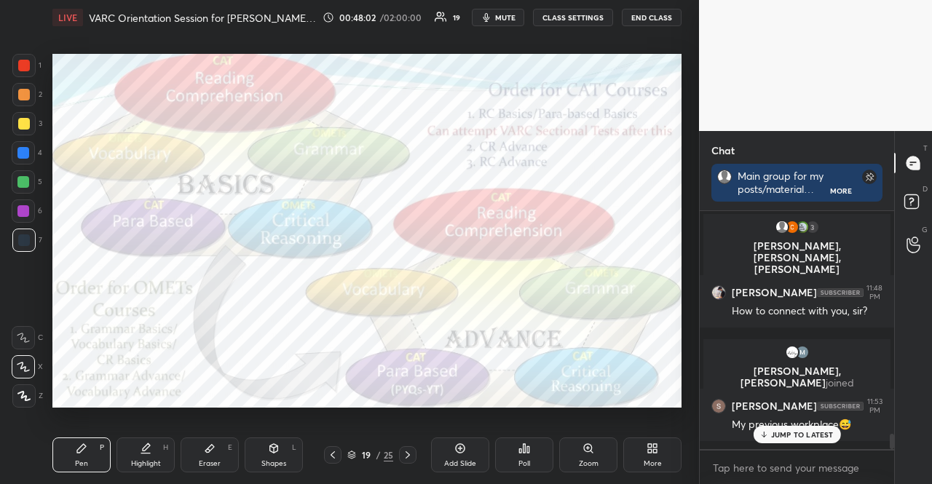
click at [755, 435] on div "JUMP TO LATEST" at bounding box center [796, 434] width 87 height 17
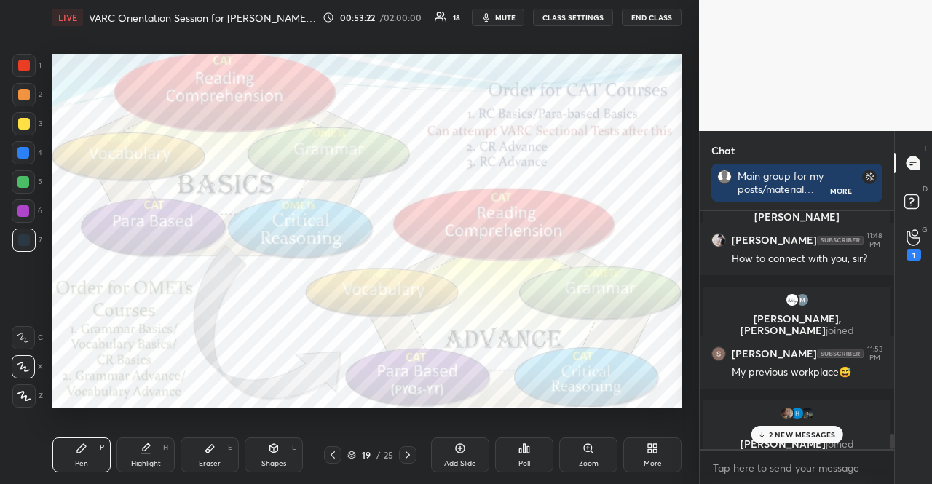
click at [820, 436] on p "2 NEW MESSAGES" at bounding box center [802, 434] width 67 height 9
click at [925, 229] on p "G" at bounding box center [925, 229] width 6 height 11
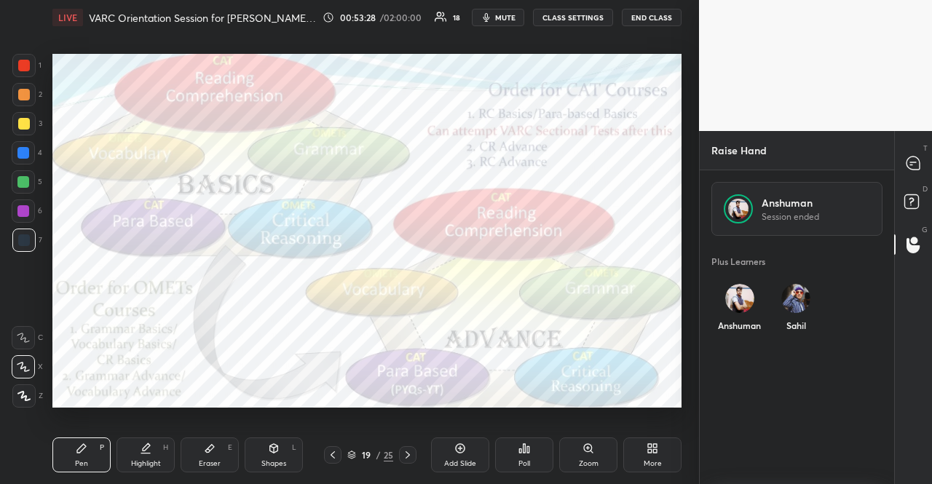
click at [848, 210] on p "Session ended" at bounding box center [816, 216] width 109 height 13
click at [742, 296] on img "grid" at bounding box center [739, 298] width 29 height 29
click at [749, 331] on button "INVITE" at bounding box center [739, 335] width 45 height 19
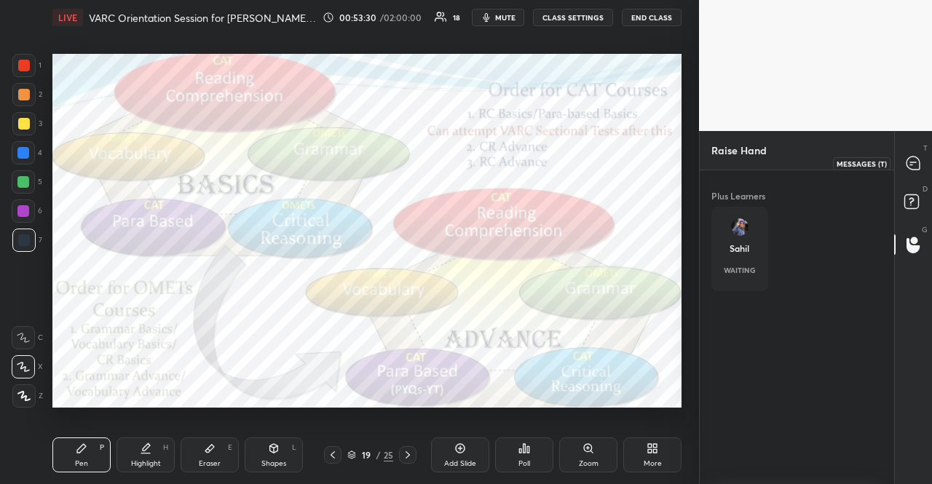
click at [910, 165] on icon at bounding box center [913, 163] width 13 height 13
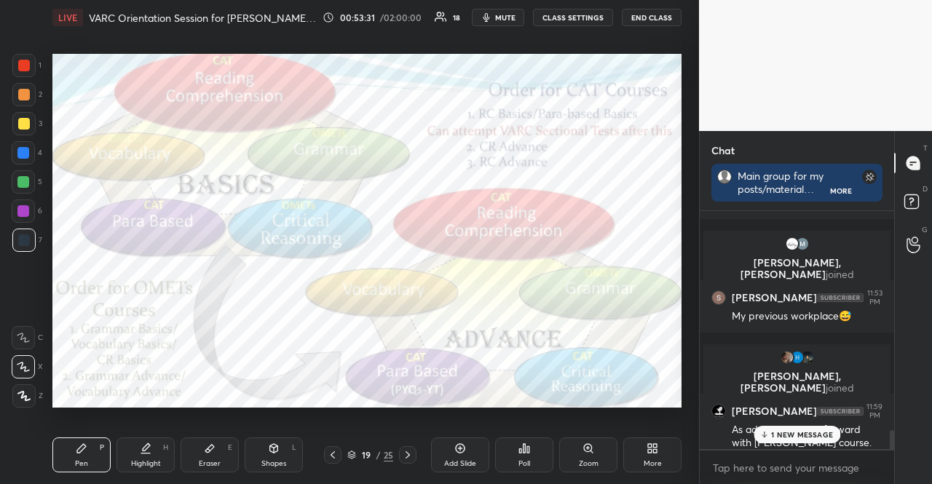
scroll to position [3472, 0]
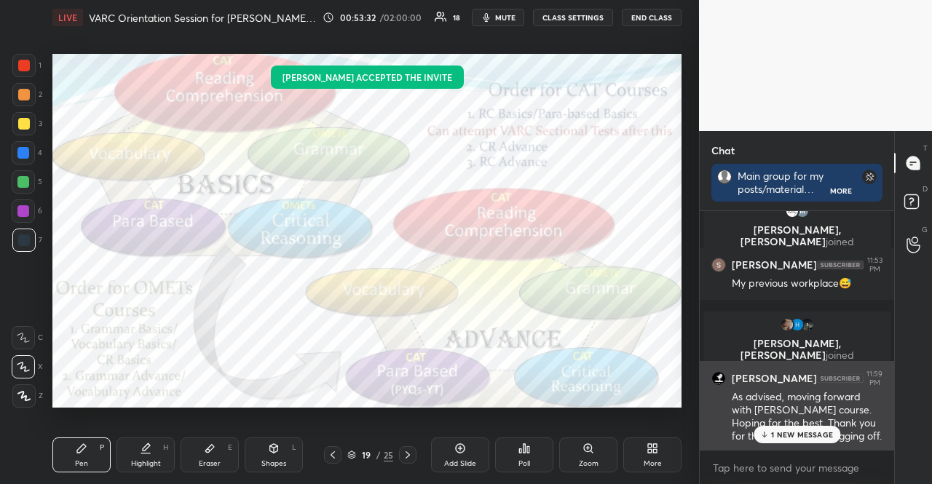
click at [781, 425] on div "As advised, moving forward with [PERSON_NAME] course. Hoping for the best. Than…" at bounding box center [807, 417] width 151 height 54
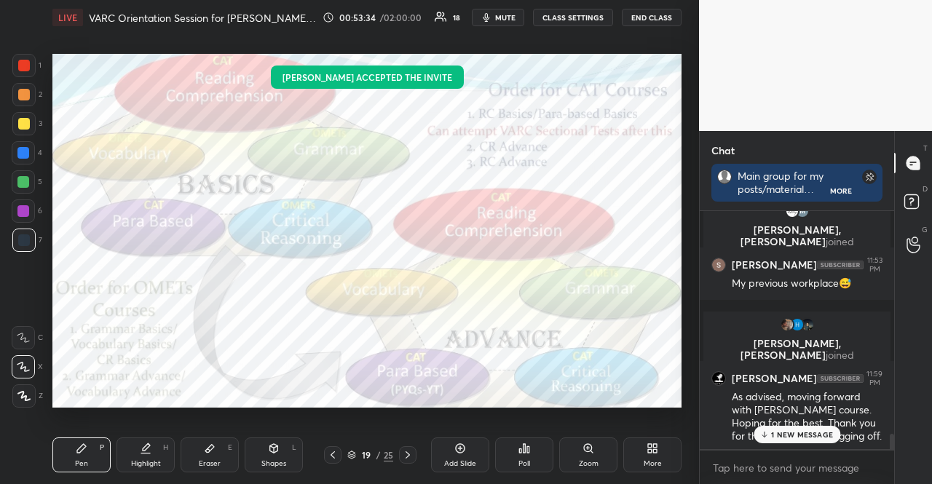
click at [781, 426] on div "1 NEW MESSAGE" at bounding box center [797, 434] width 87 height 17
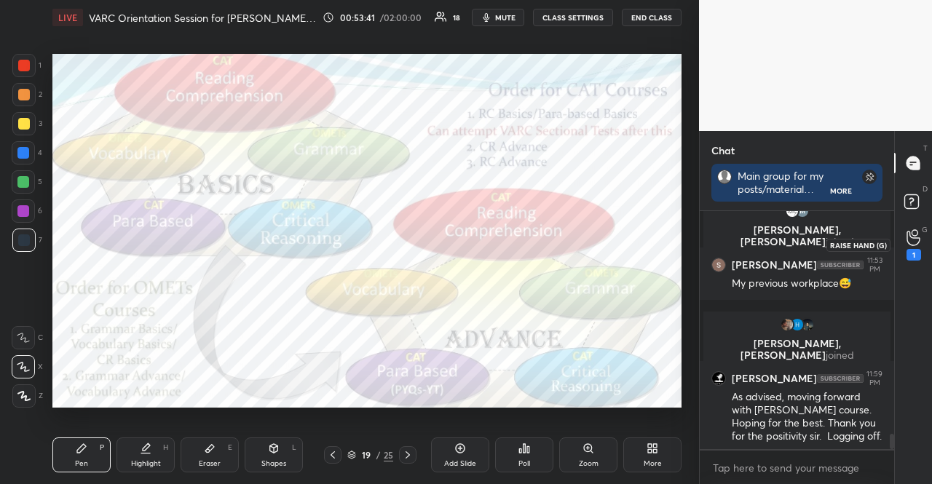
click at [926, 239] on div "1" at bounding box center [913, 245] width 29 height 26
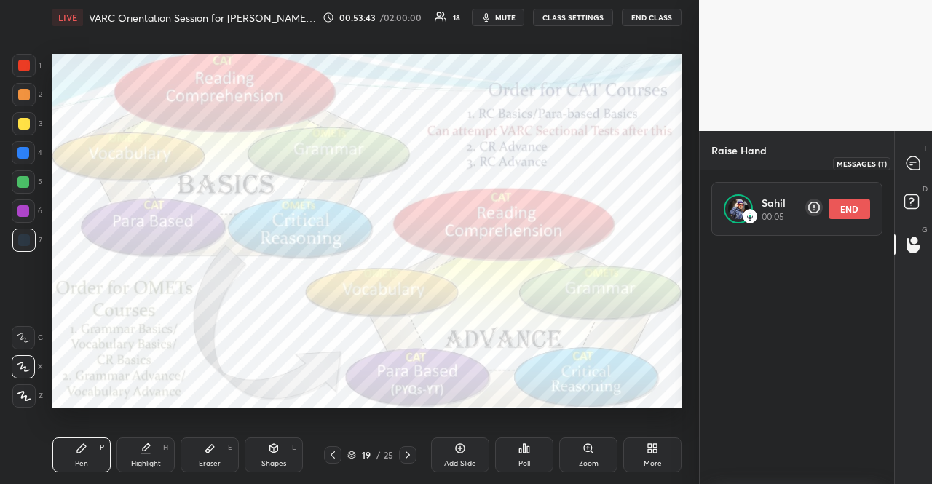
click at [909, 160] on icon at bounding box center [913, 163] width 13 height 13
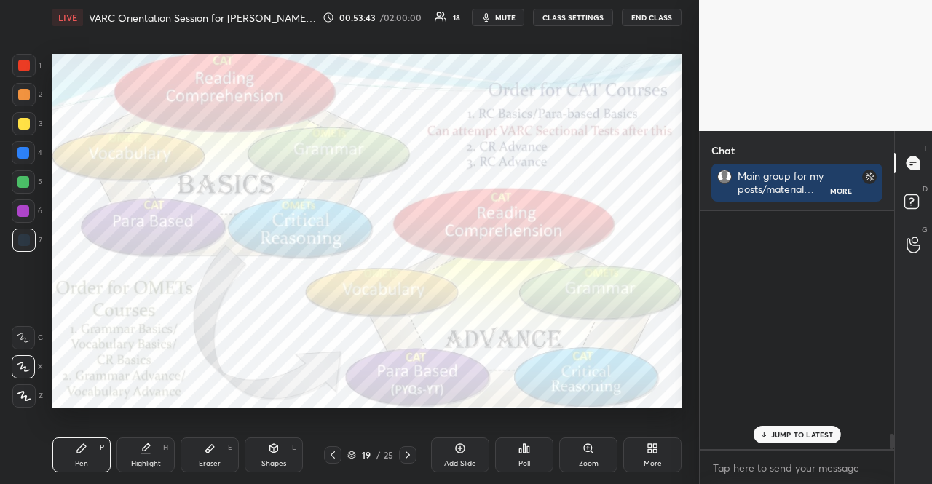
scroll to position [234, 190]
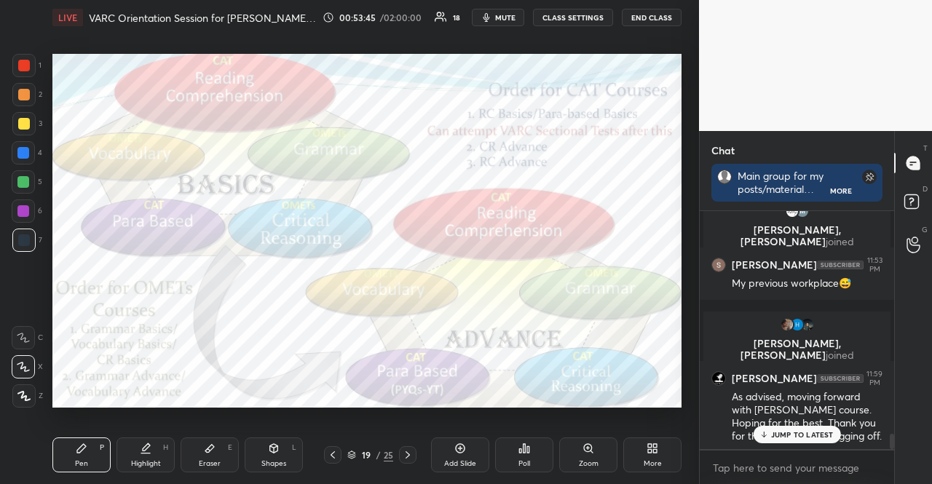
click at [794, 435] on p "JUMP TO LATEST" at bounding box center [802, 434] width 63 height 9
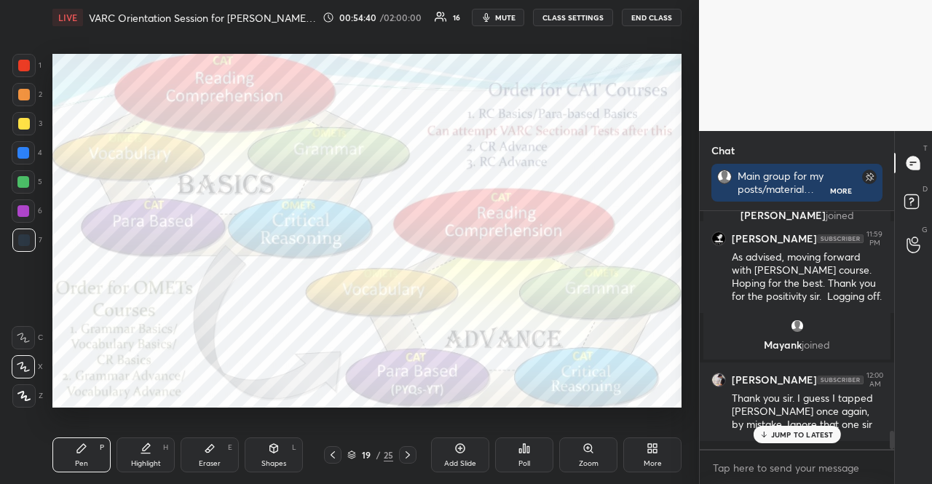
scroll to position [2923, 0]
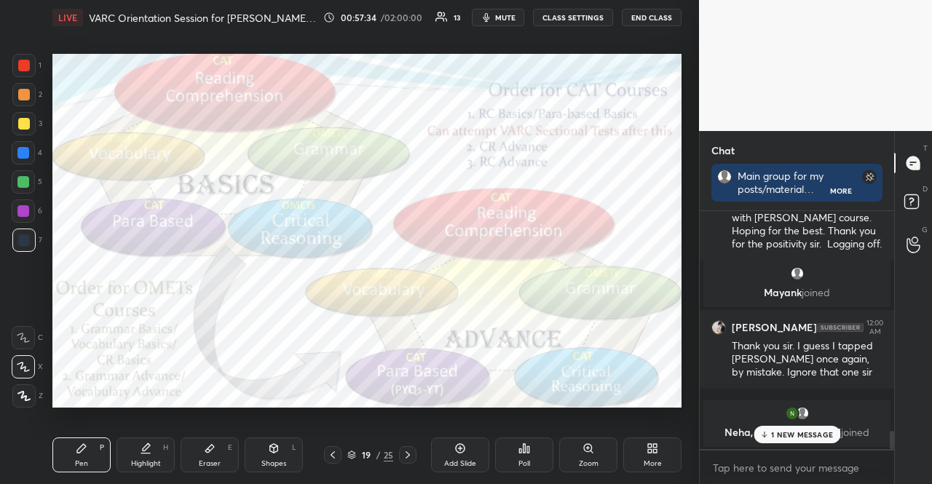
click at [798, 441] on div "1 NEW MESSAGE" at bounding box center [797, 434] width 87 height 17
drag, startPoint x: 917, startPoint y: 235, endPoint x: 895, endPoint y: 235, distance: 21.8
click at [916, 235] on circle at bounding box center [915, 233] width 6 height 6
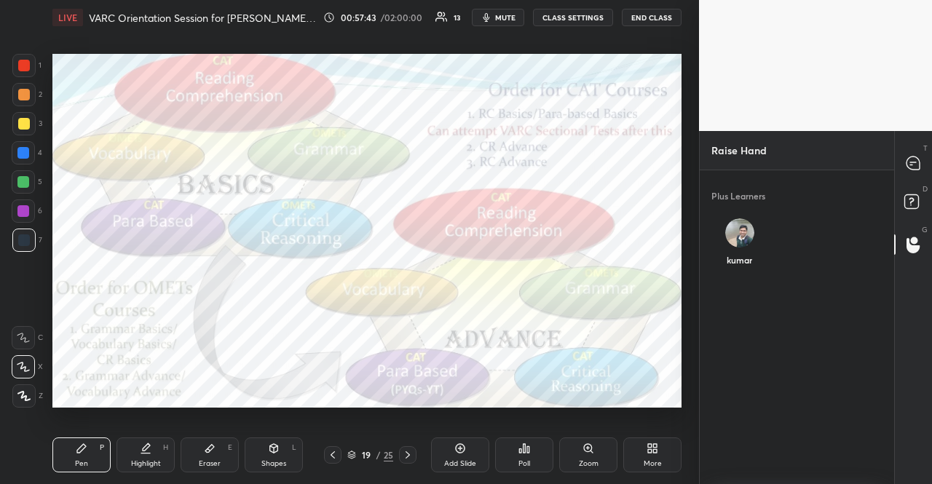
click at [739, 231] on img "grid" at bounding box center [739, 232] width 29 height 29
click at [757, 267] on button "INVITE" at bounding box center [739, 270] width 45 height 19
click at [915, 151] on div at bounding box center [913, 163] width 29 height 26
type textarea "x"
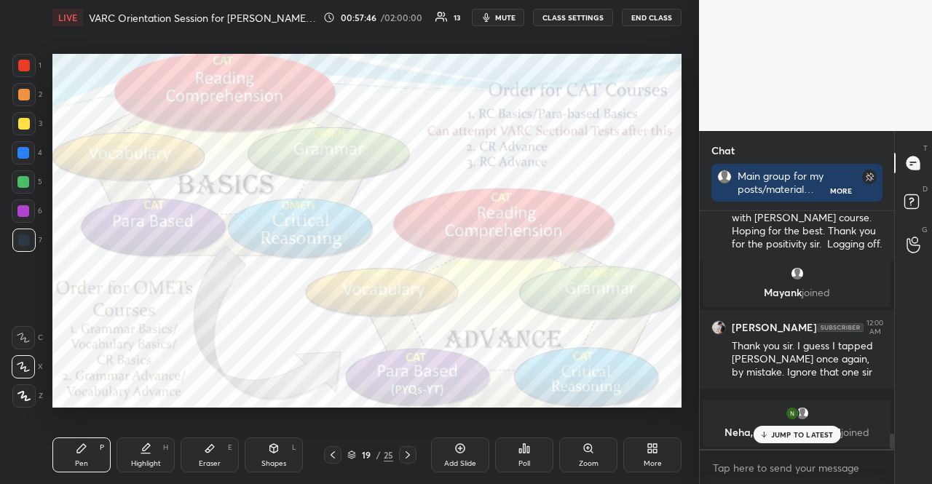
drag, startPoint x: 803, startPoint y: 432, endPoint x: 733, endPoint y: 414, distance: 72.1
click at [801, 432] on p "JUMP TO LATEST" at bounding box center [802, 434] width 63 height 9
click at [835, 437] on div "2 NEW MESSAGES" at bounding box center [797, 434] width 92 height 17
click at [923, 244] on div at bounding box center [913, 245] width 29 height 26
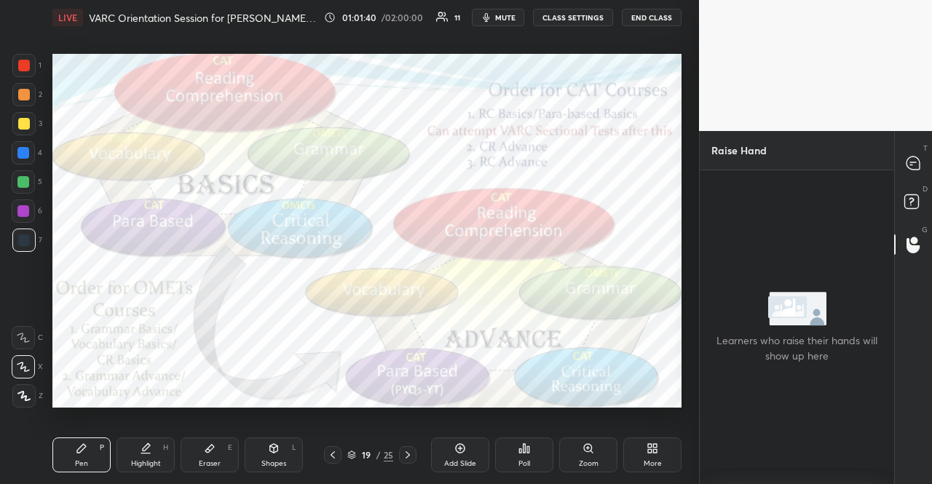
click at [650, 21] on button "END CLASS" at bounding box center [652, 17] width 60 height 17
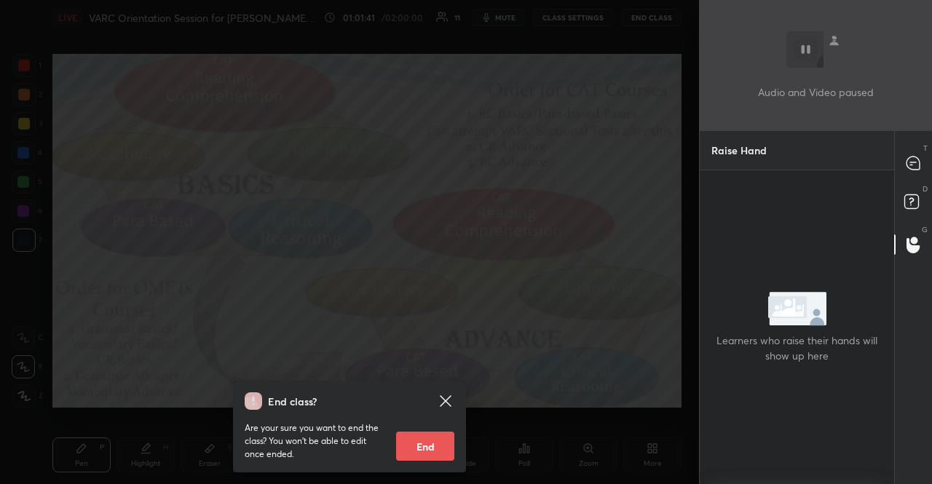
click at [417, 439] on button "End" at bounding box center [425, 446] width 58 height 29
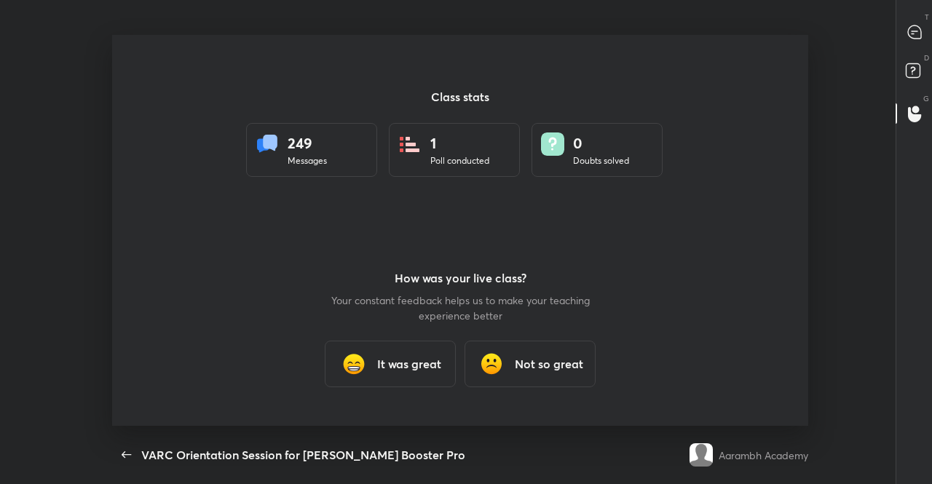
scroll to position [391, 921]
